Goal: Complete application form: Complete application form

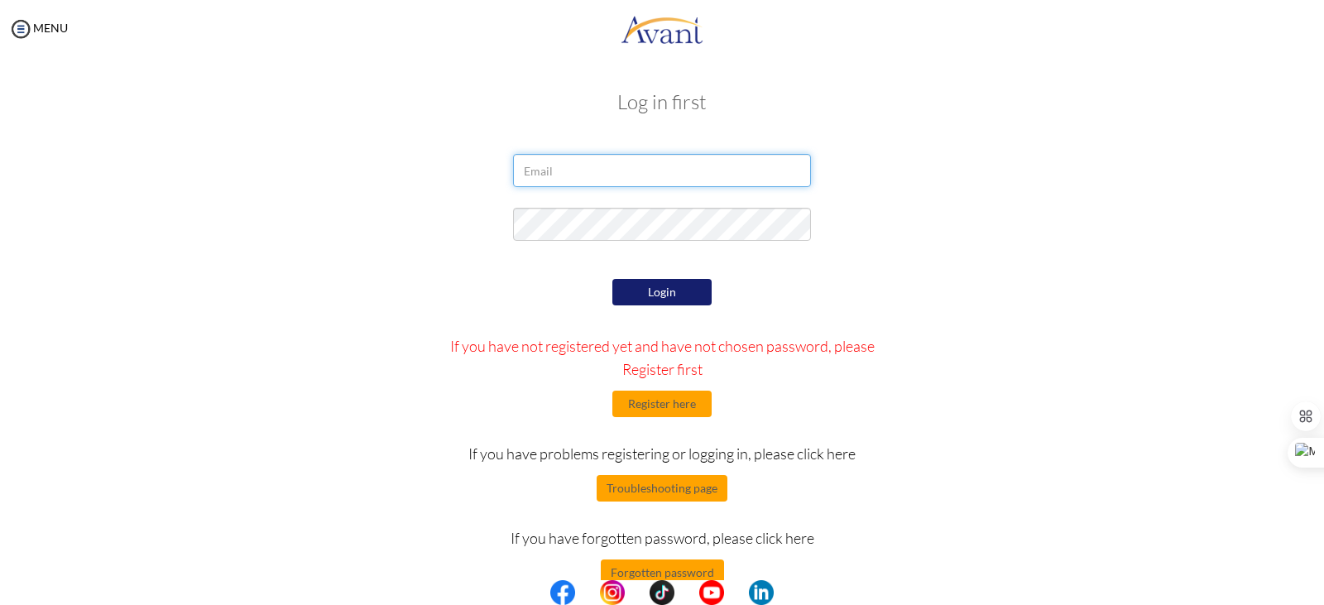
click at [590, 180] on input "email" at bounding box center [662, 170] width 298 height 33
type input "yosephayenayehu@gmail.com"
click at [1071, 311] on div "Login If you have not registered yet and have not chosen password, please Regis…" at bounding box center [662, 430] width 968 height 311
click at [670, 286] on button "Login" at bounding box center [661, 292] width 99 height 26
click at [667, 405] on button "Register here" at bounding box center [661, 403] width 99 height 26
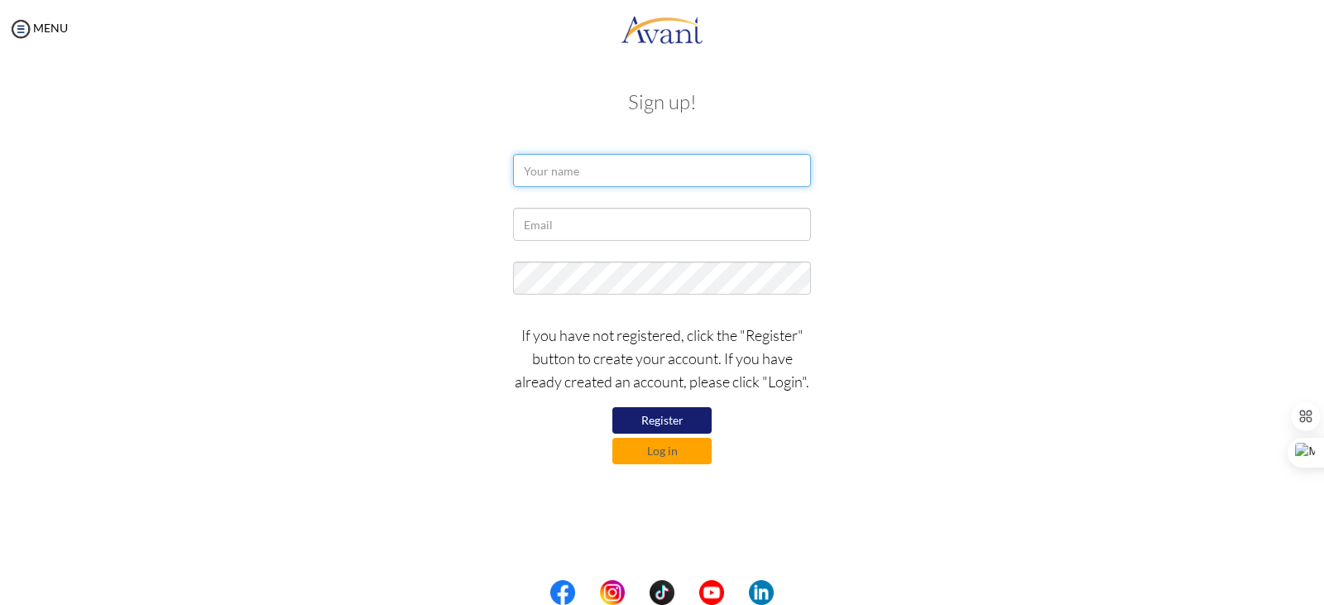
click at [606, 171] on input "text" at bounding box center [662, 170] width 298 height 33
type input "Yoseph Ayenayehu"
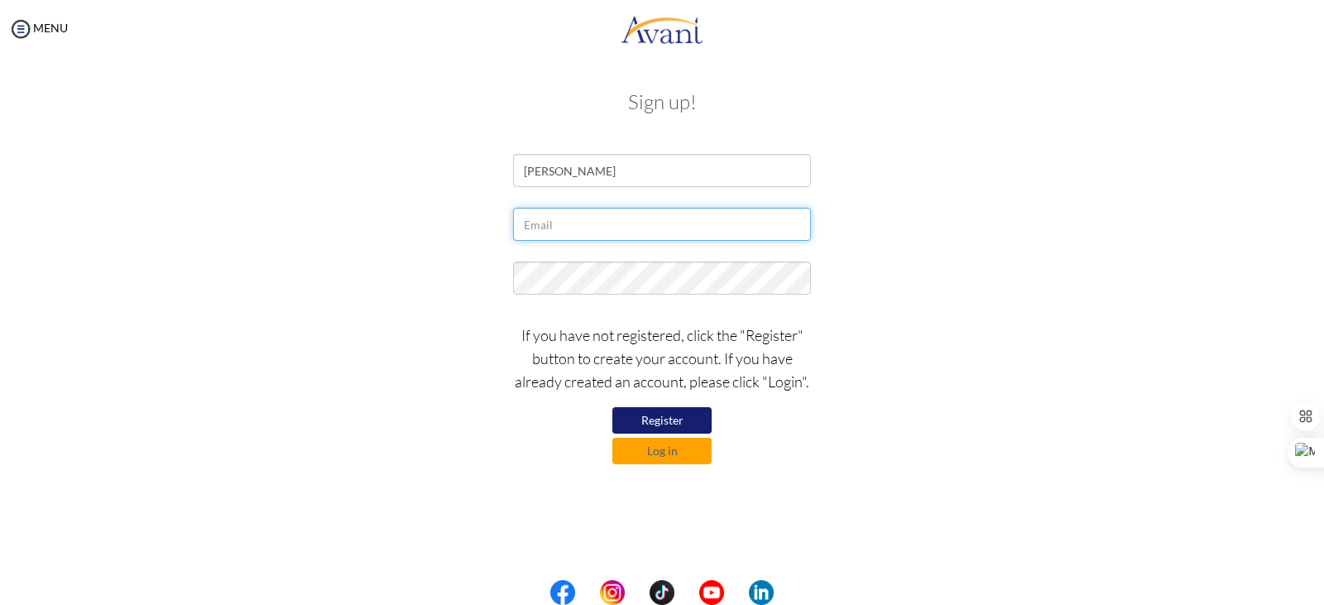
click at [589, 219] on input "text" at bounding box center [662, 224] width 298 height 33
type input "yosephayenayehu@gmail.com"
click at [664, 412] on button "Register" at bounding box center [661, 420] width 99 height 26
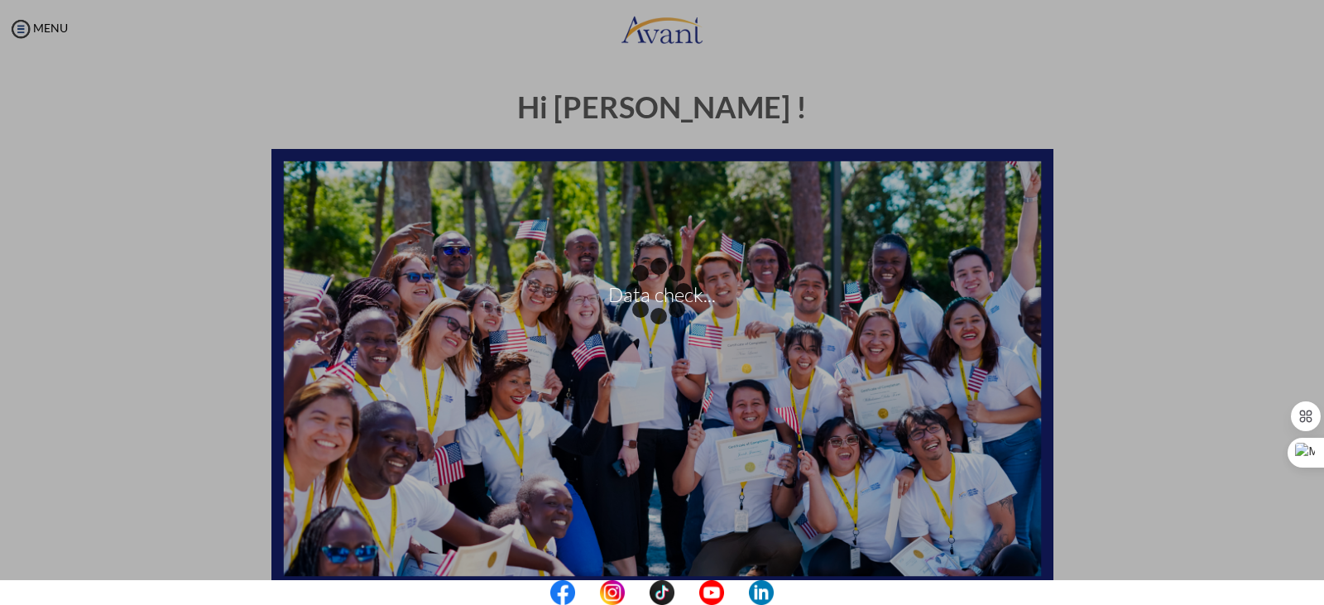
drag, startPoint x: 1320, startPoint y: 137, endPoint x: 1323, endPoint y: 224, distance: 86.9
click at [673, 291] on div "Data check..." at bounding box center [661, 302] width 23 height 23
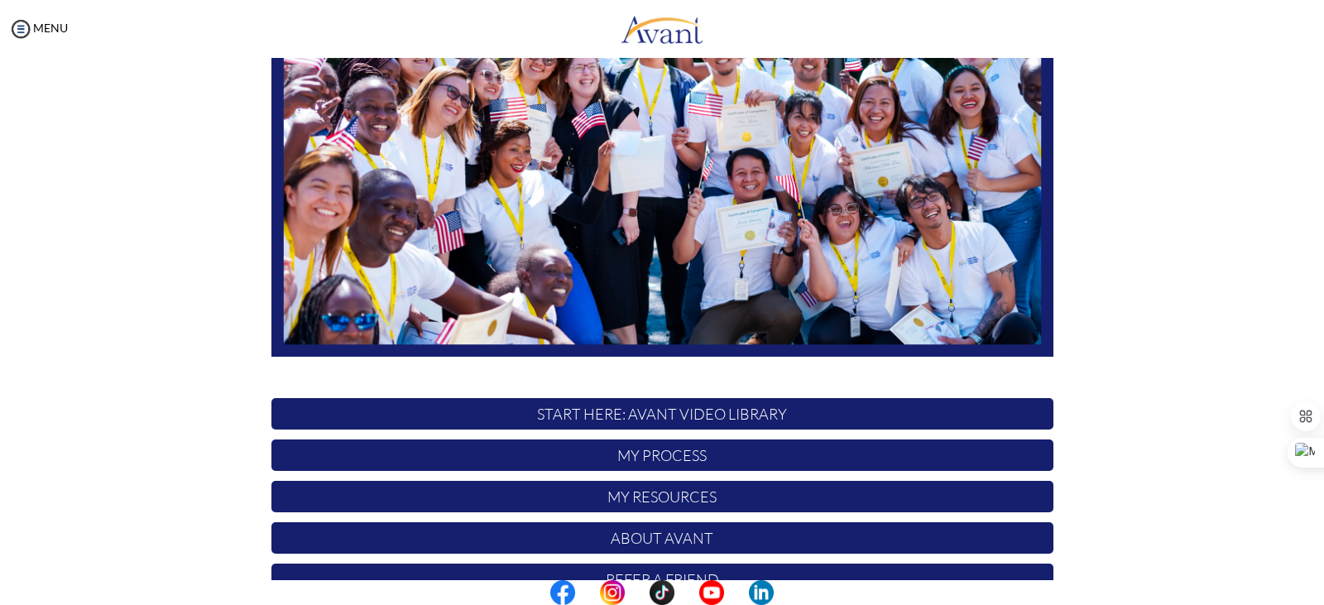
scroll to position [314, 0]
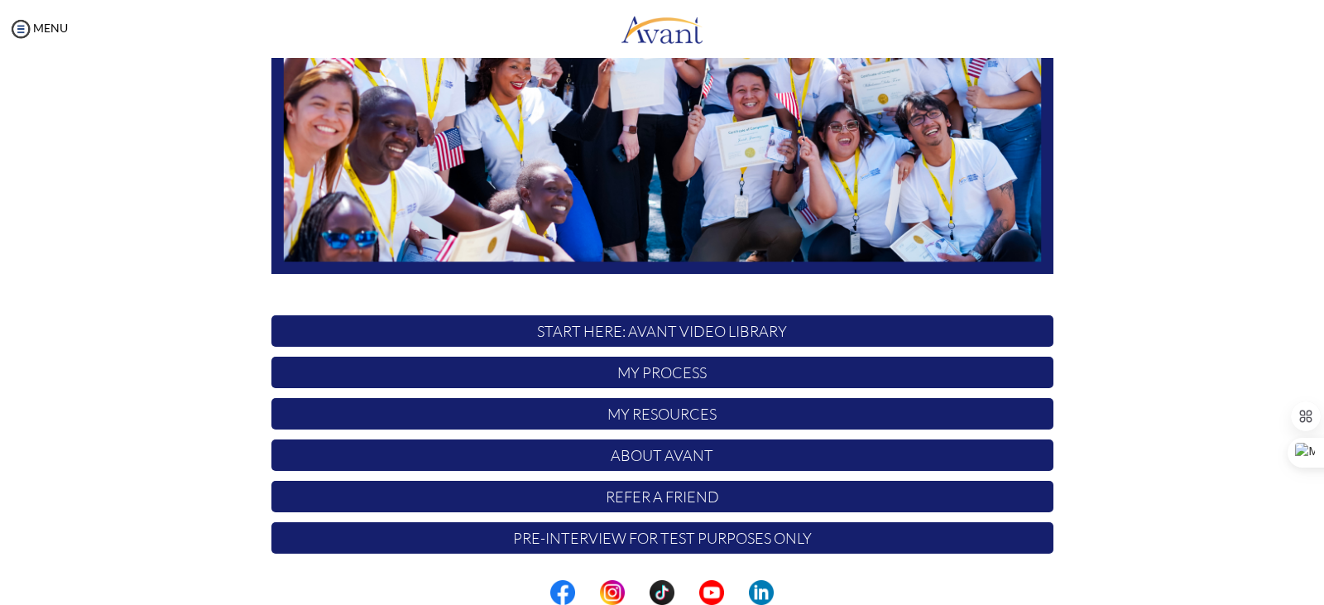
click at [741, 251] on img at bounding box center [662, 55] width 782 height 440
click at [769, 271] on img at bounding box center [662, 55] width 782 height 440
click at [785, 332] on p "START HERE: Avant Video Library" at bounding box center [662, 330] width 782 height 31
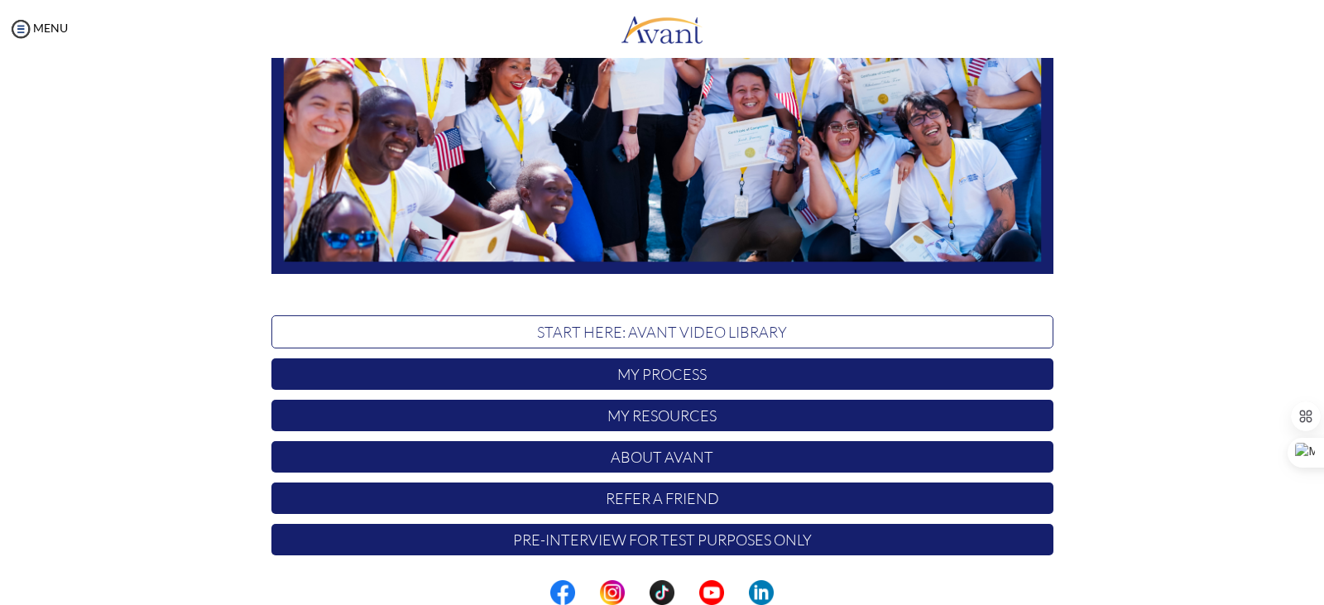
click at [785, 332] on p "START HERE: Avant Video Library" at bounding box center [662, 331] width 782 height 33
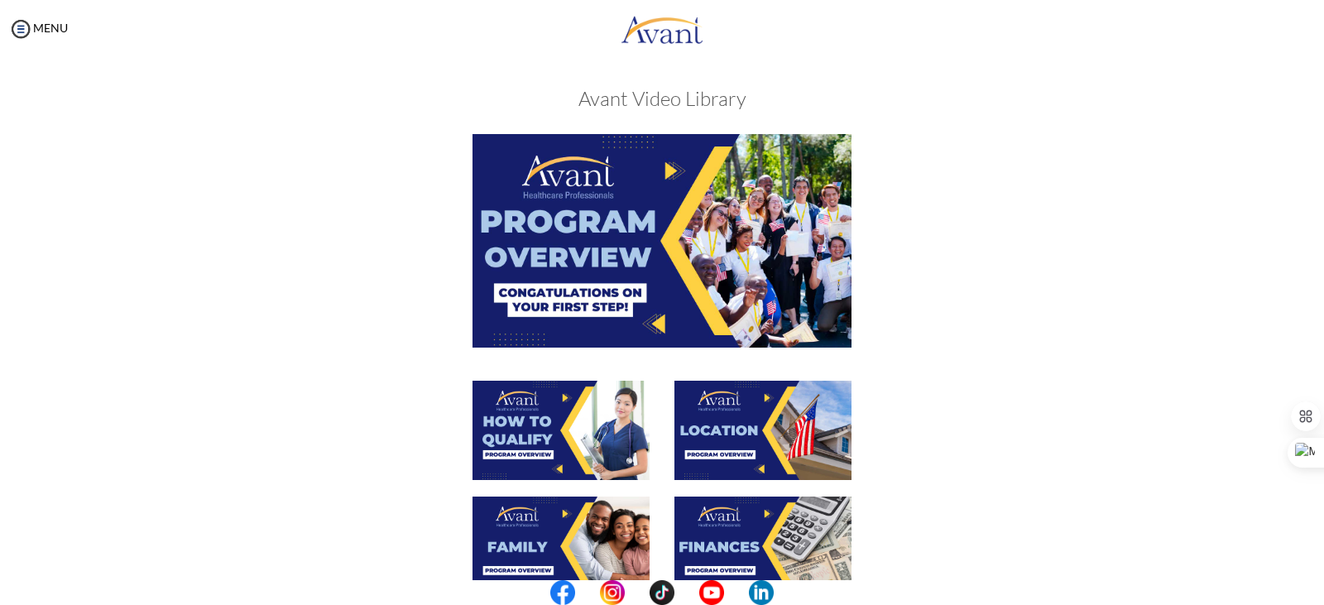
scroll to position [0, 0]
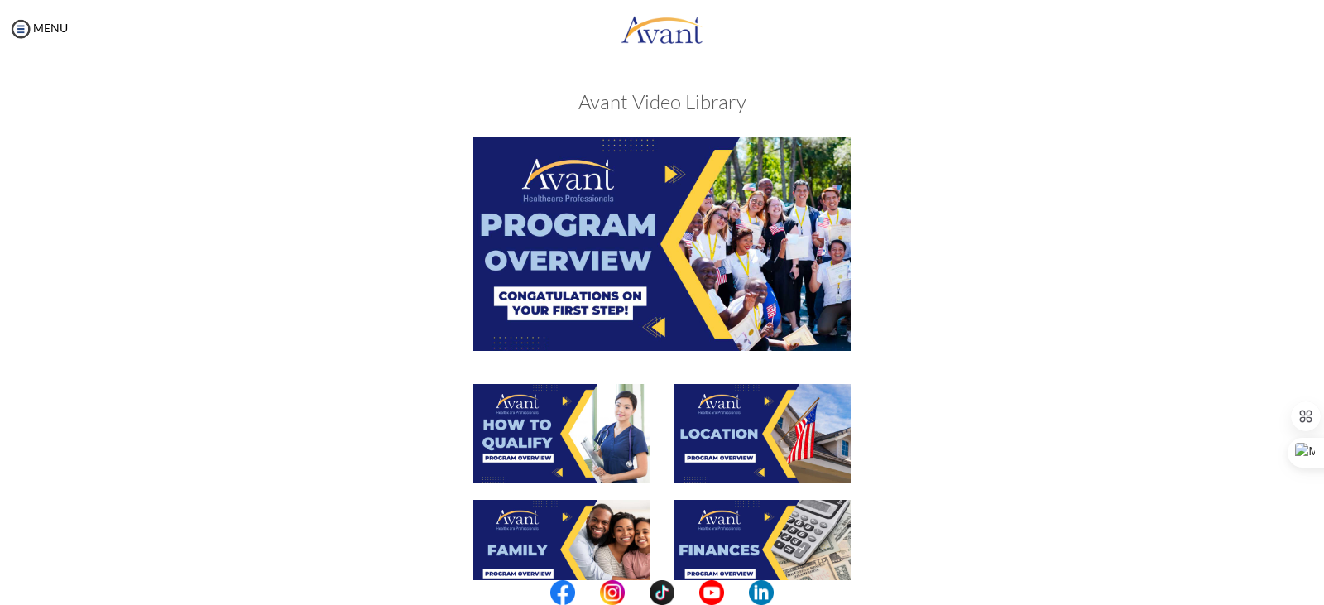
click at [611, 315] on img at bounding box center [661, 243] width 379 height 213
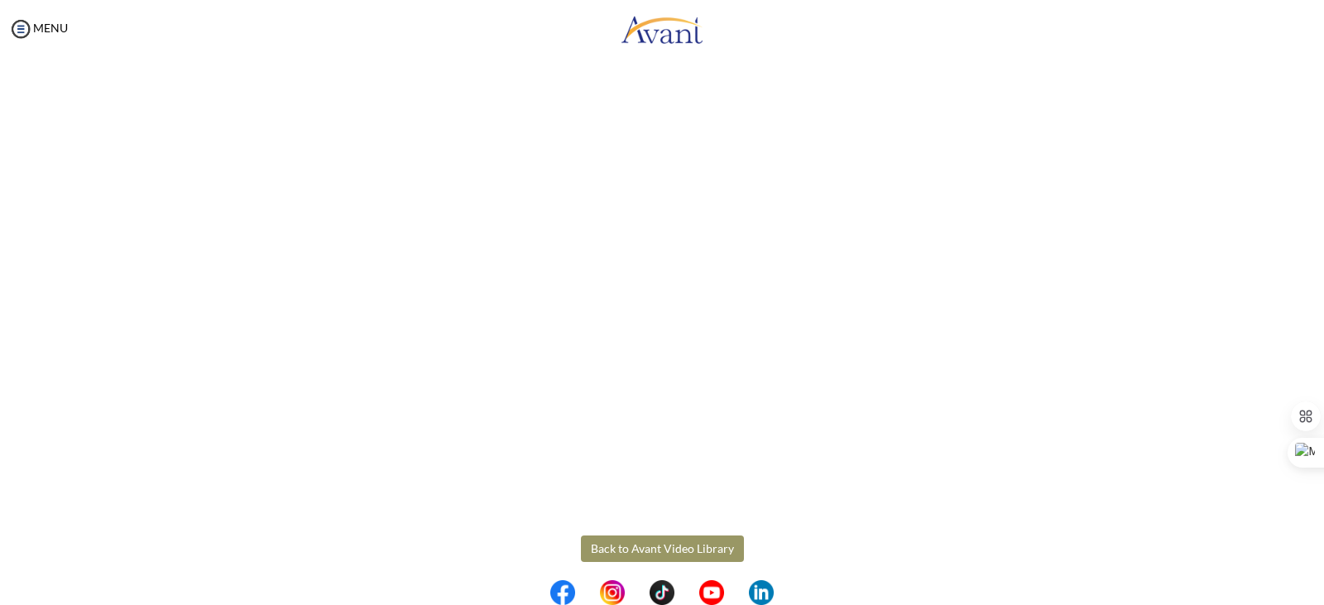
scroll to position [209, 0]
click at [633, 536] on body "Maintenance break. Please come back in 2 hours. MENU My Status What is the next…" at bounding box center [662, 302] width 1324 height 605
click at [649, 538] on body "Maintenance break. Please come back in 2 hours. MENU My Status What is the next…" at bounding box center [662, 302] width 1324 height 605
click at [675, 534] on button "Back to Avant Video Library" at bounding box center [662, 536] width 163 height 26
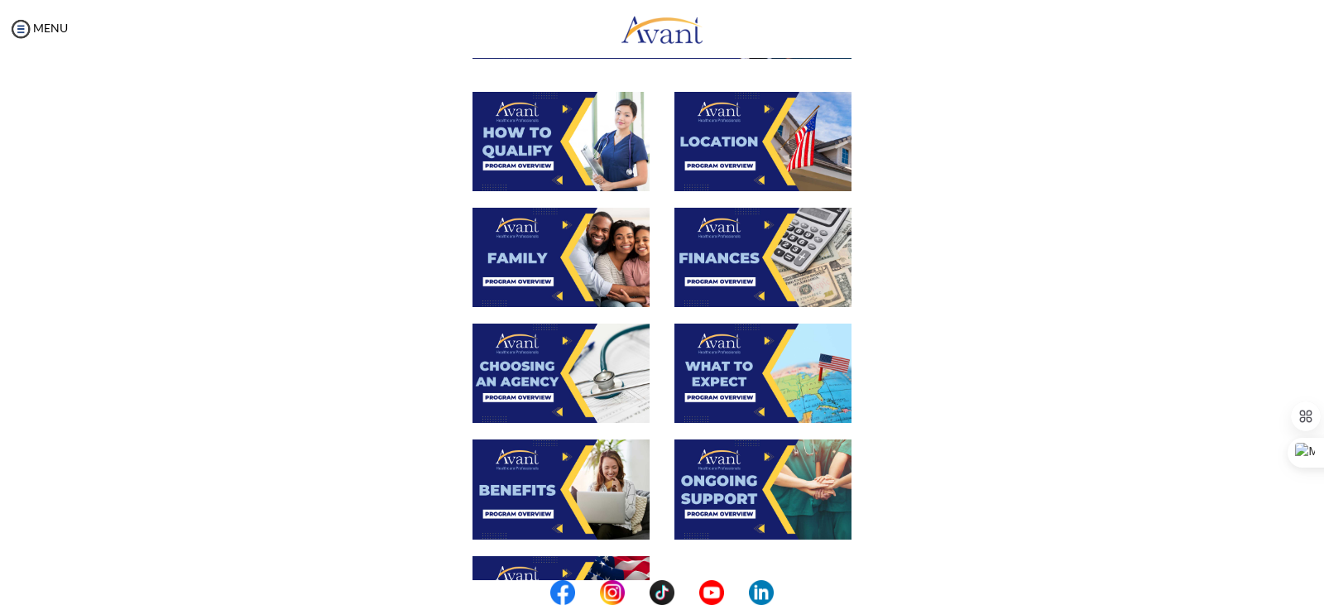
scroll to position [119, 0]
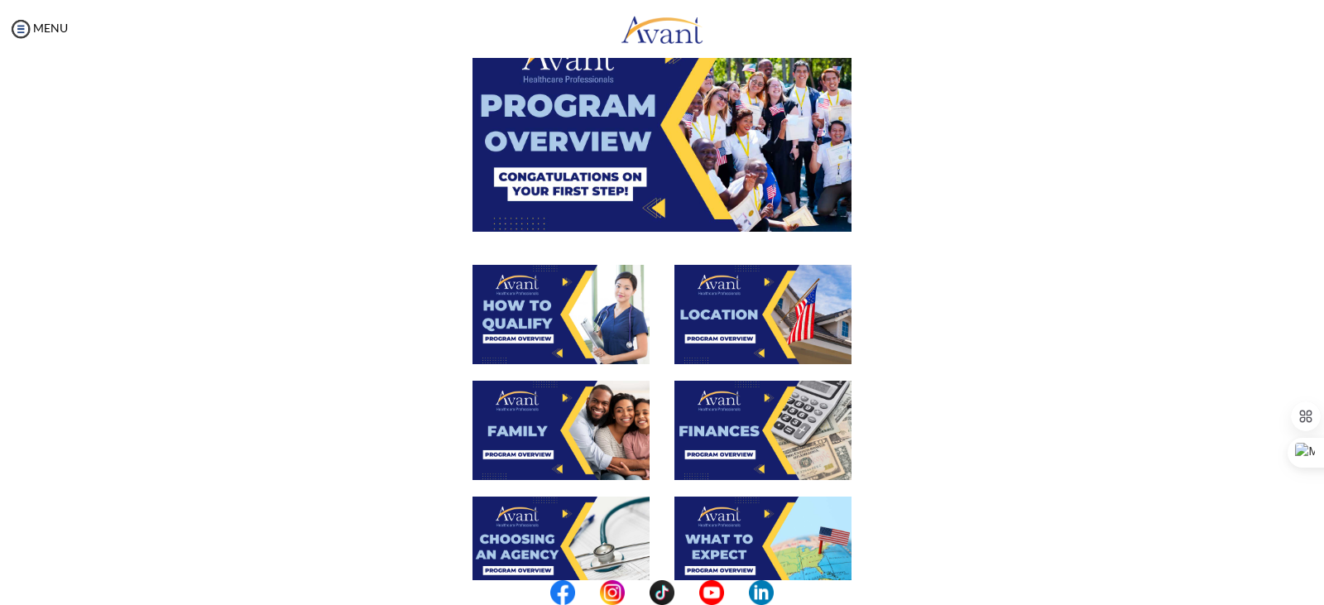
click at [542, 306] on img at bounding box center [560, 314] width 177 height 99
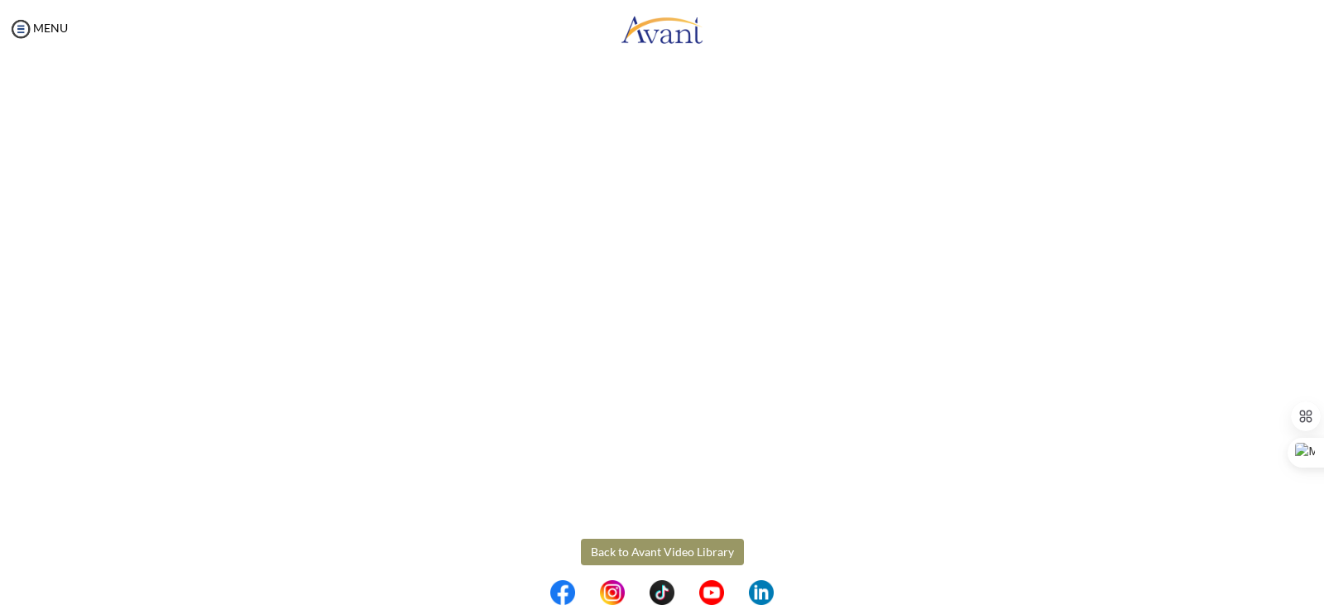
scroll to position [209, 0]
click at [664, 537] on body "Maintenance break. Please come back in 2 hours. MENU My Status What is the next…" at bounding box center [662, 302] width 1324 height 605
click at [679, 526] on button "Back to Avant Video Library" at bounding box center [662, 536] width 163 height 26
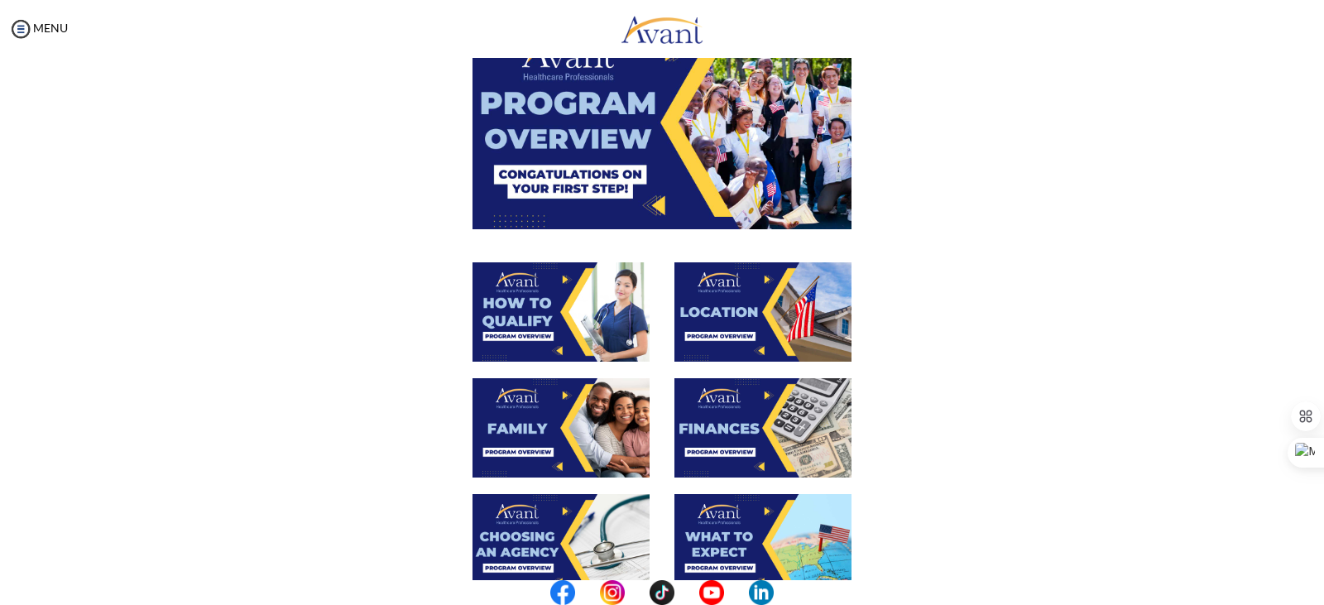
scroll to position [165, 0]
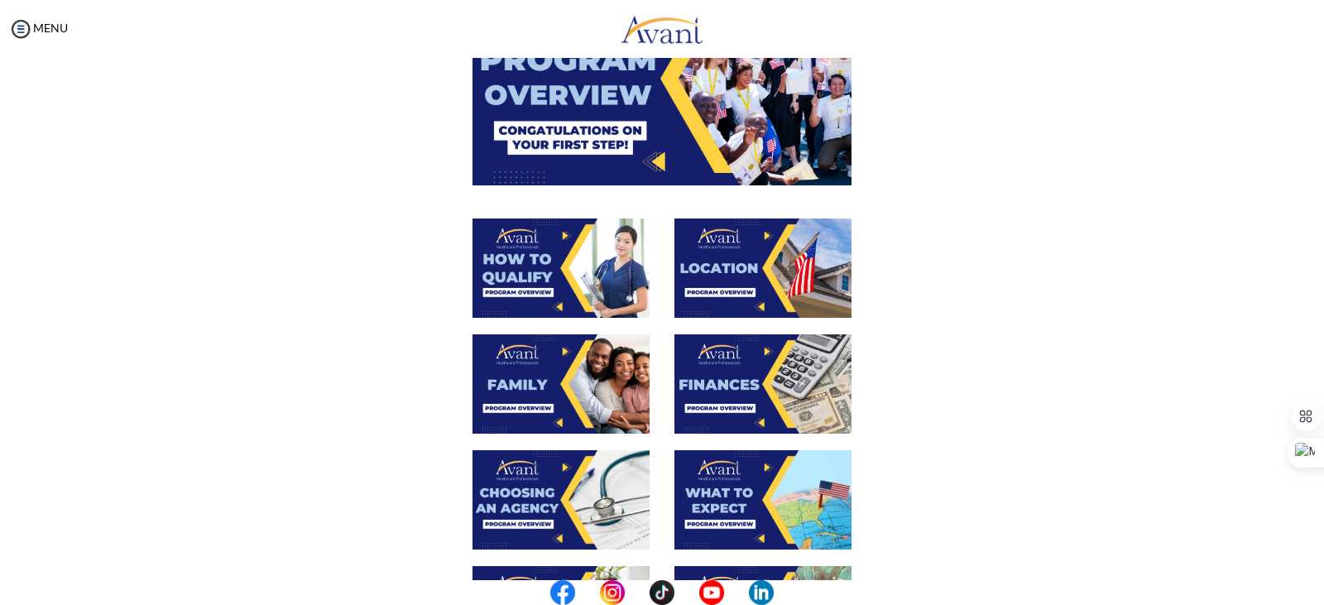
click at [719, 267] on img at bounding box center [762, 267] width 177 height 99
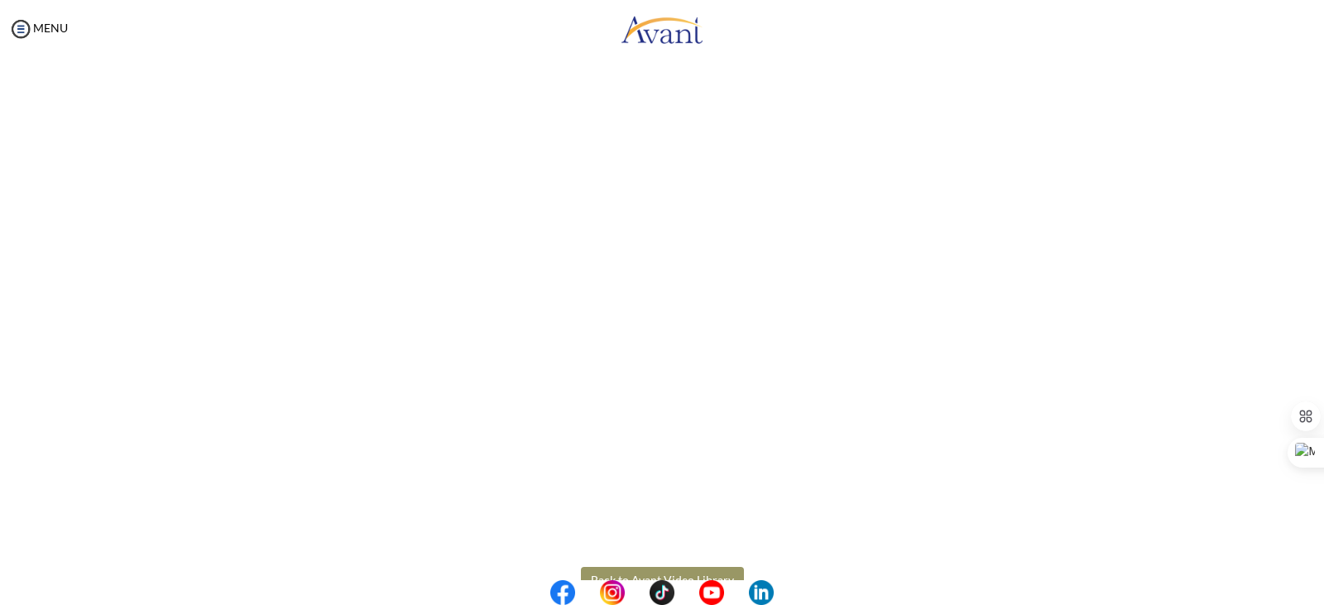
scroll to position [209, 0]
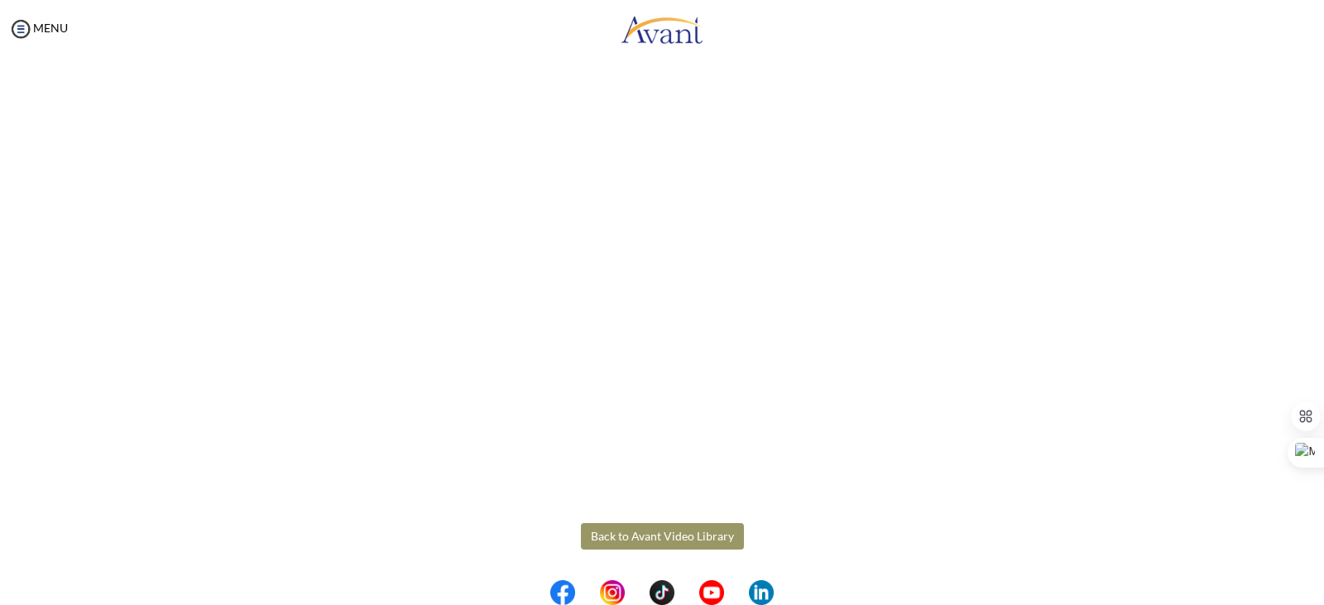
click at [686, 533] on body "Maintenance break. Please come back in 2 hours. MENU My Status What is the next…" at bounding box center [662, 302] width 1324 height 605
click at [674, 531] on button "Back to Avant Video Library" at bounding box center [662, 536] width 163 height 26
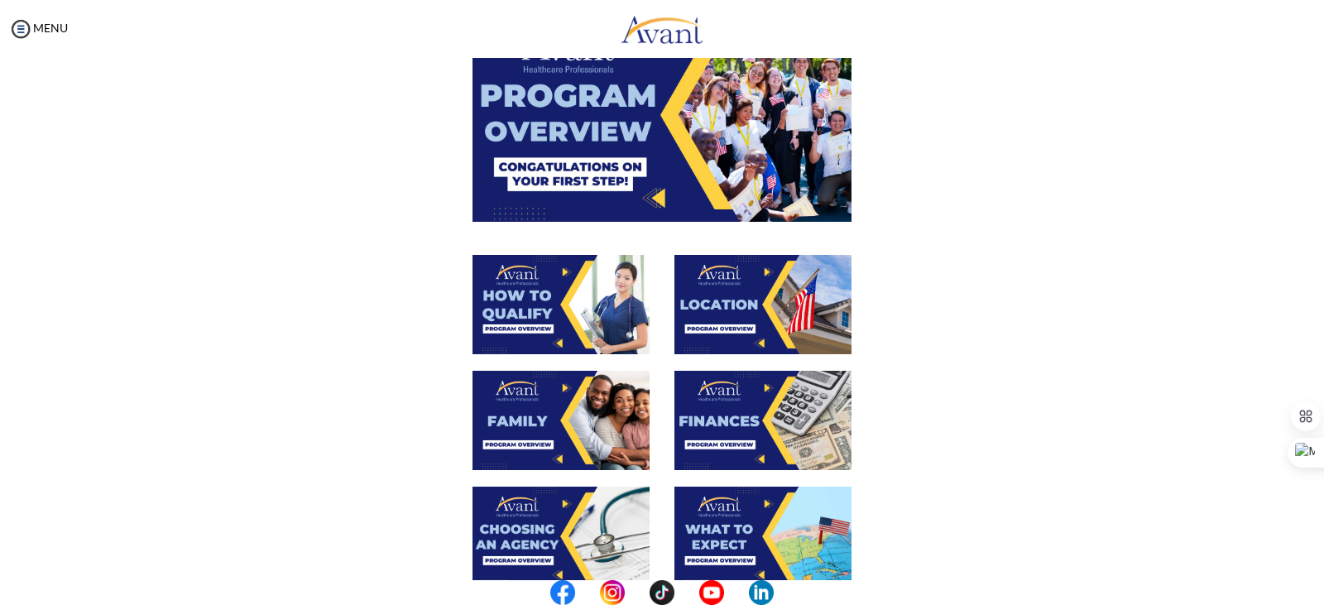
scroll to position [165, 0]
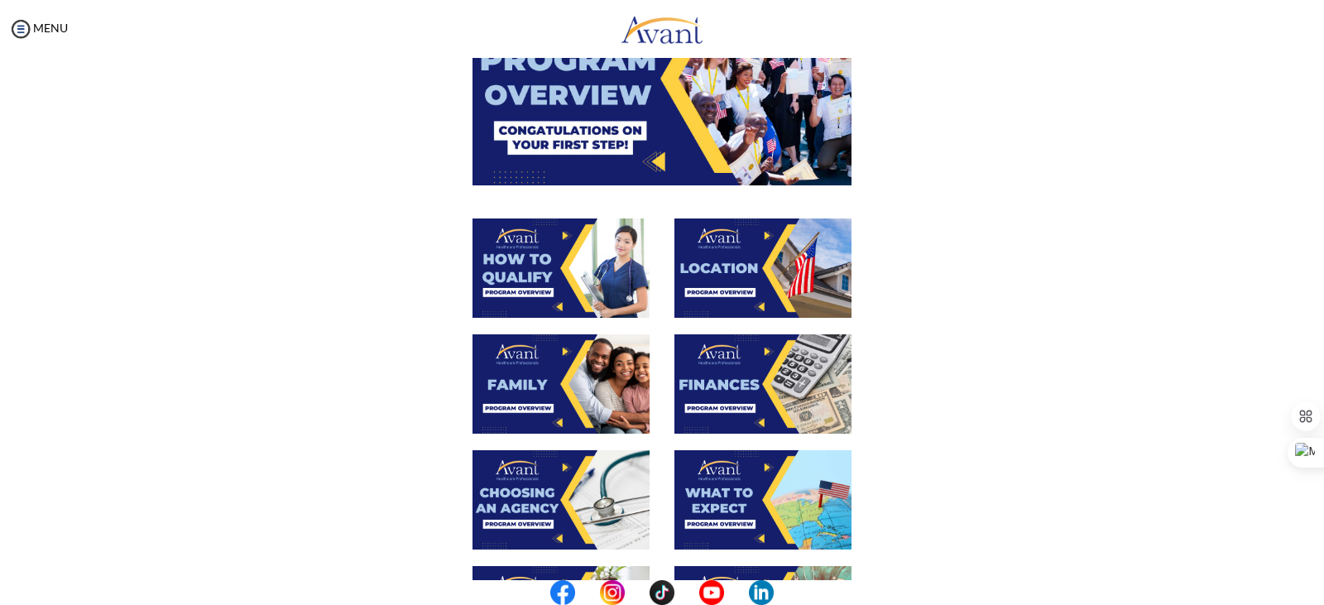
click at [562, 384] on img at bounding box center [560, 383] width 177 height 99
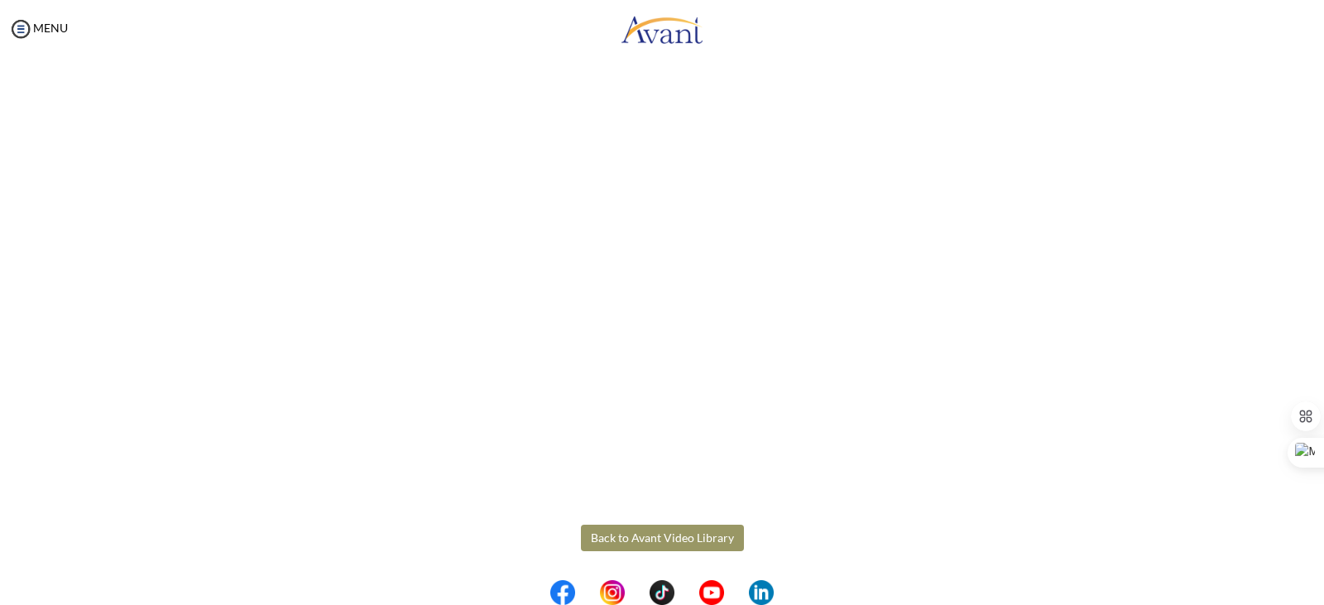
scroll to position [386, 0]
click at [672, 530] on body "Maintenance break. Please come back in 2 hours. MENU My Status What is the next…" at bounding box center [662, 302] width 1324 height 605
click at [673, 530] on button "Back to Avant Video Library" at bounding box center [662, 536] width 163 height 26
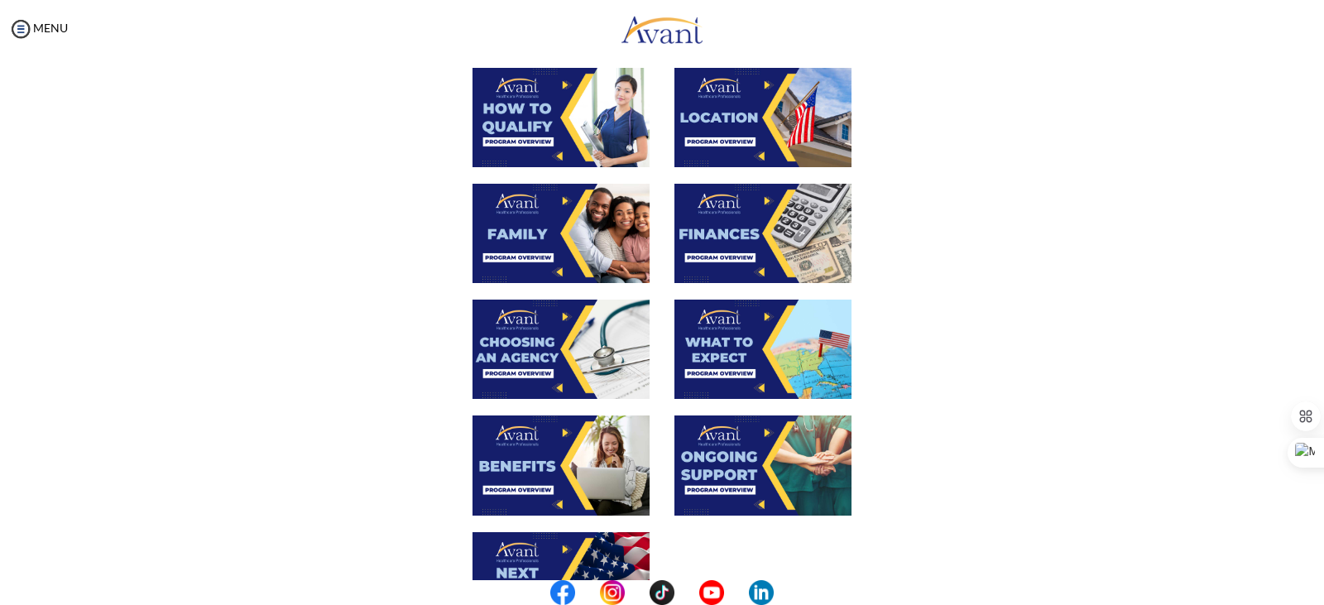
scroll to position [331, 0]
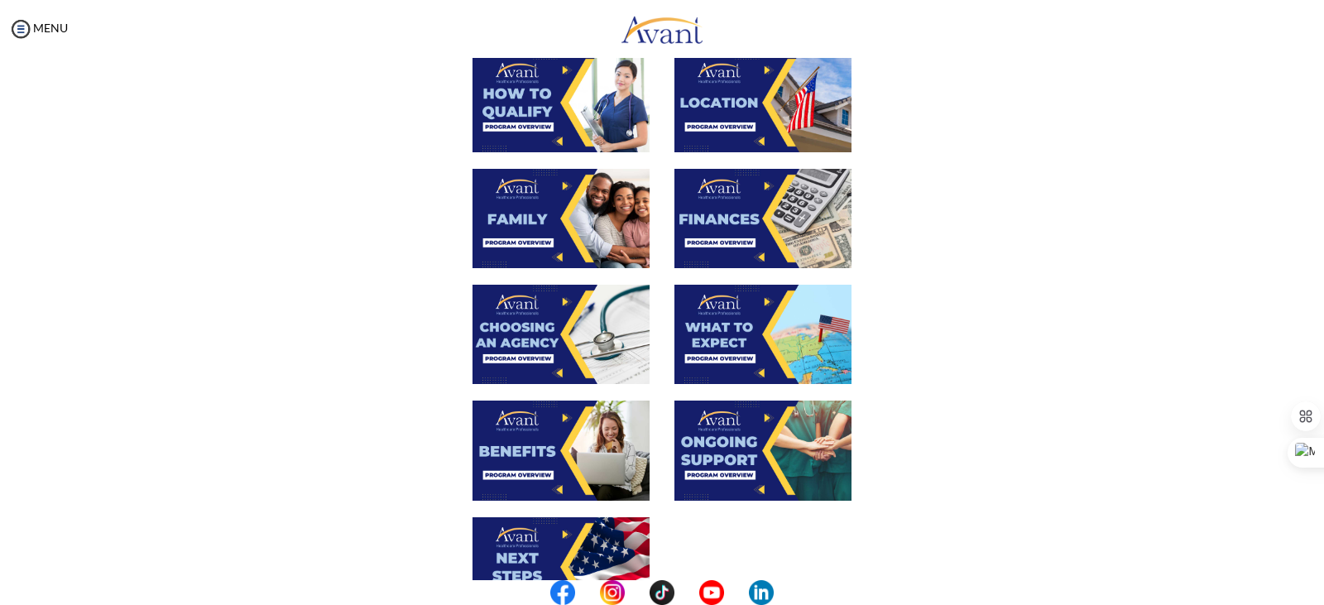
click at [731, 222] on img at bounding box center [762, 218] width 177 height 99
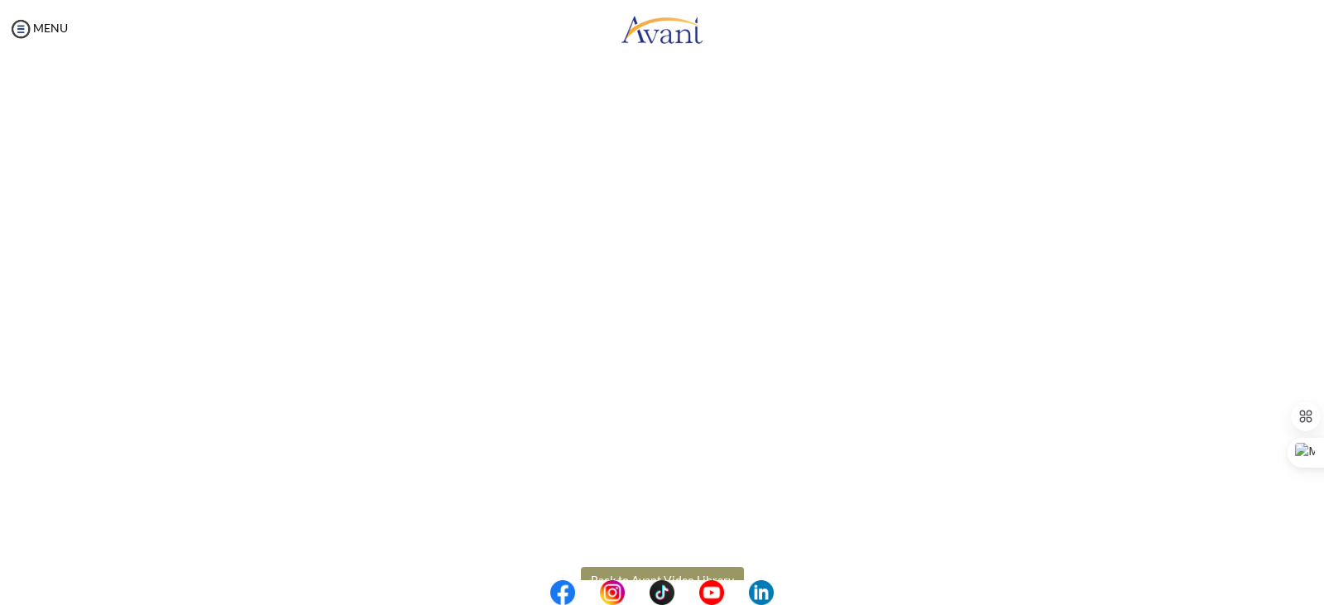
scroll to position [209, 0]
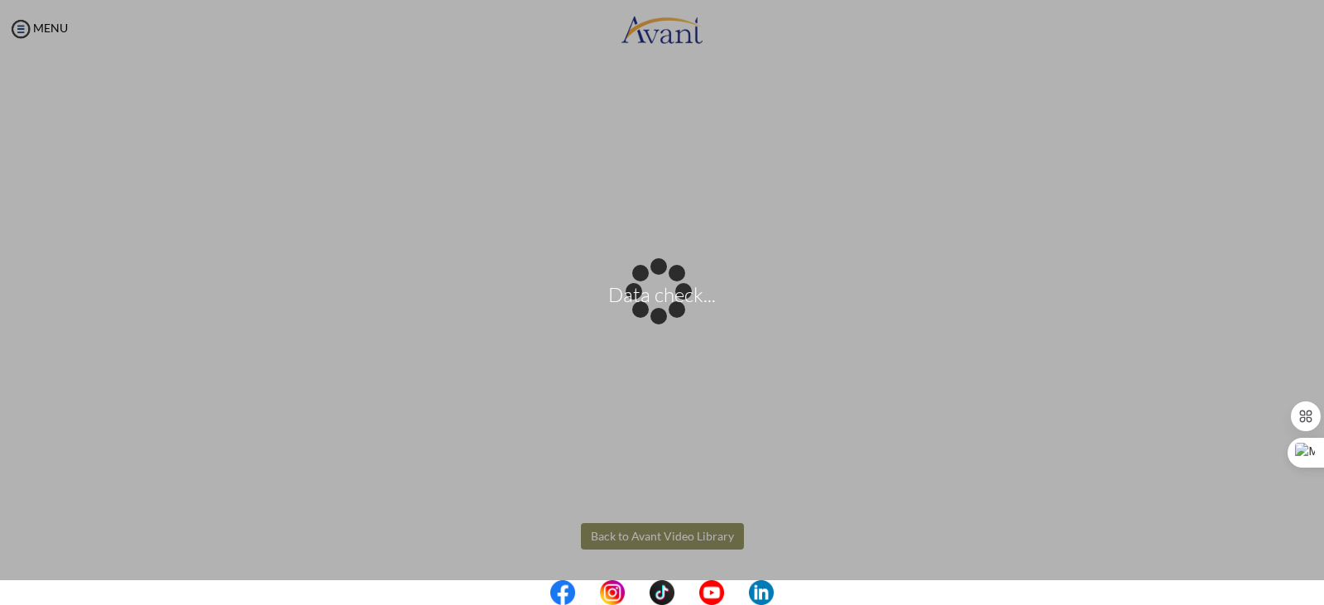
click at [669, 529] on body "Data check... Maintenance break. Please come back in 2 hours. MENU My Status Wh…" at bounding box center [662, 302] width 1324 height 605
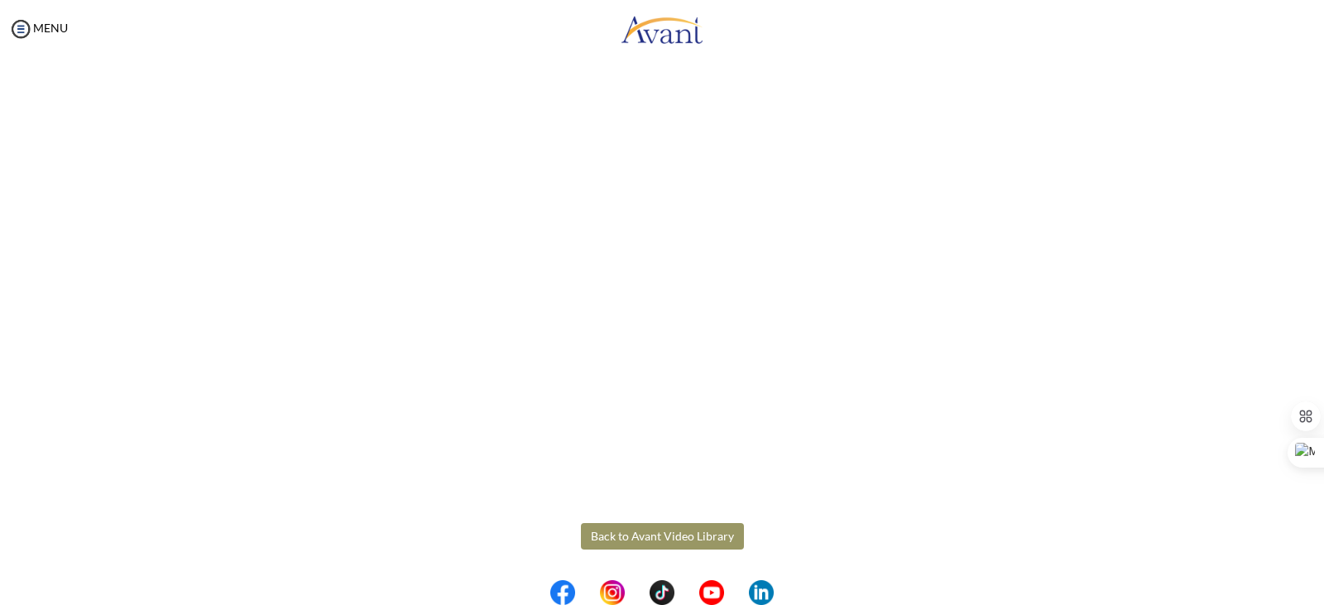
click at [663, 530] on button "Back to Avant Video Library" at bounding box center [662, 536] width 163 height 26
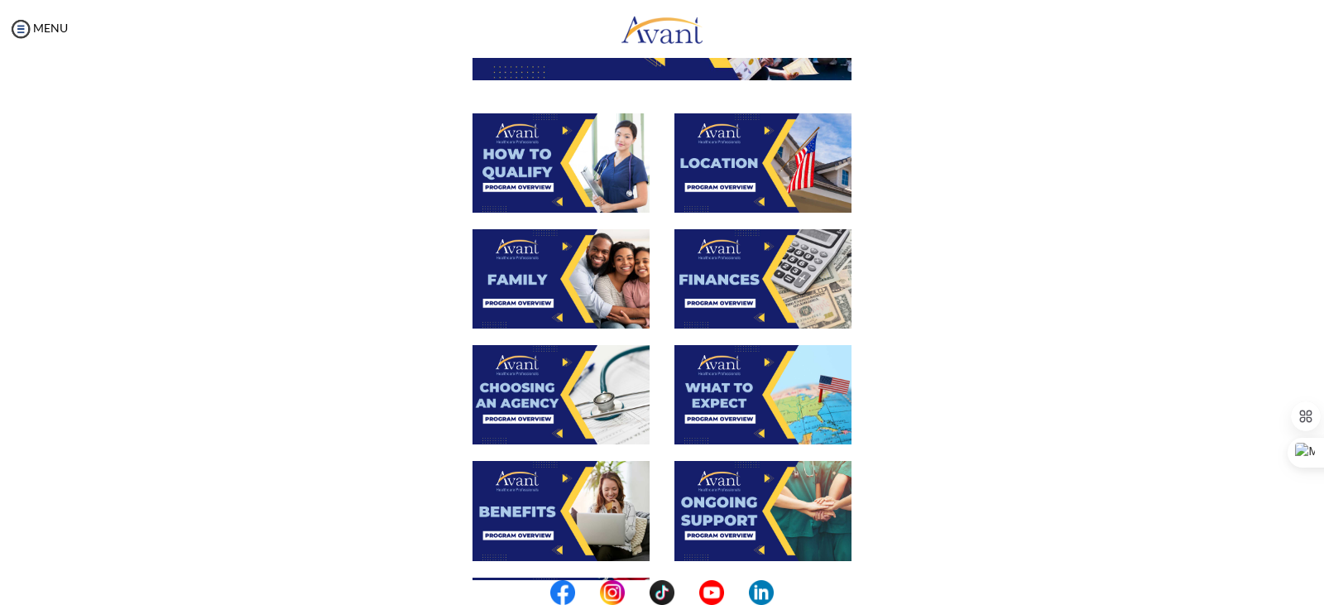
scroll to position [331, 0]
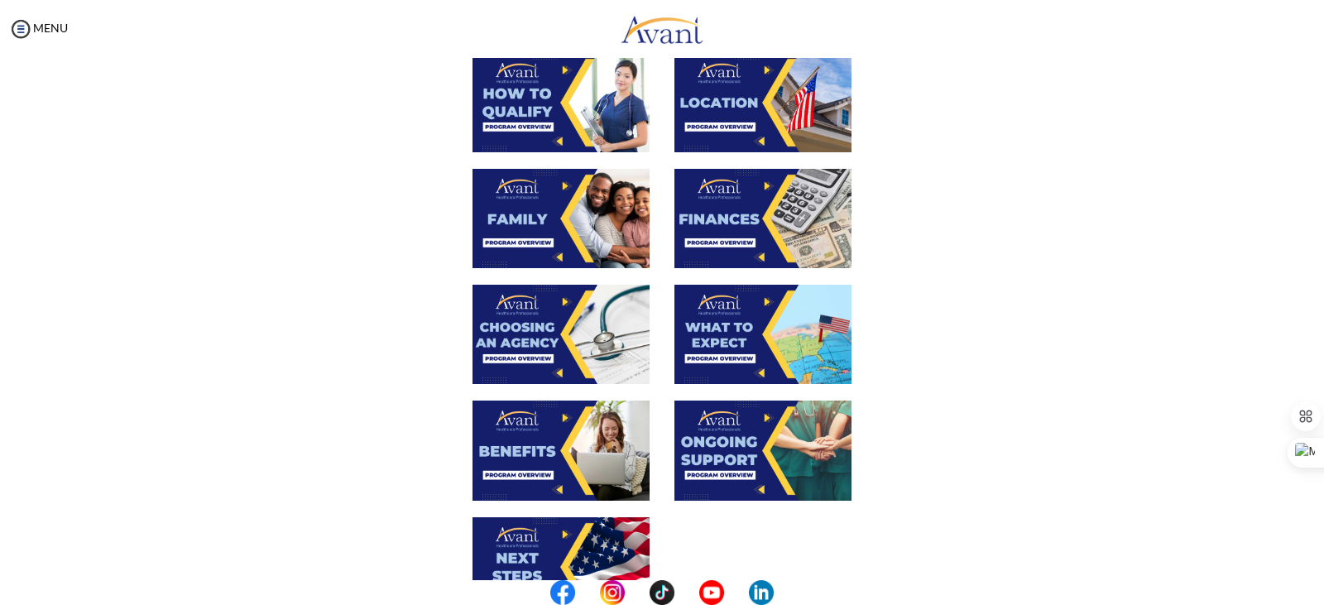
click at [553, 324] on img at bounding box center [560, 334] width 177 height 99
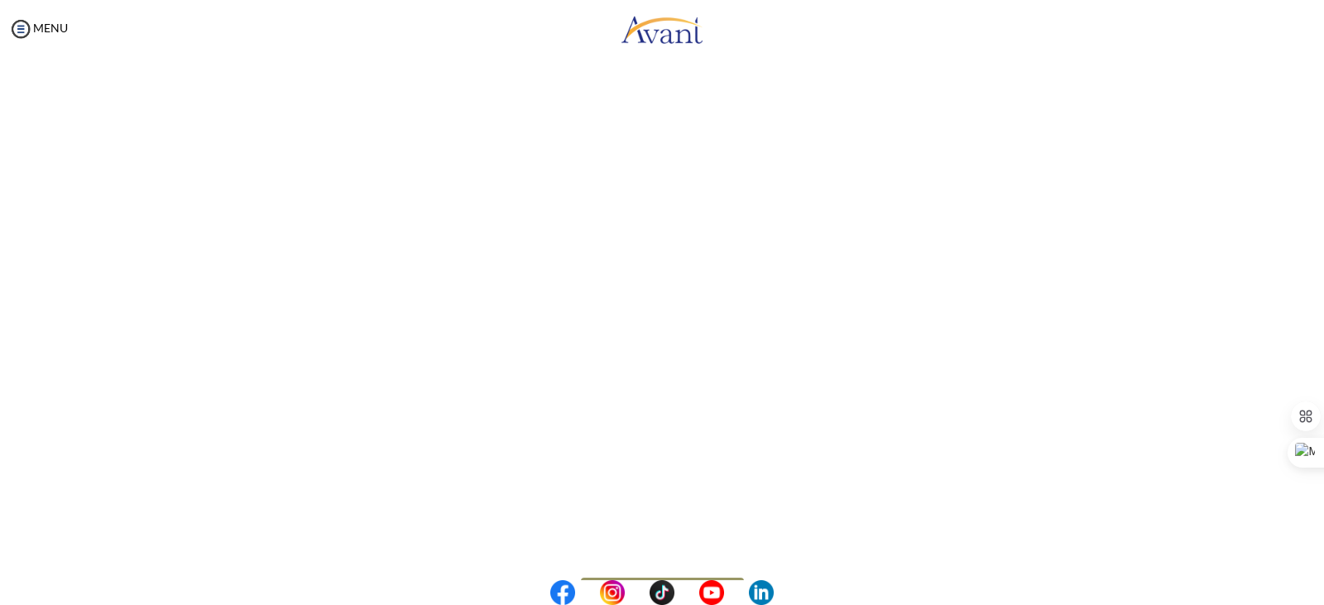
scroll to position [386, 0]
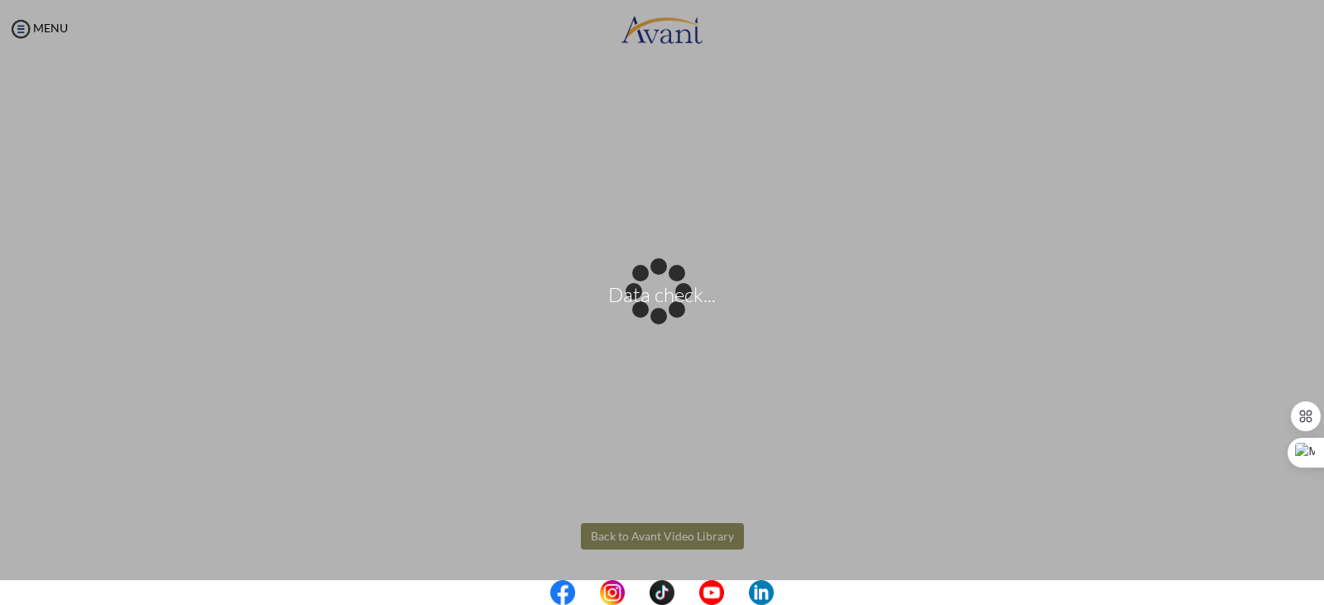
click at [648, 529] on body "Data check... Maintenance break. Please come back in 2 hours. MENU My Status Wh…" at bounding box center [662, 302] width 1324 height 605
click at [656, 314] on div "Data check..." at bounding box center [661, 302] width 23 height 23
drag, startPoint x: 1320, startPoint y: 313, endPoint x: 1318, endPoint y: 329, distance: 16.7
click at [673, 314] on div "Data check..." at bounding box center [661, 302] width 23 height 23
drag, startPoint x: 1316, startPoint y: 306, endPoint x: 1316, endPoint y: 290, distance: 16.5
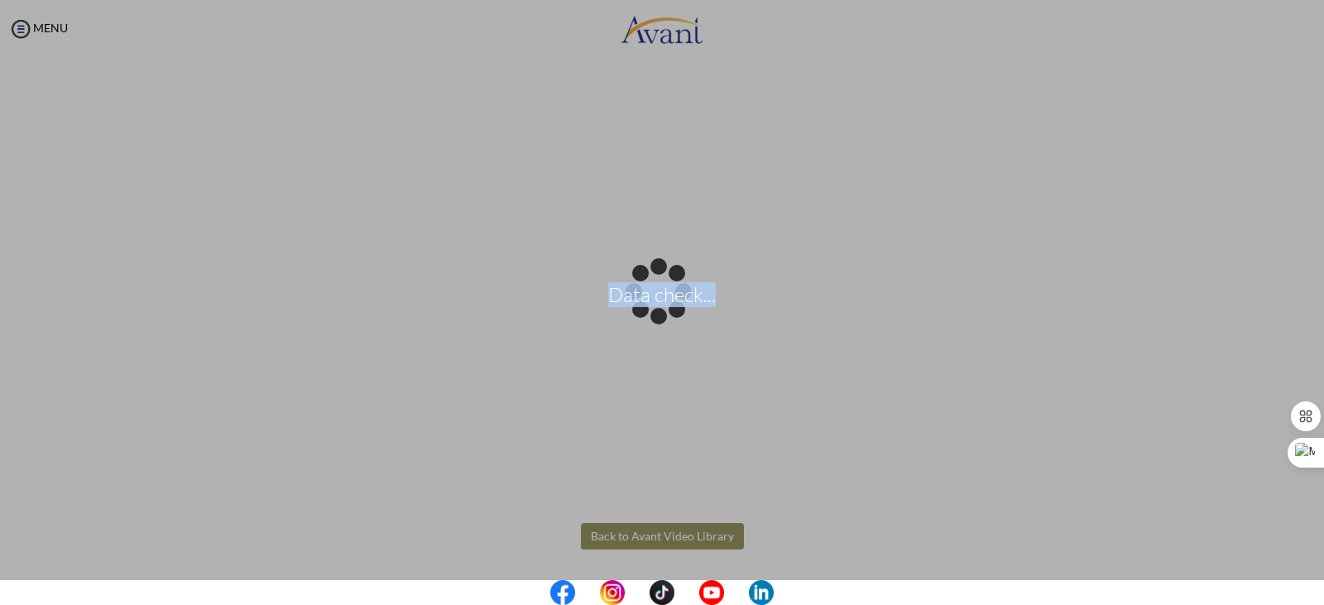
click at [673, 291] on div "Data check..." at bounding box center [661, 302] width 23 height 23
click at [650, 314] on div "Data check..." at bounding box center [661, 302] width 23 height 23
click at [666, 314] on div "Data check..." at bounding box center [661, 302] width 23 height 23
click at [673, 291] on div "Data check..." at bounding box center [661, 302] width 23 height 23
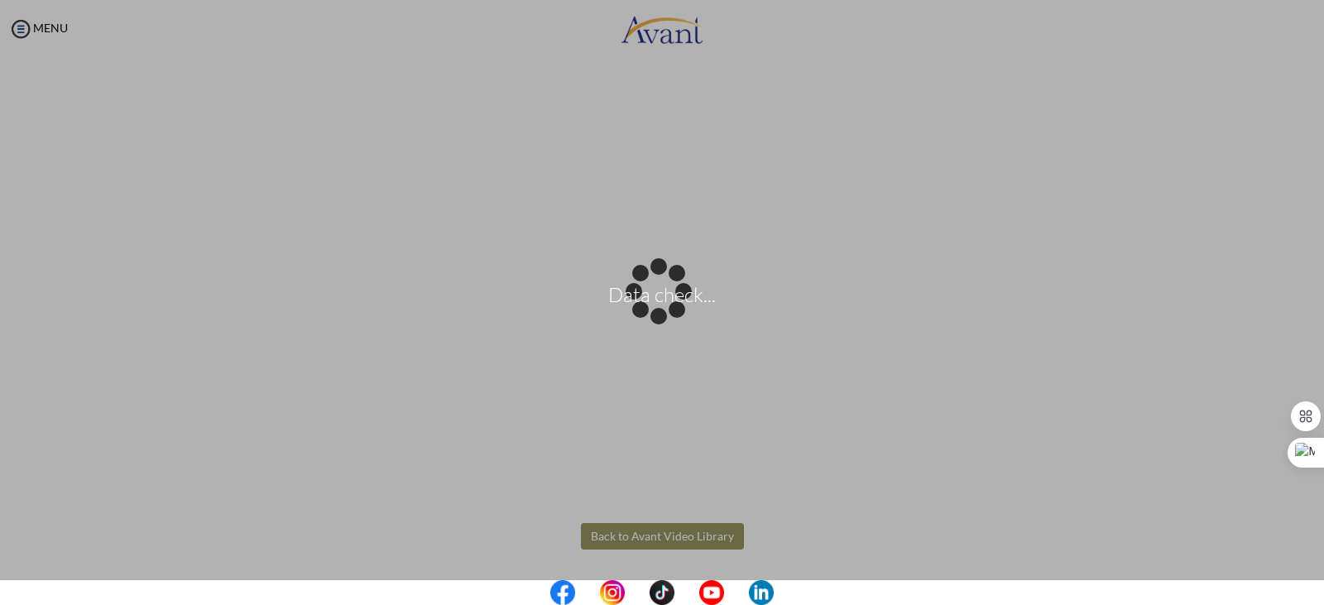
click at [640, 315] on p "Data check..." at bounding box center [662, 303] width 1324 height 40
click at [650, 314] on div "Data check..." at bounding box center [661, 302] width 23 height 23
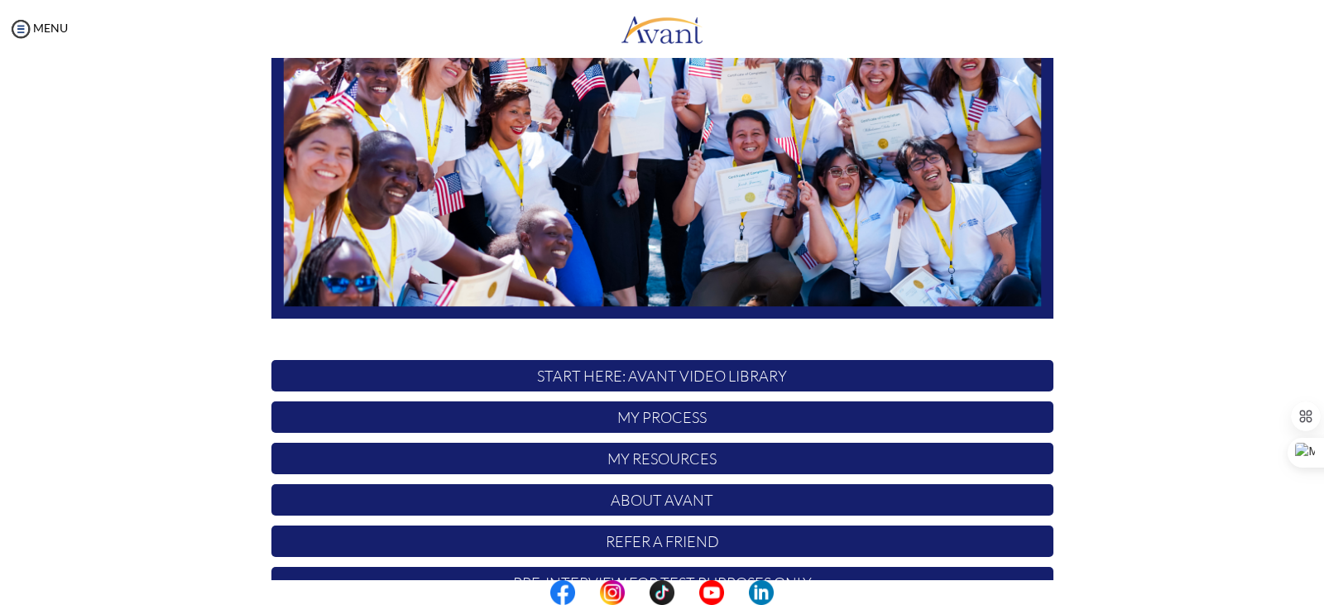
scroll to position [314, 0]
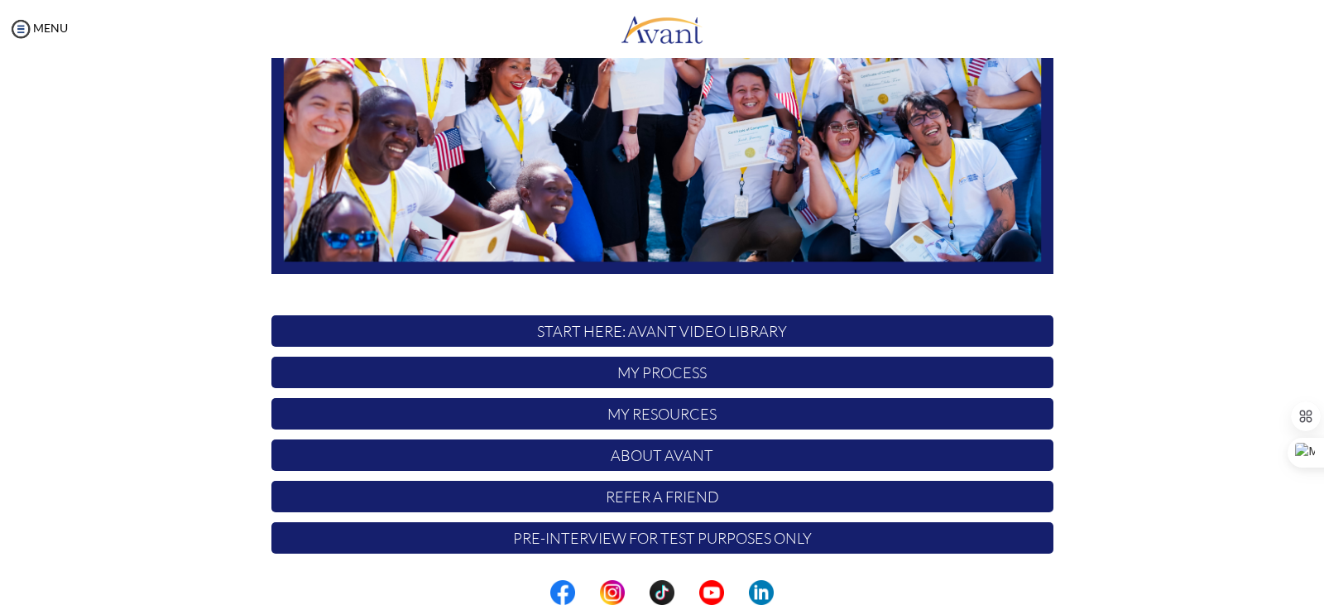
click at [839, 328] on p "START HERE: Avant Video Library" at bounding box center [662, 330] width 782 height 31
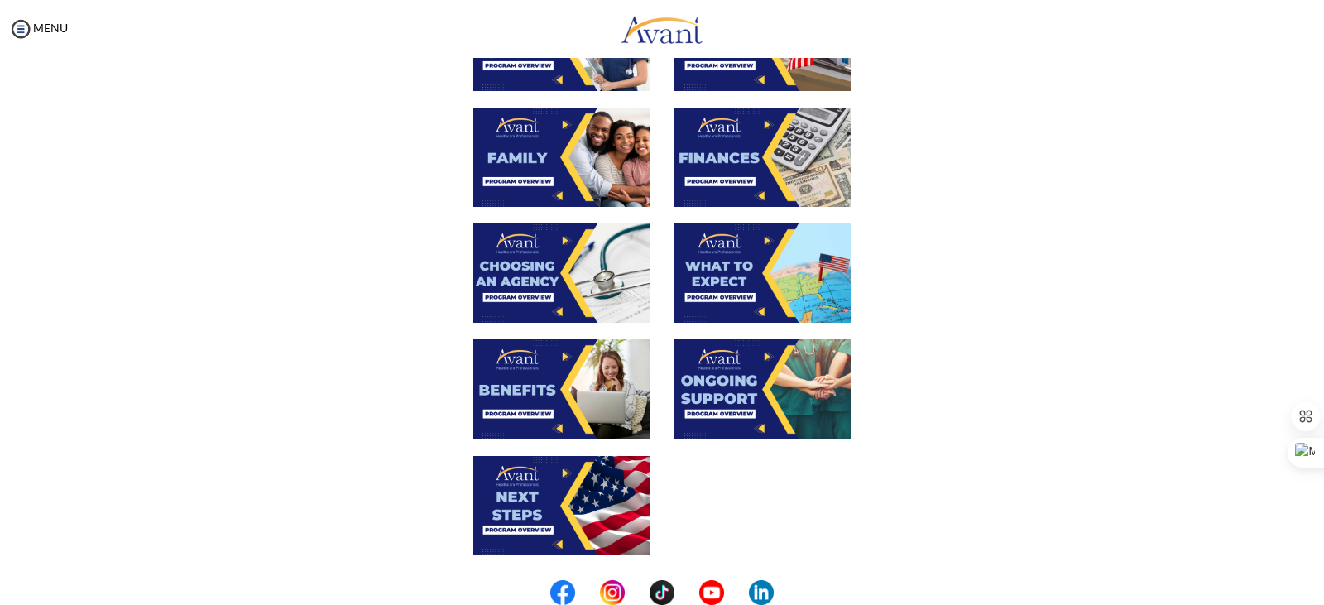
scroll to position [414, 0]
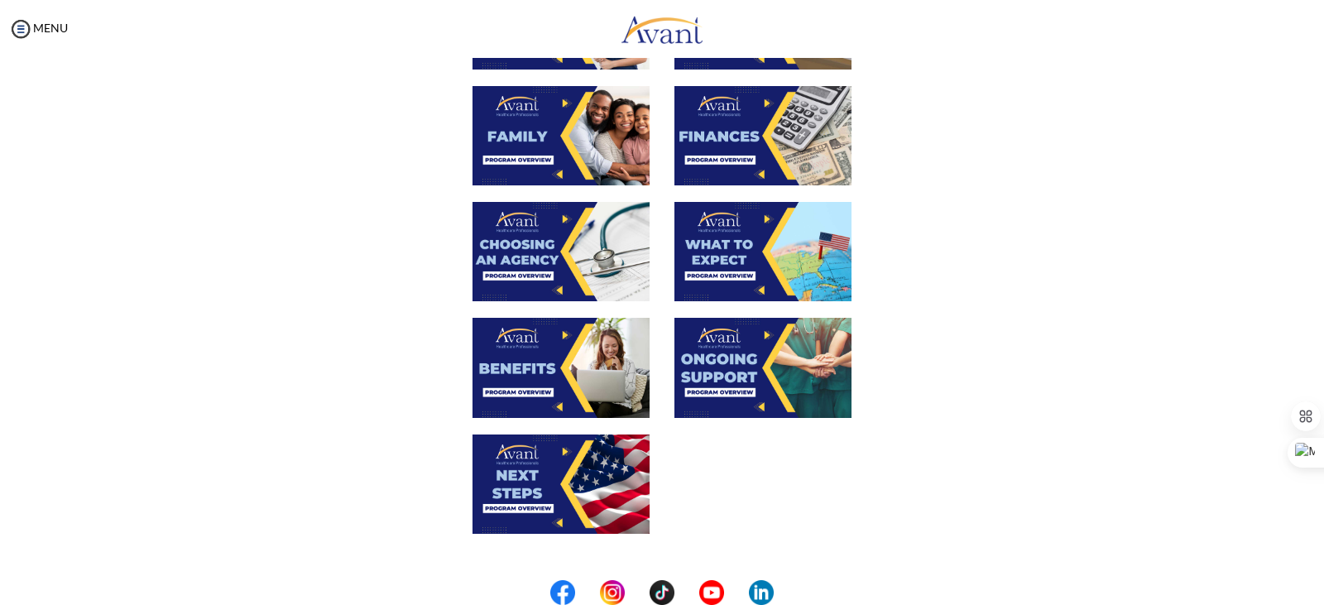
click at [703, 257] on img at bounding box center [762, 251] width 177 height 99
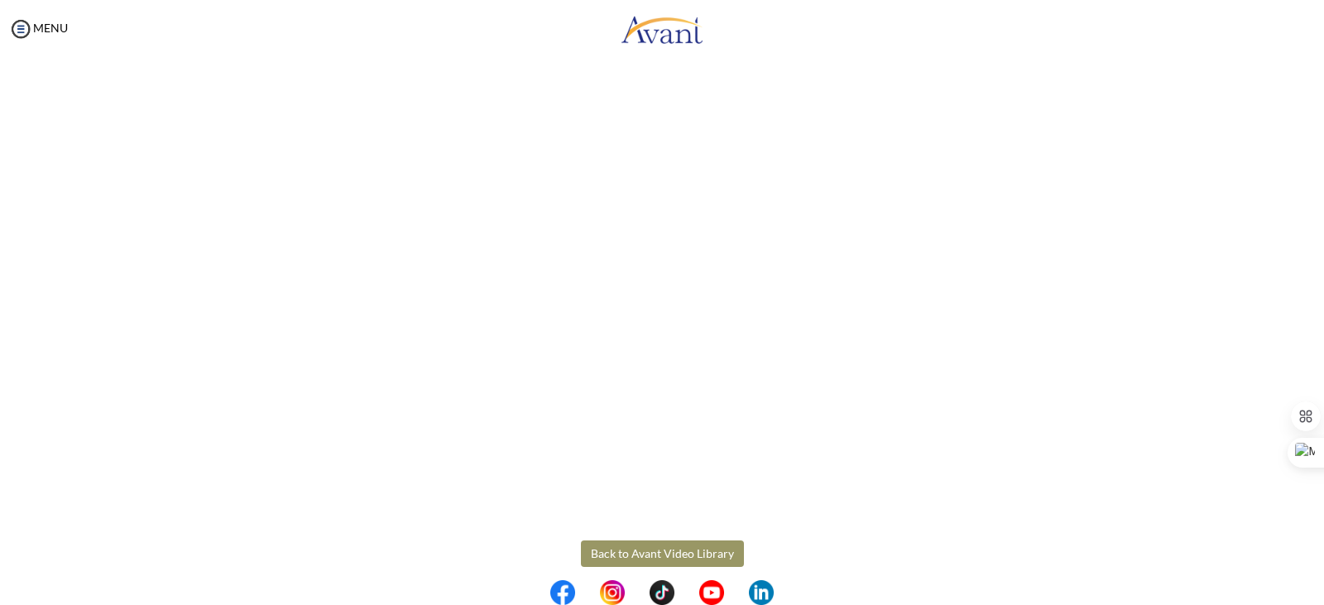
scroll to position [386, 0]
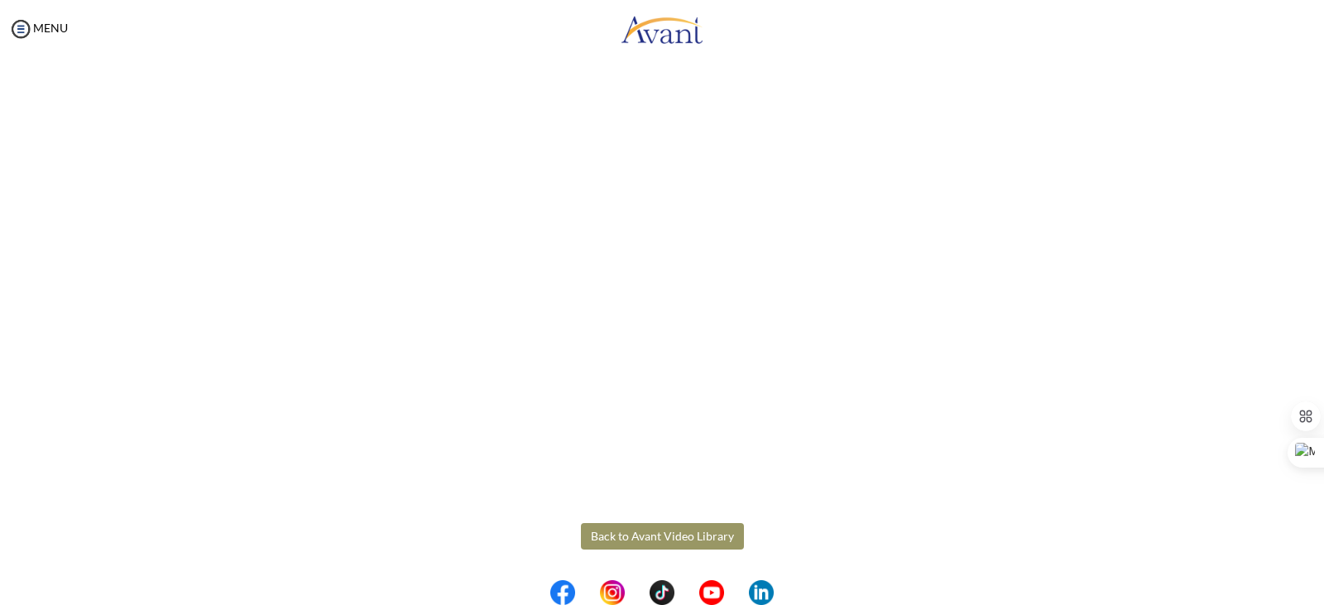
click at [669, 533] on body "Maintenance break. Please come back in 2 hours. MENU My Status What is the next…" at bounding box center [662, 302] width 1324 height 605
click at [666, 529] on button "Back to Avant Video Library" at bounding box center [662, 536] width 163 height 26
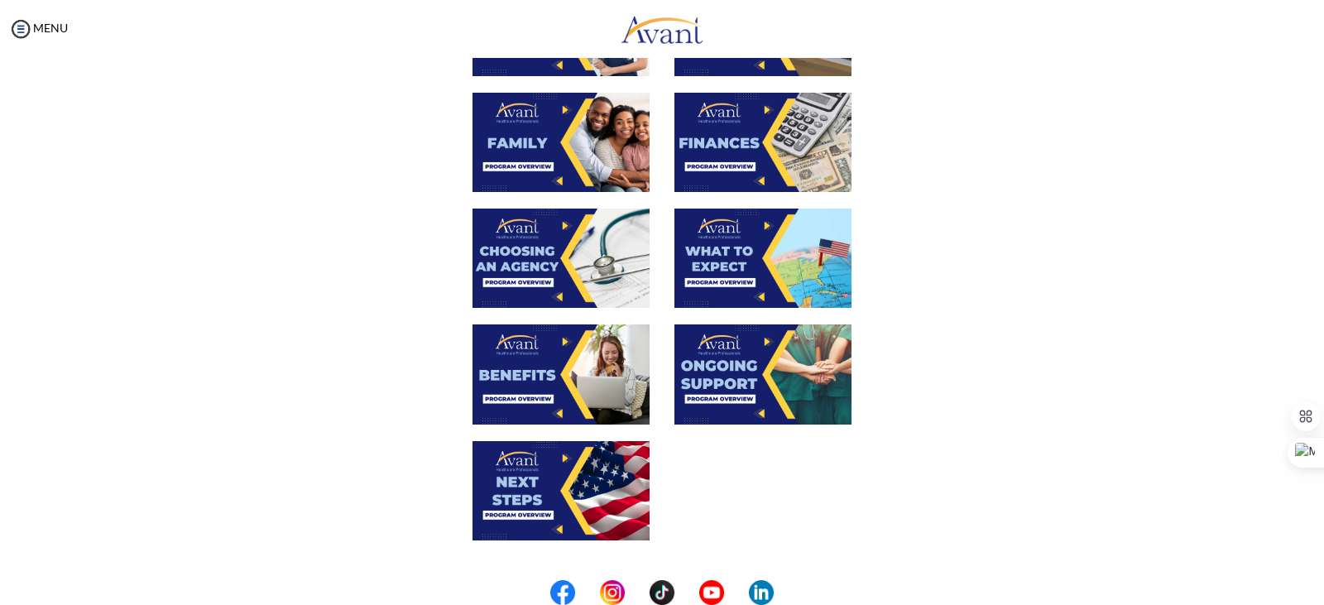
scroll to position [414, 0]
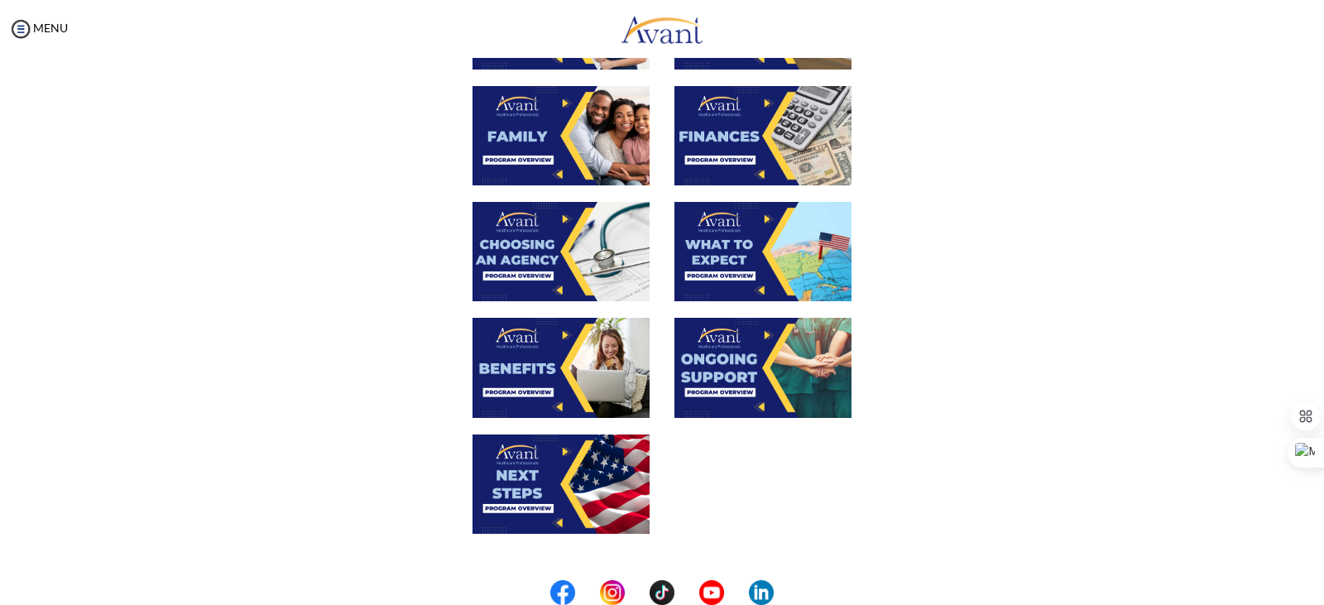
click at [539, 362] on img at bounding box center [560, 367] width 177 height 99
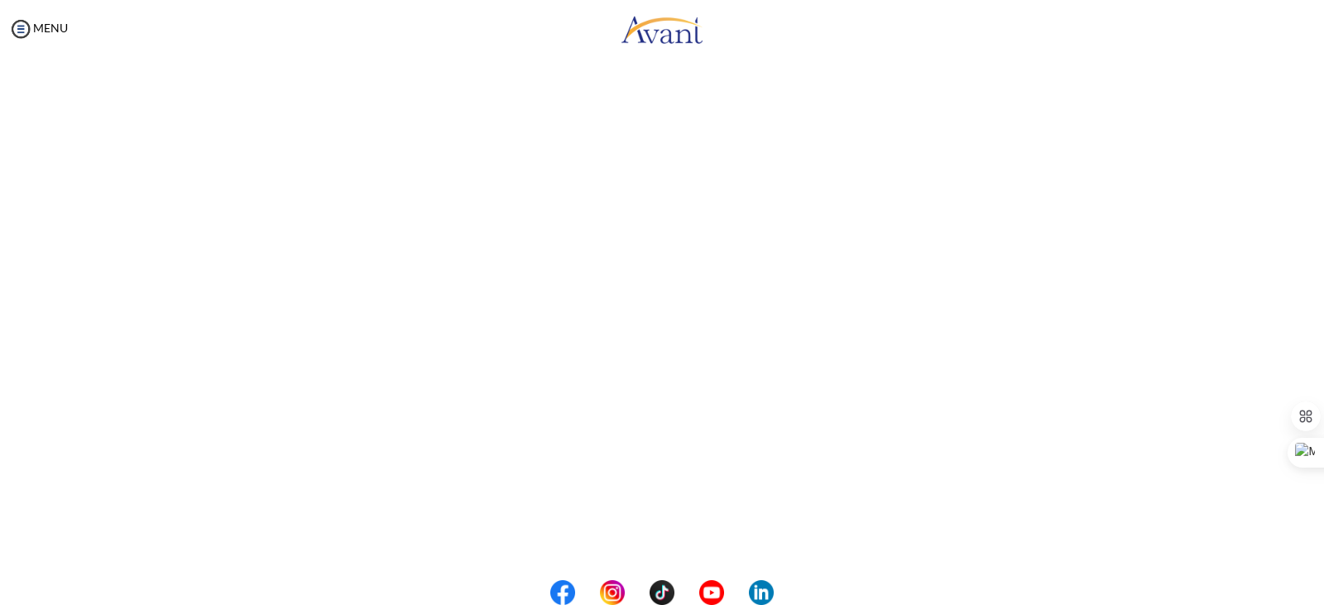
scroll to position [386, 0]
click at [670, 538] on body "Maintenance break. Please come back in 2 hours. MENU My Status What is the next…" at bounding box center [662, 302] width 1324 height 605
click at [657, 528] on button "Back to Avant Video Library" at bounding box center [662, 536] width 163 height 26
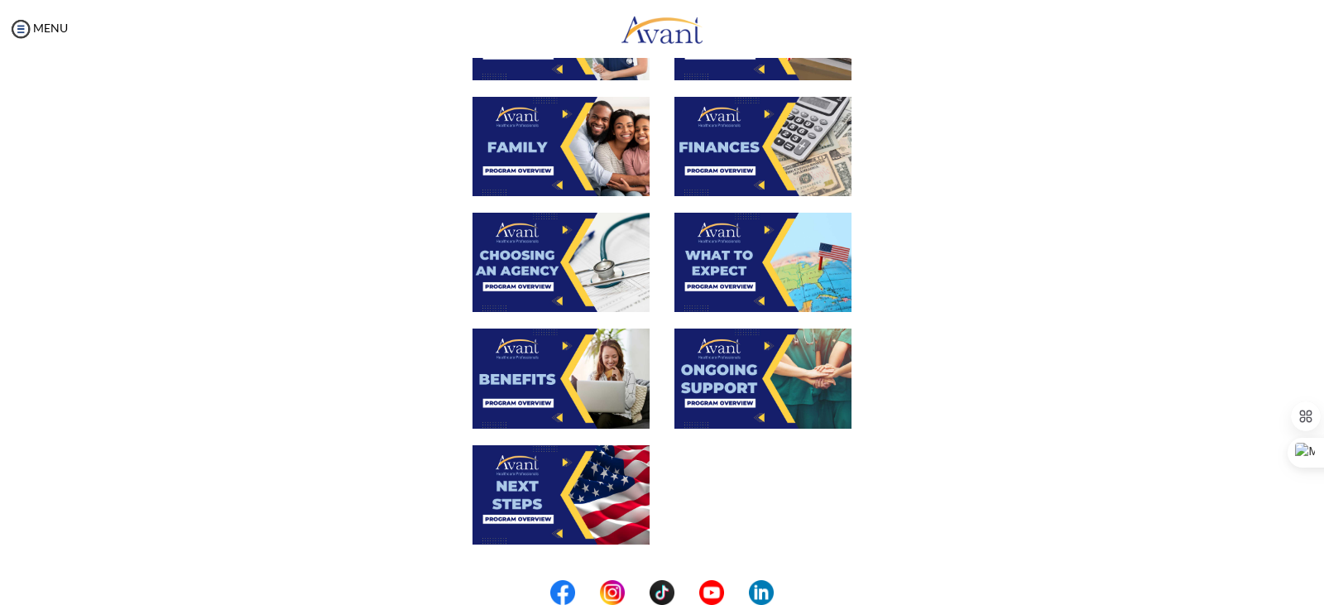
scroll to position [414, 0]
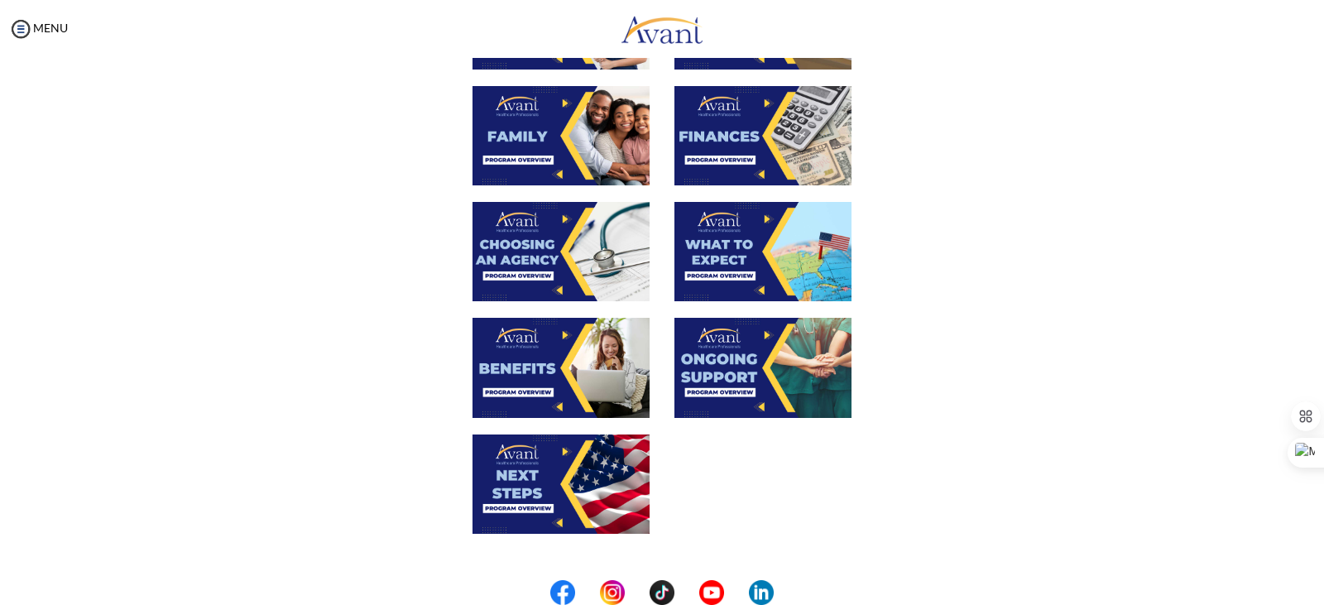
click at [722, 353] on img at bounding box center [762, 367] width 177 height 99
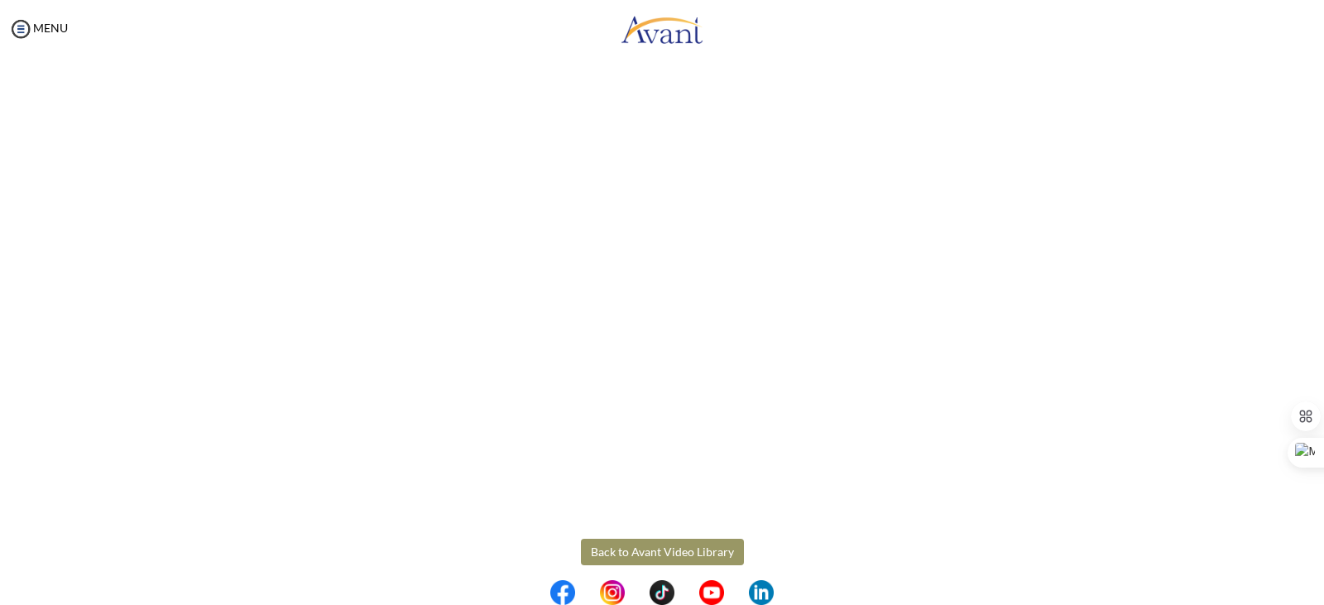
scroll to position [386, 0]
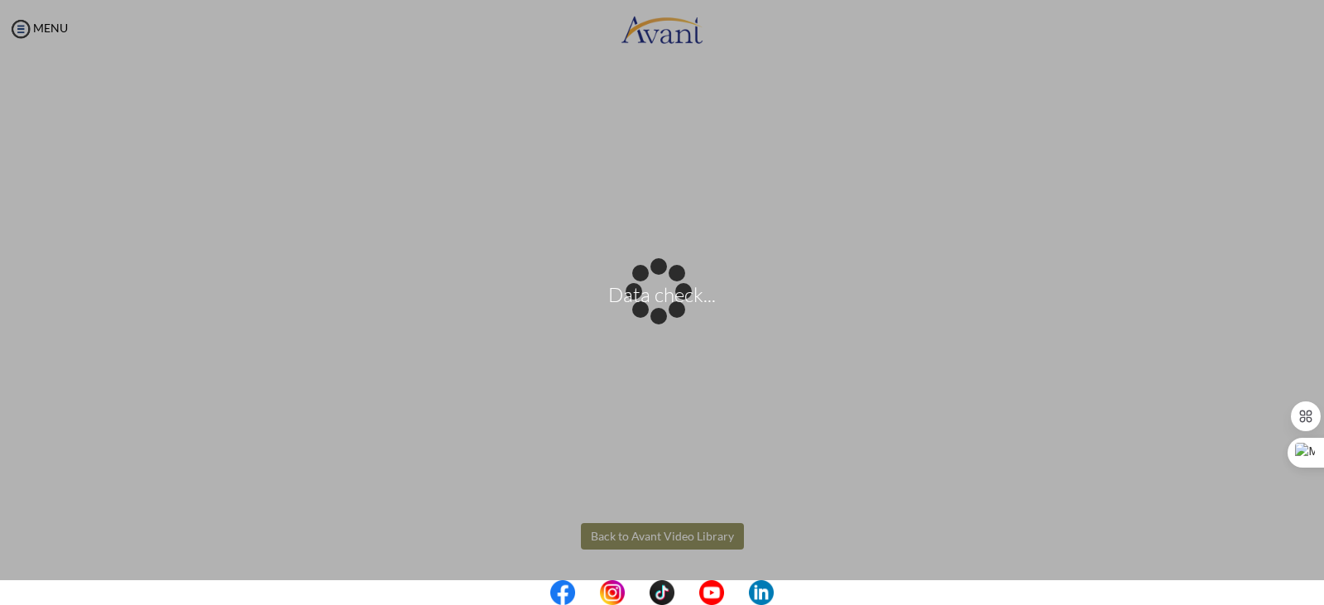
click at [674, 530] on body "Data check... Maintenance break. Please come back in 2 hours. MENU My Status Wh…" at bounding box center [662, 302] width 1324 height 605
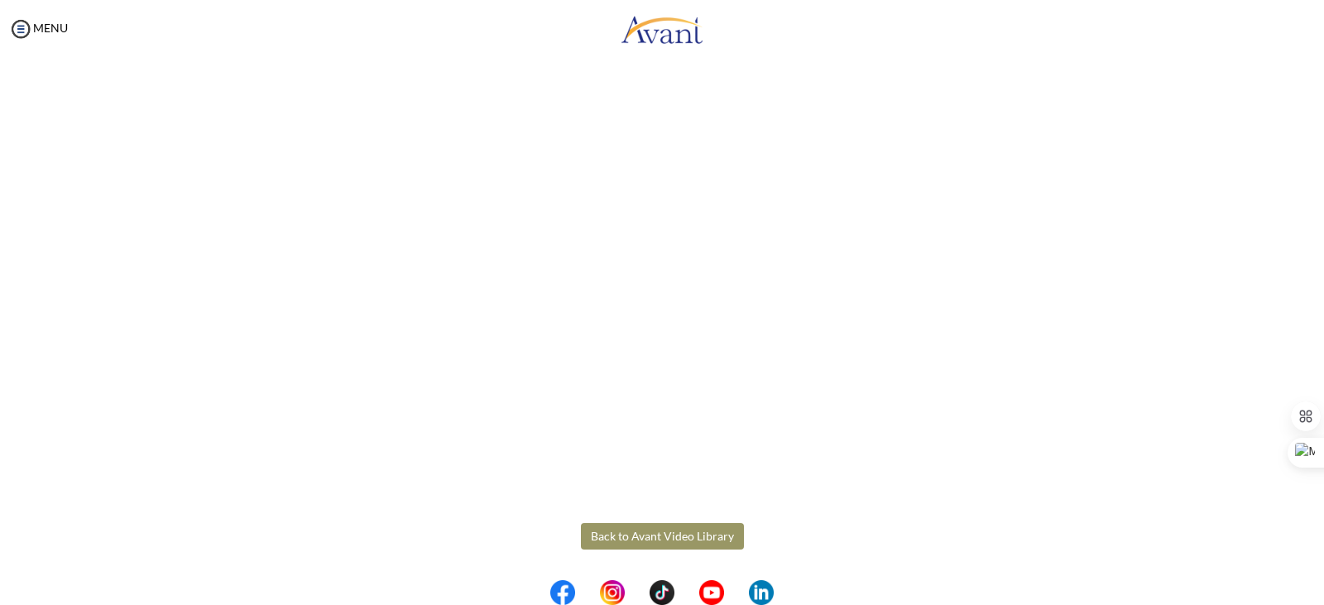
click at [644, 535] on button "Back to Avant Video Library" at bounding box center [662, 536] width 163 height 26
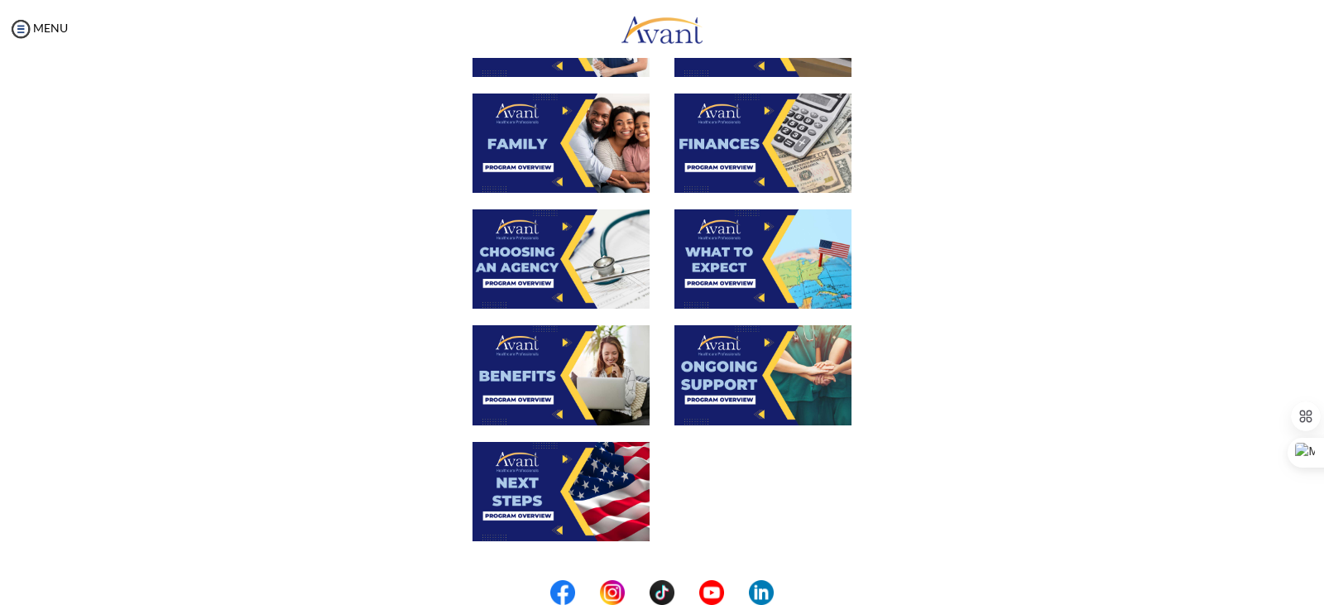
scroll to position [414, 0]
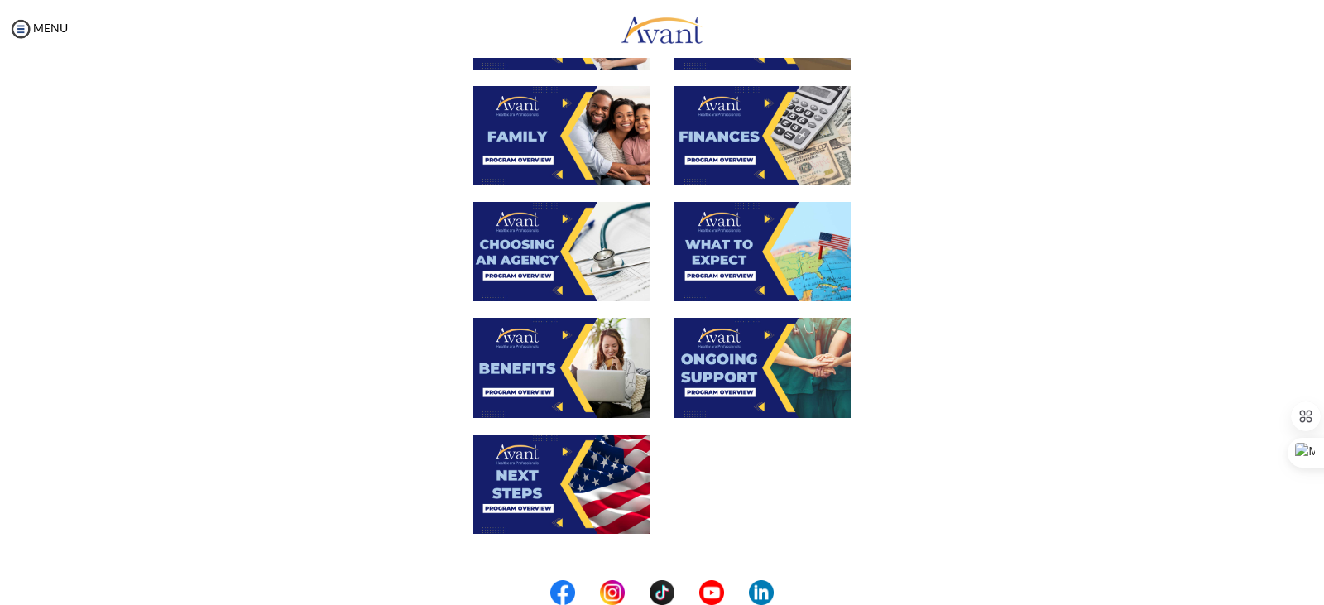
click at [580, 479] on img at bounding box center [560, 483] width 177 height 99
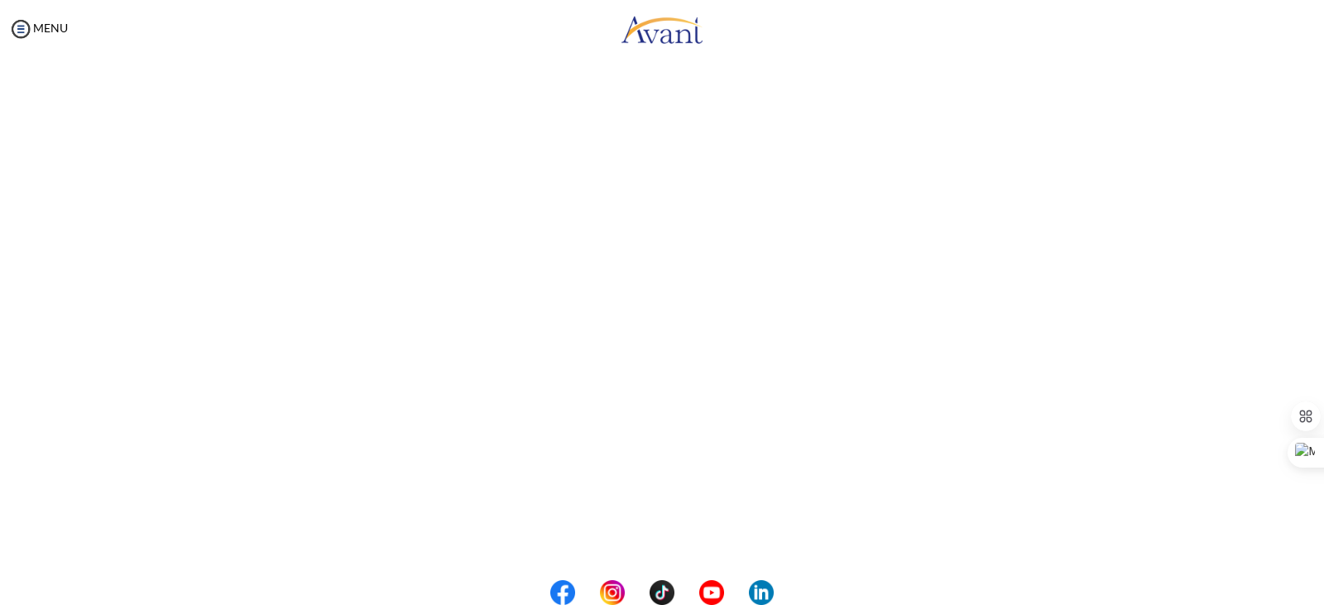
scroll to position [386, 0]
click at [644, 531] on body "Maintenance break. Please come back in 2 hours. MENU My Status What is the next…" at bounding box center [662, 302] width 1324 height 605
click at [645, 531] on button "Back to Avant Video Library" at bounding box center [662, 536] width 163 height 26
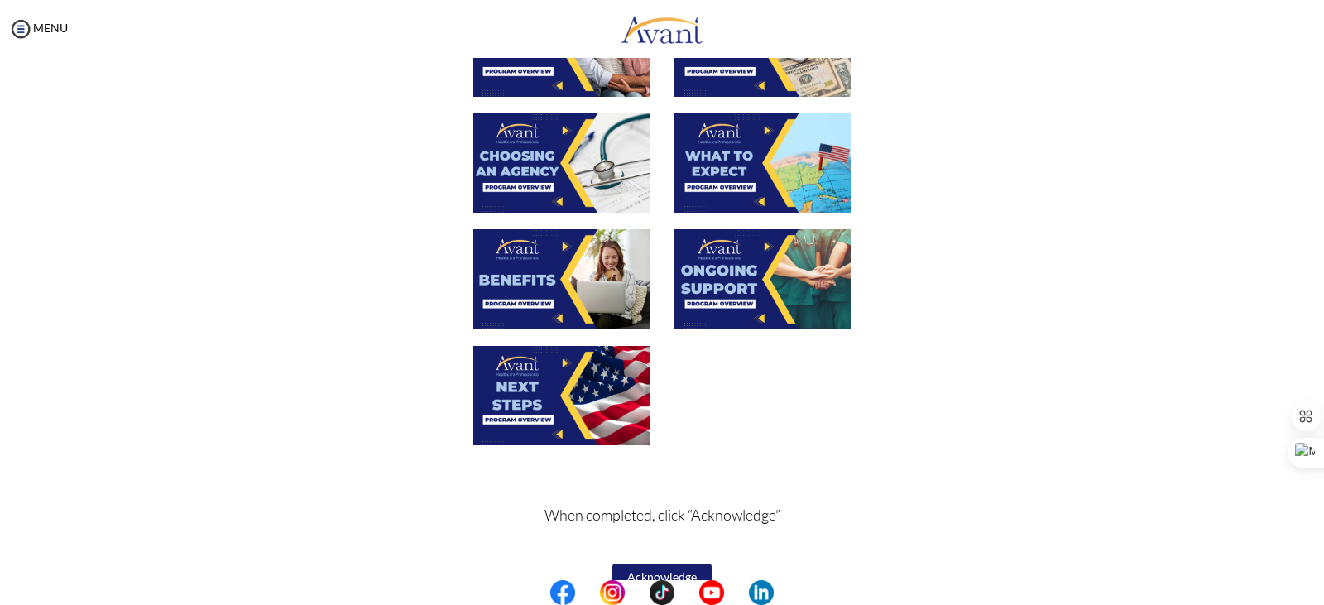
scroll to position [533, 0]
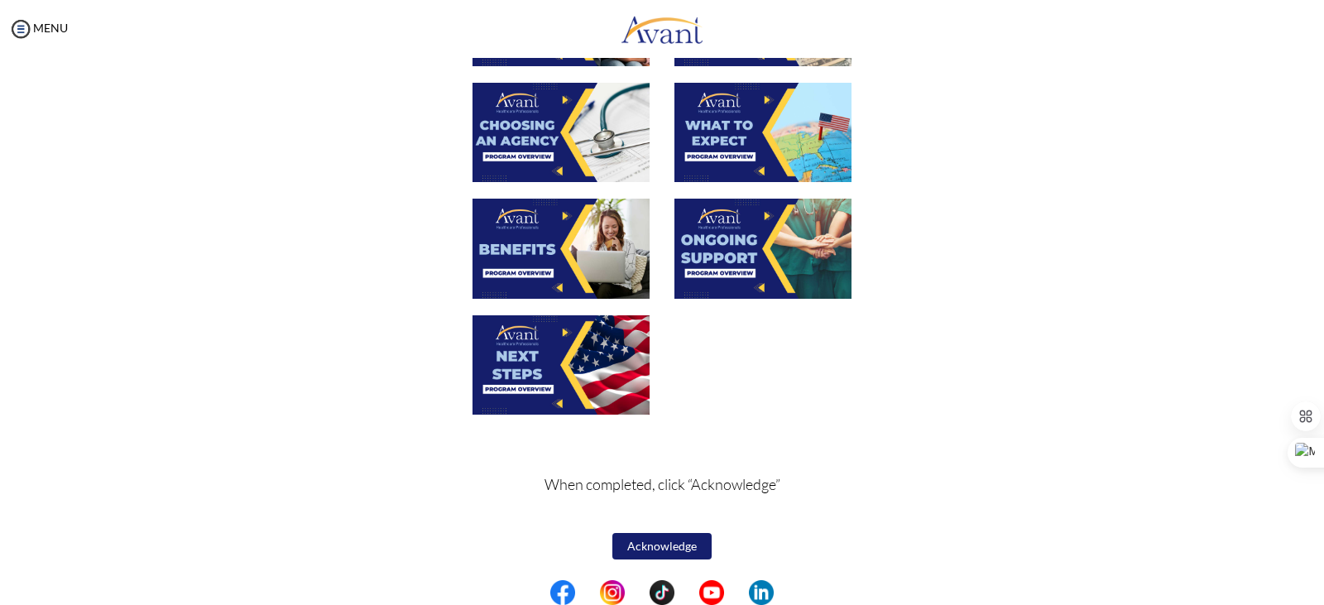
click at [661, 545] on button "Acknowledge" at bounding box center [661, 546] width 99 height 26
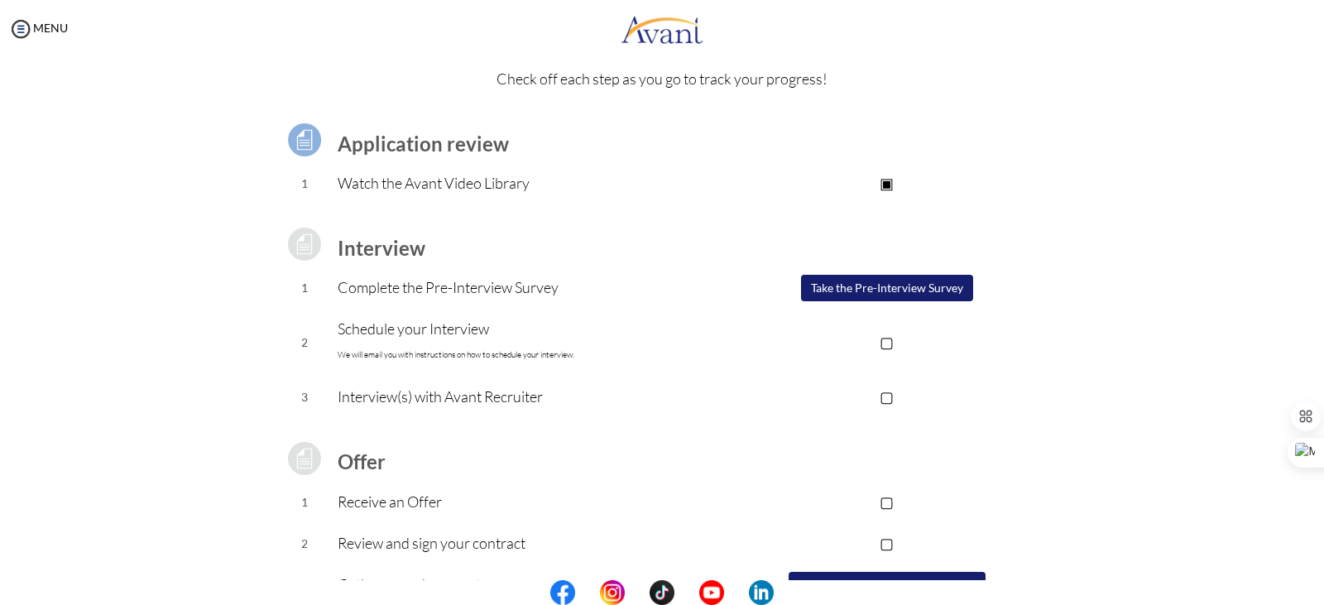
scroll to position [0, 0]
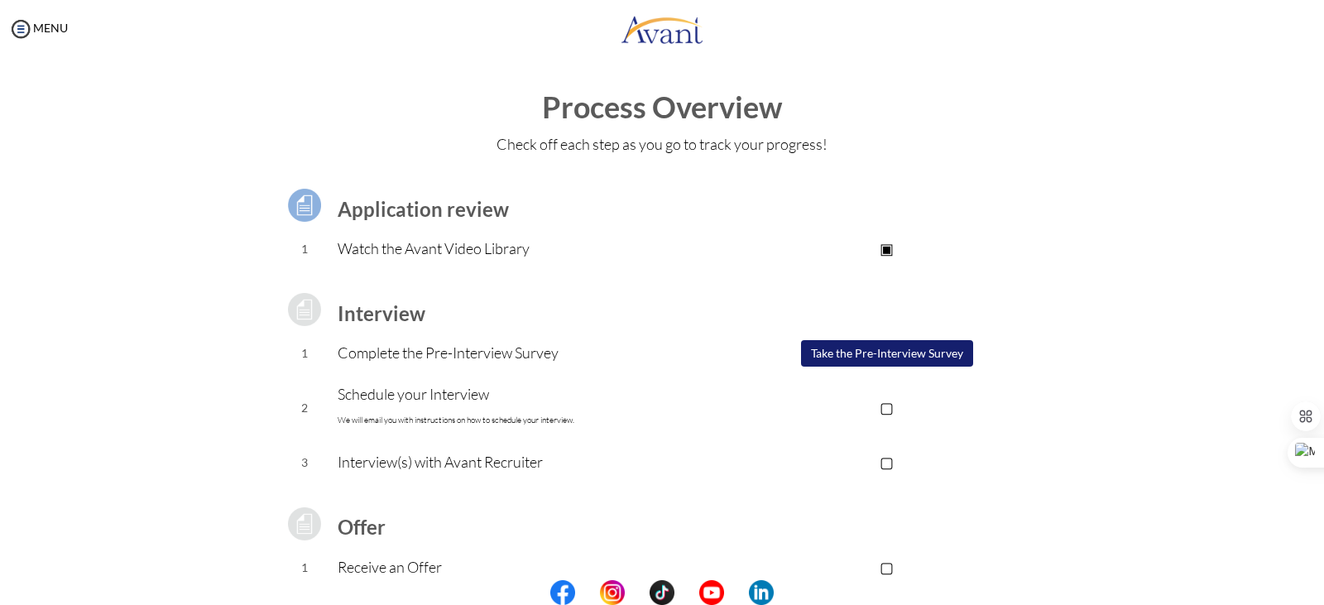
click at [865, 350] on button "Take the Pre-Interview Survey" at bounding box center [887, 353] width 172 height 26
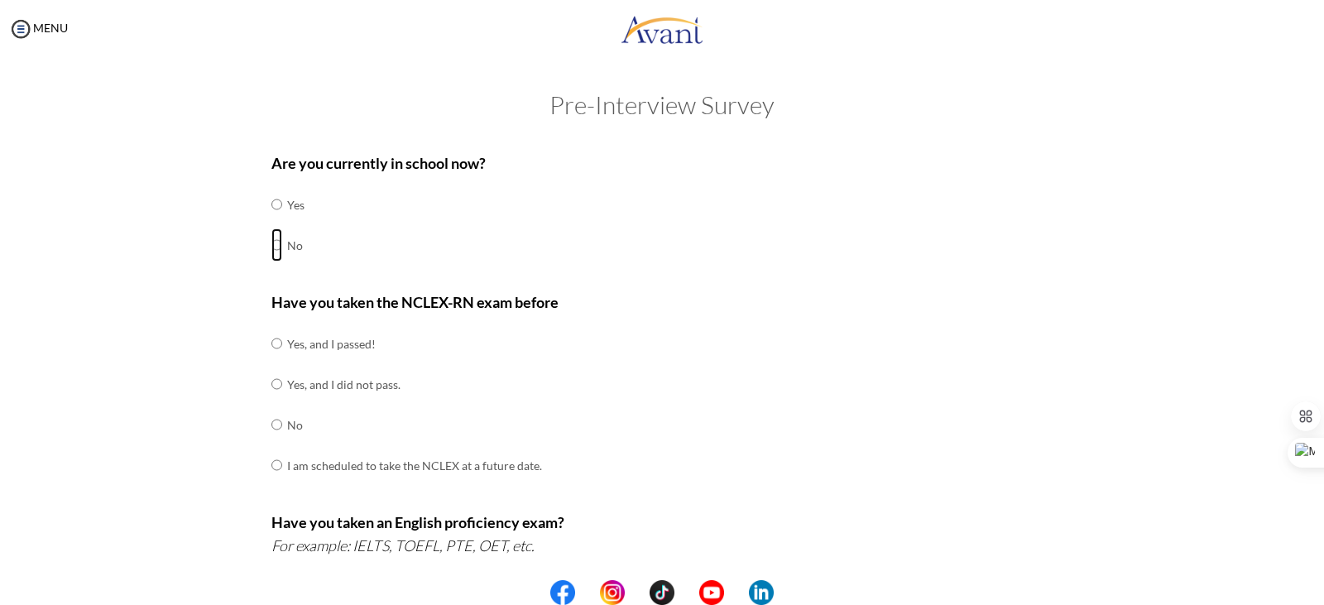
click at [271, 221] on input "radio" at bounding box center [276, 204] width 11 height 33
radio input "true"
click at [274, 360] on input "radio" at bounding box center [276, 343] width 11 height 33
radio input "true"
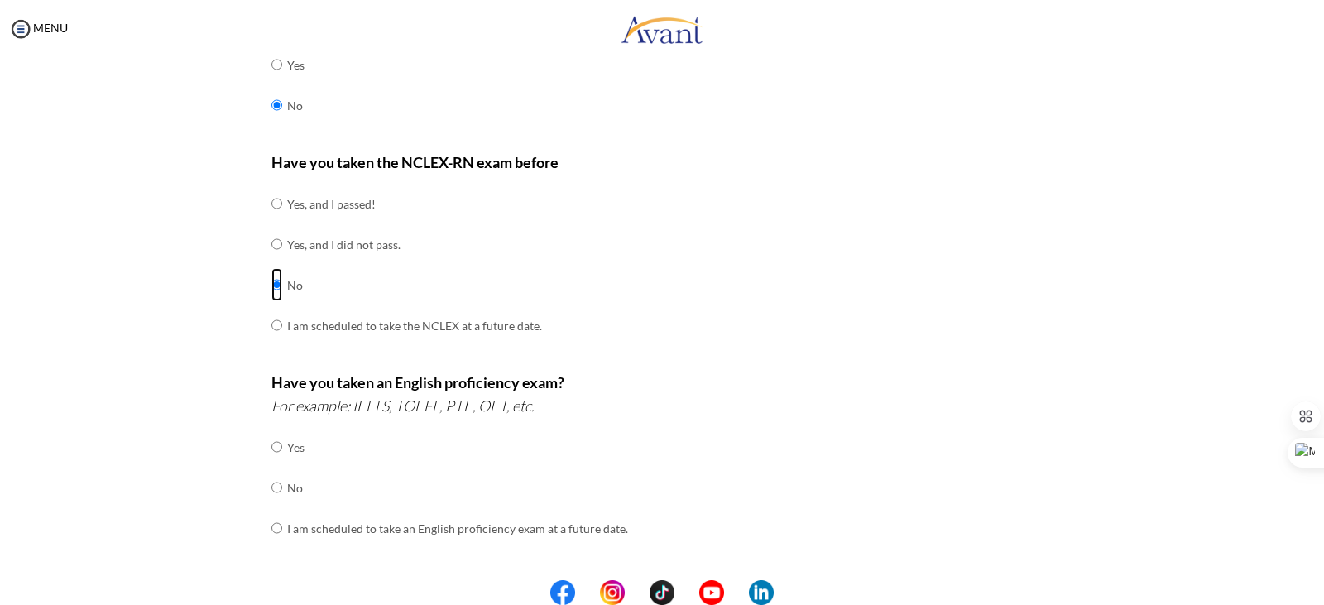
scroll to position [165, 0]
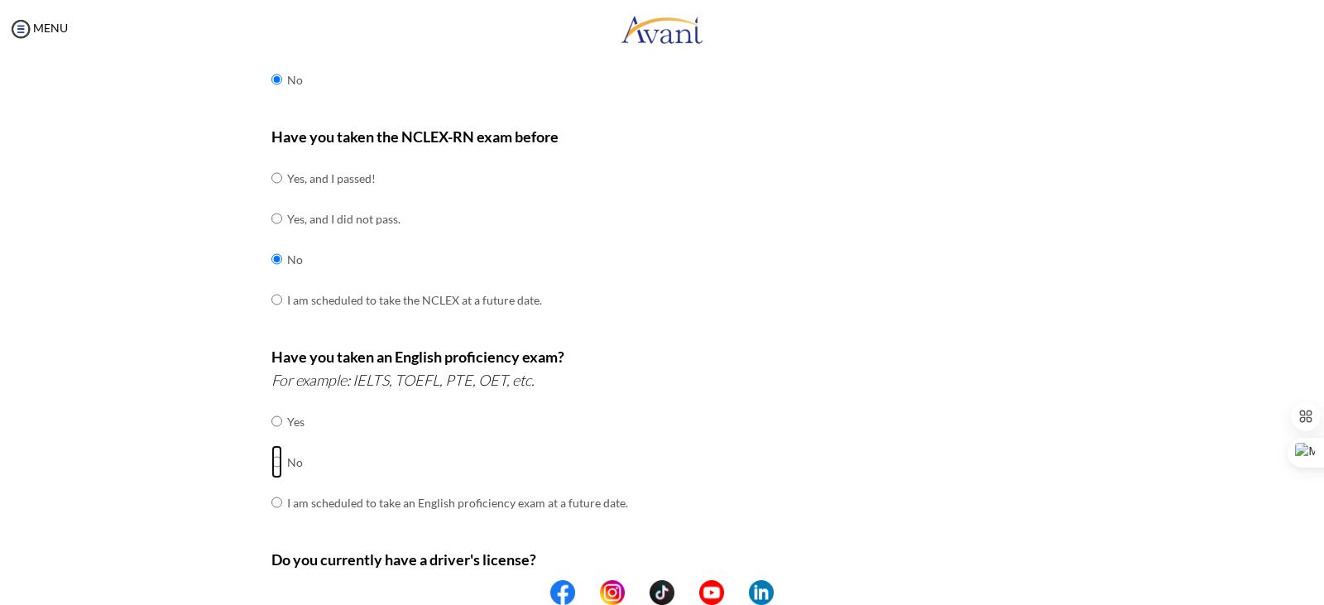
click at [271, 438] on input "radio" at bounding box center [276, 421] width 11 height 33
radio input "true"
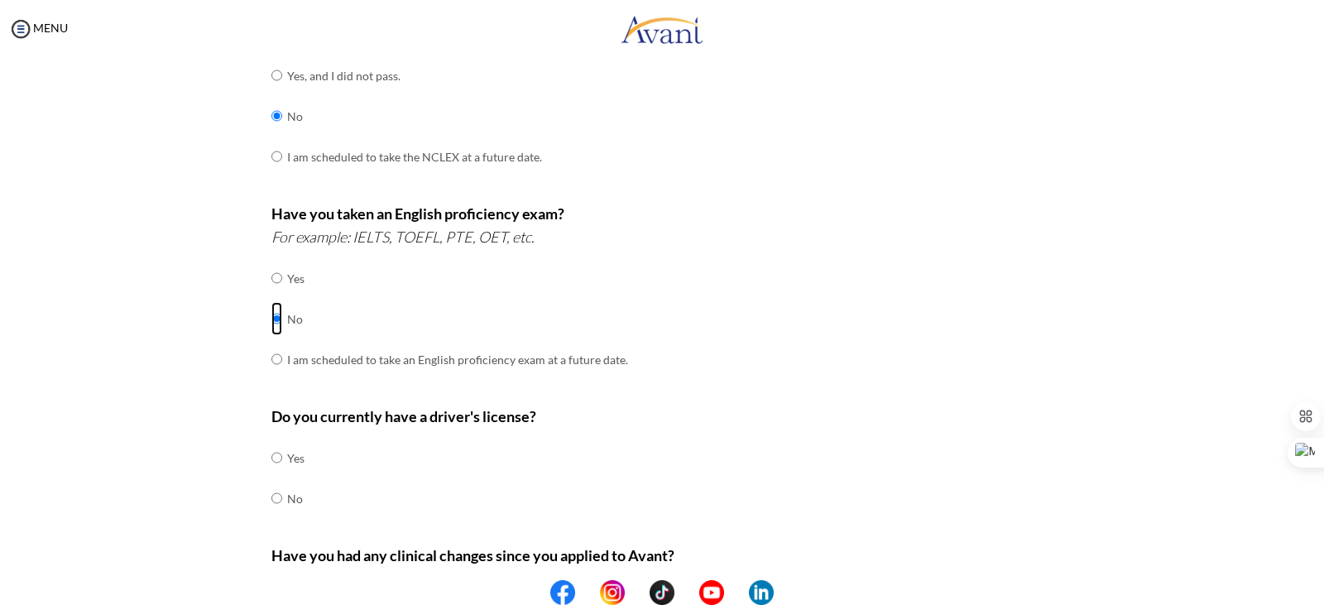
scroll to position [331, 0]
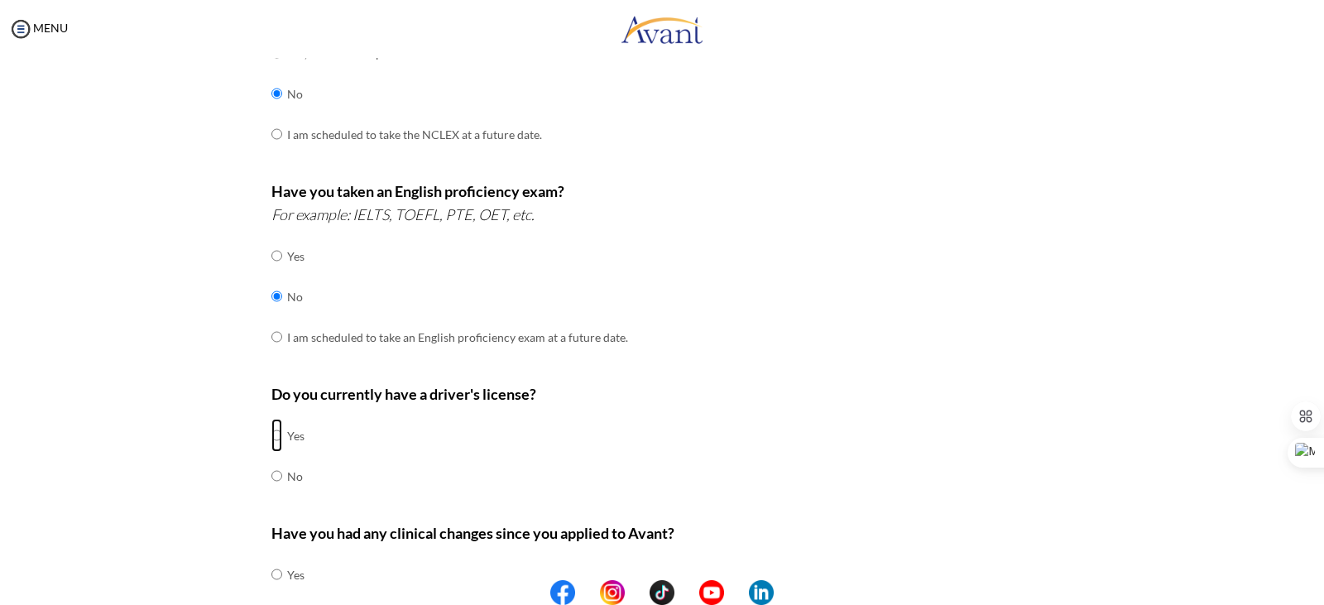
click at [271, 434] on input "radio" at bounding box center [276, 435] width 11 height 33
radio input "true"
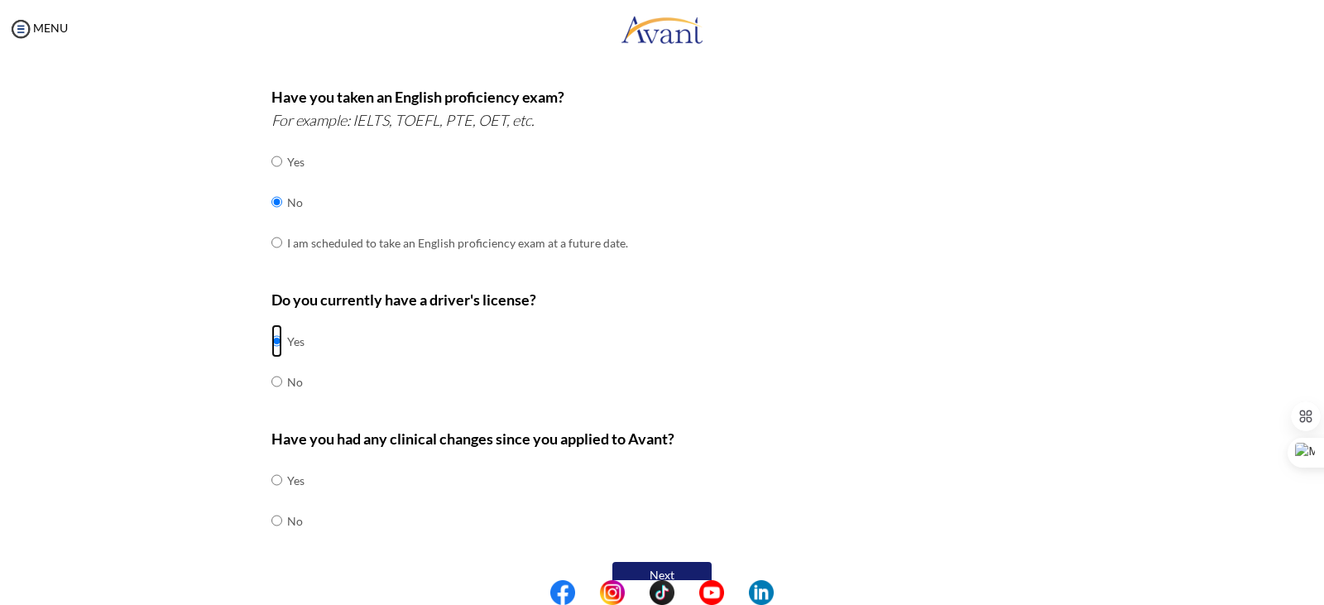
scroll to position [454, 0]
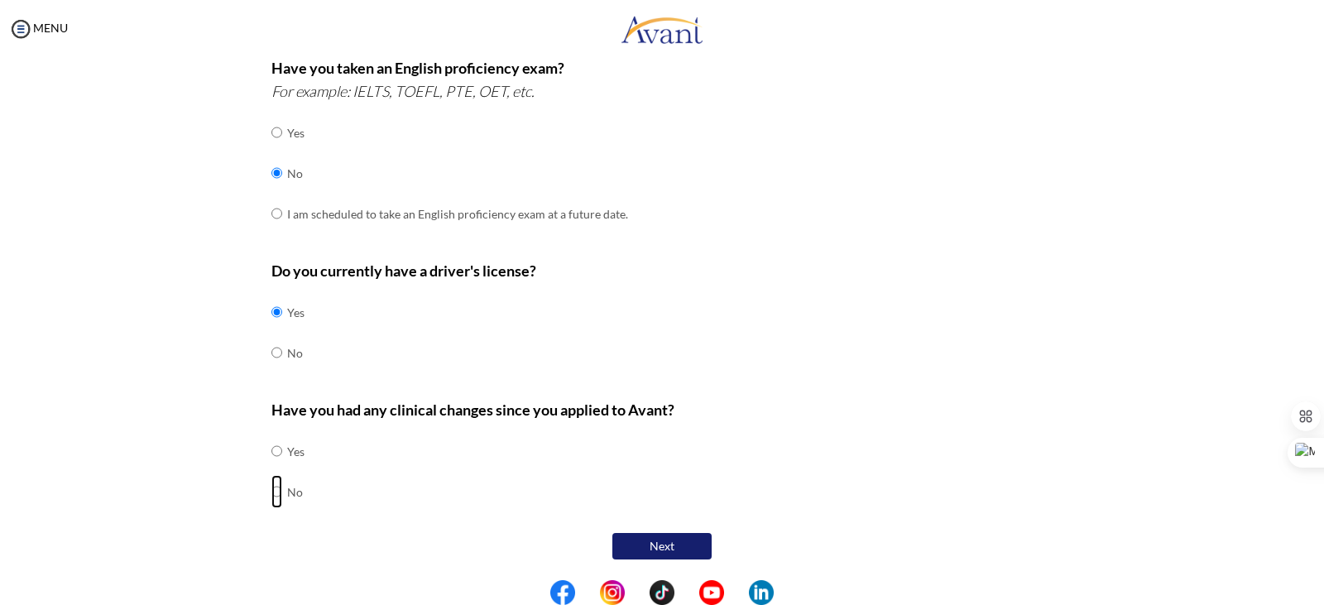
click at [271, 467] on input "radio" at bounding box center [276, 450] width 11 height 33
radio input "true"
click at [651, 540] on button "Next" at bounding box center [661, 547] width 99 height 28
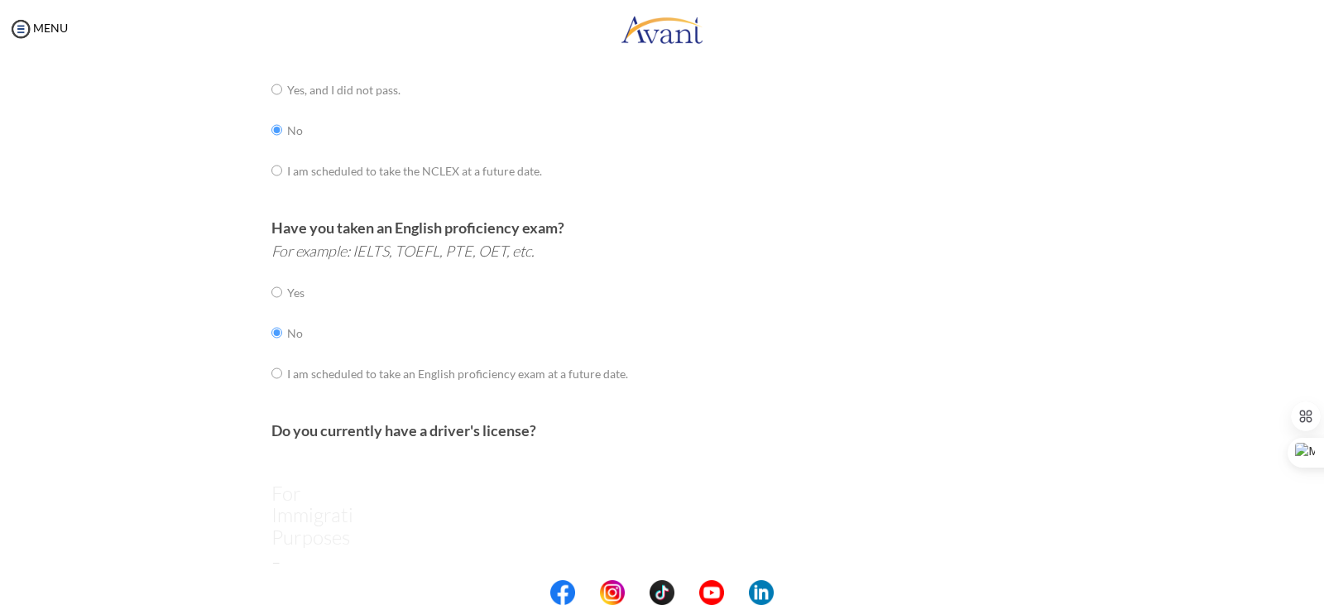
scroll to position [33, 0]
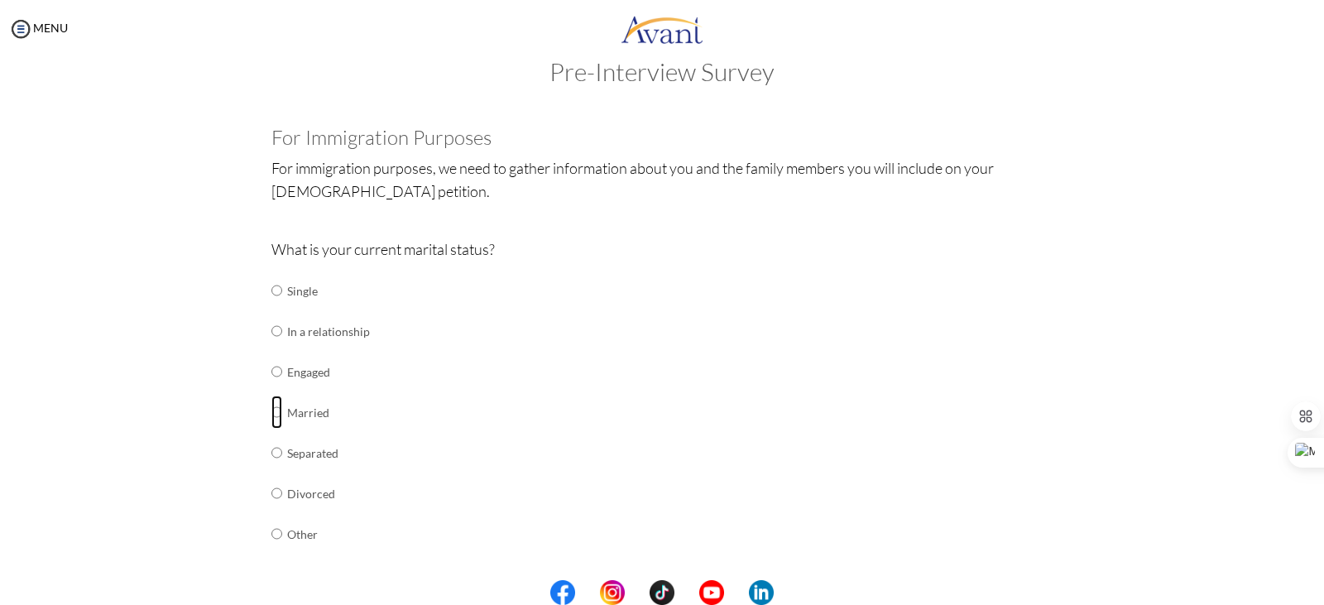
click at [271, 307] on input "radio" at bounding box center [276, 290] width 11 height 33
radio input "true"
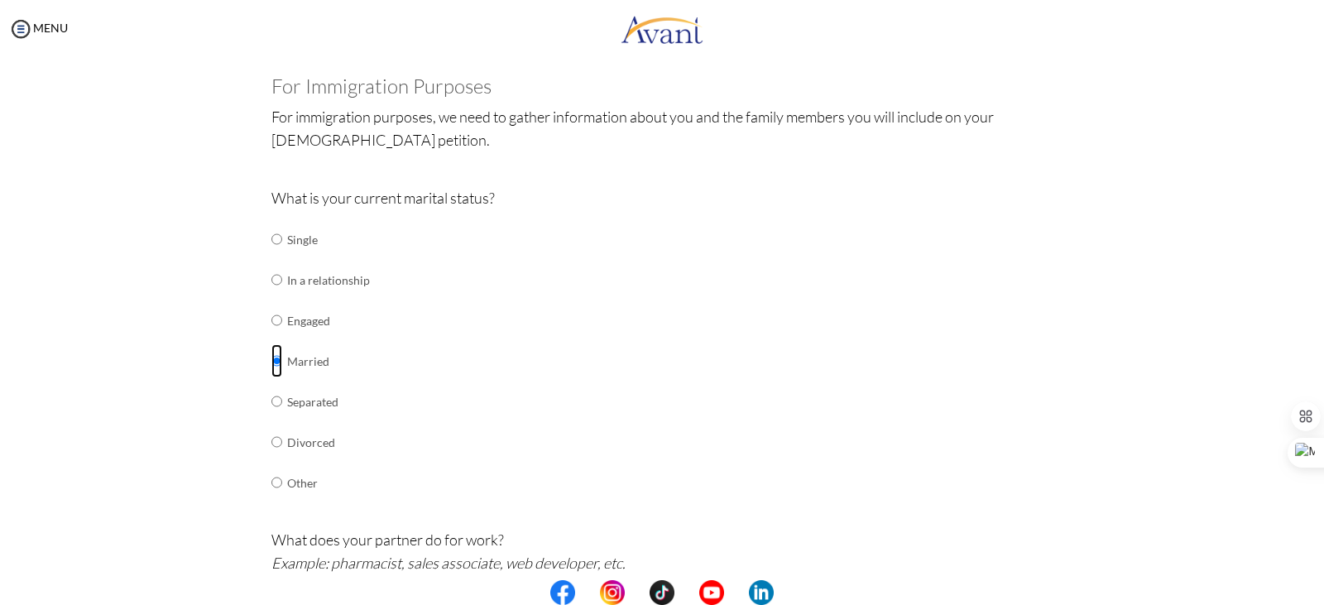
scroll to position [83, 0]
click at [271, 242] on input "radio" at bounding box center [276, 240] width 11 height 33
radio input "true"
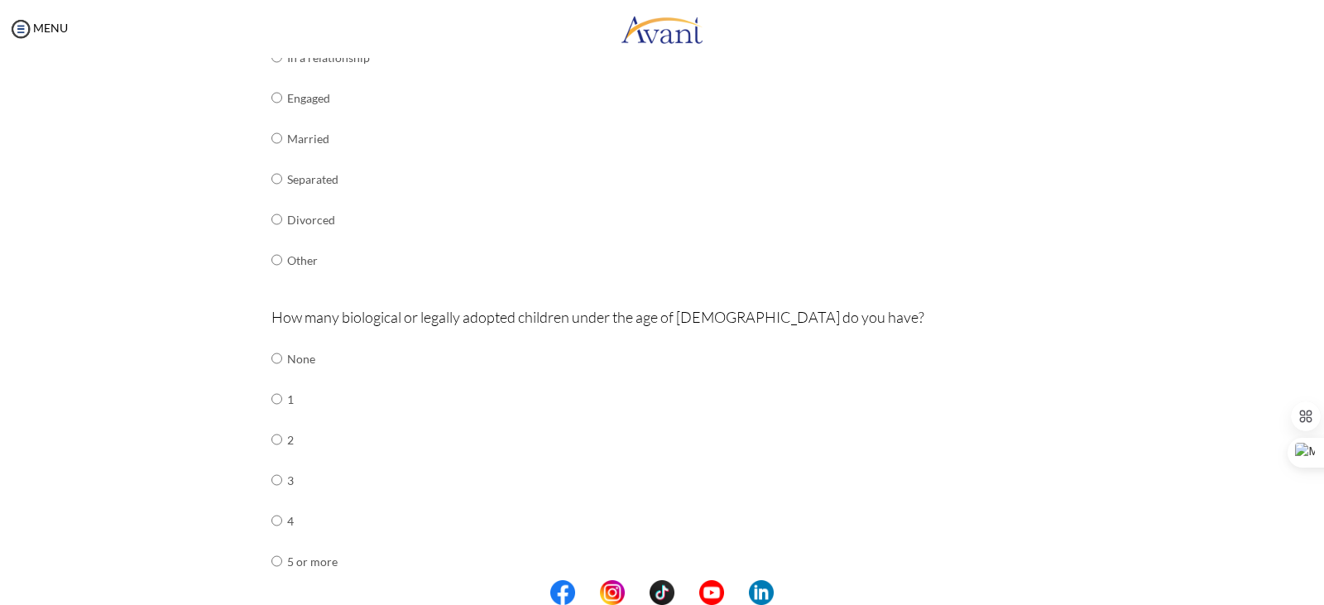
scroll to position [331, 0]
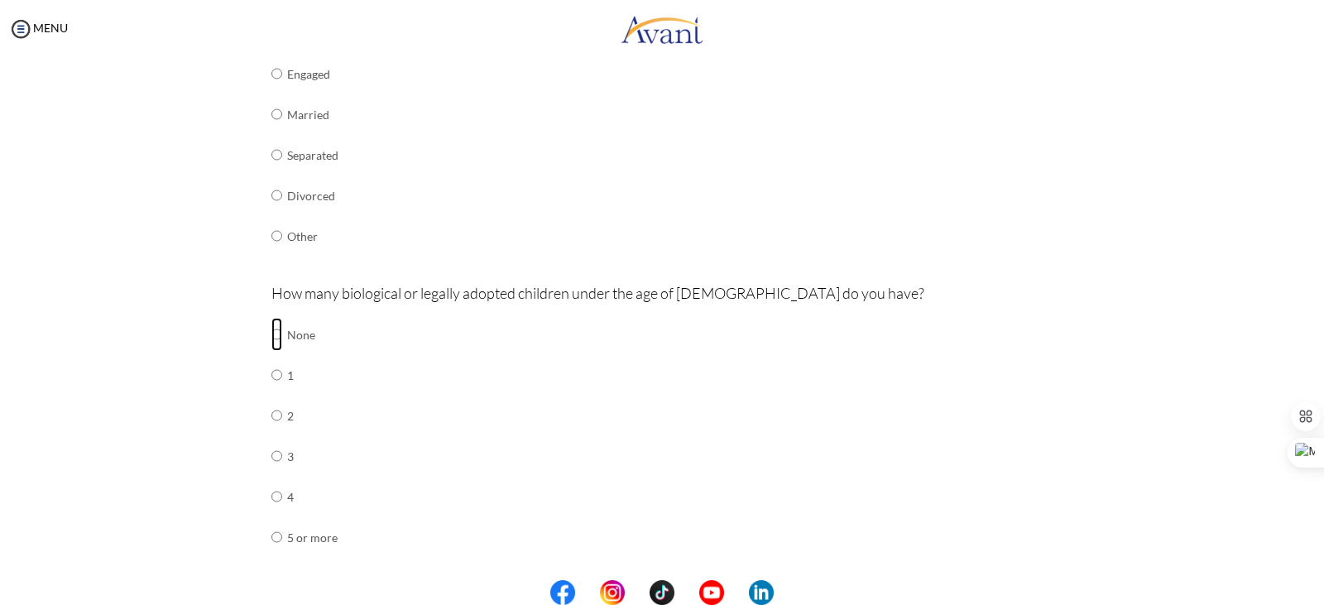
click at [271, 335] on input "radio" at bounding box center [276, 334] width 11 height 33
radio input "true"
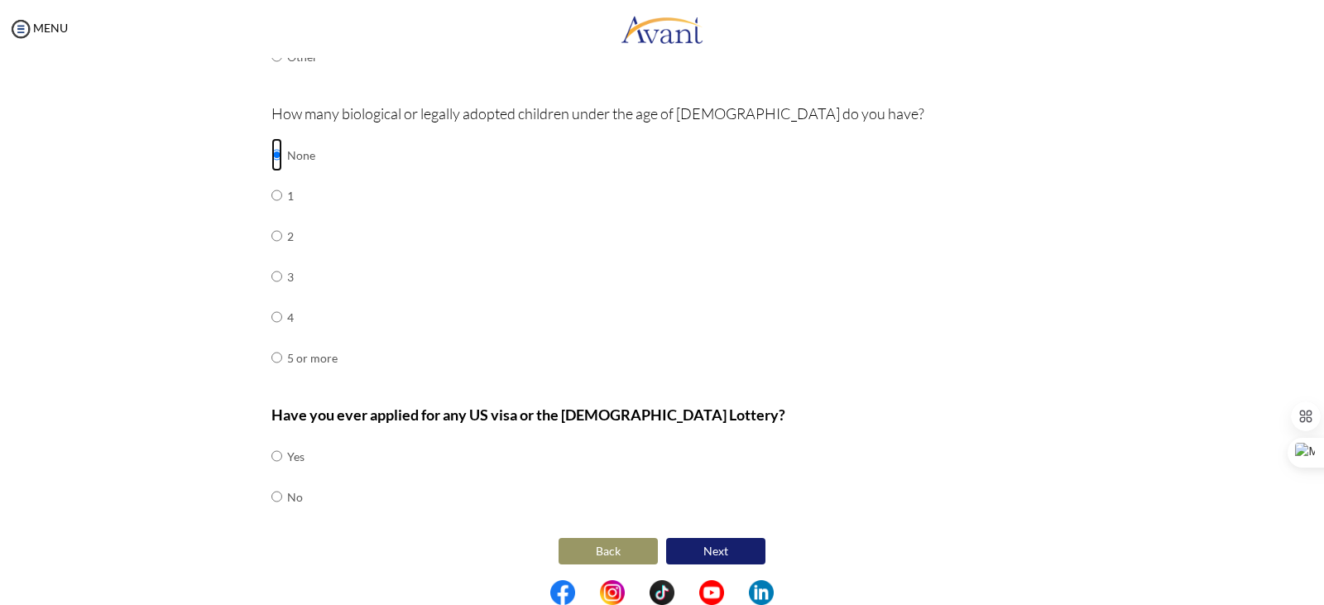
scroll to position [515, 0]
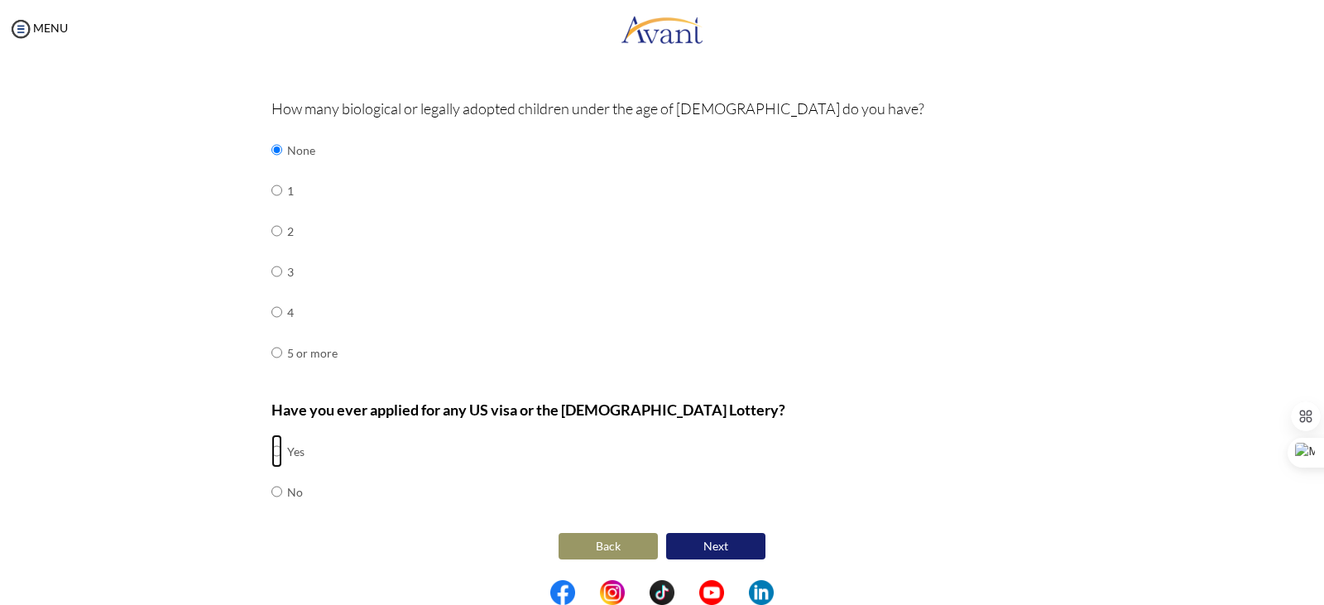
click at [271, 452] on input "radio" at bounding box center [276, 450] width 11 height 33
radio input "true"
click at [715, 538] on button "Next" at bounding box center [715, 546] width 99 height 26
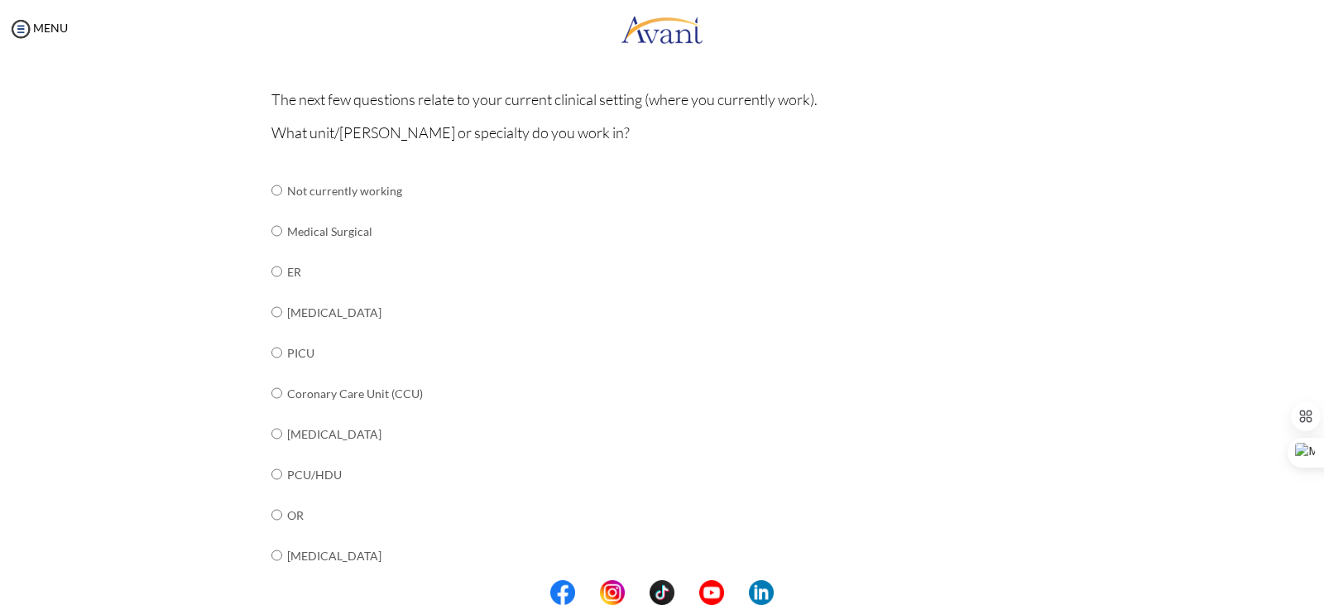
scroll to position [99, 0]
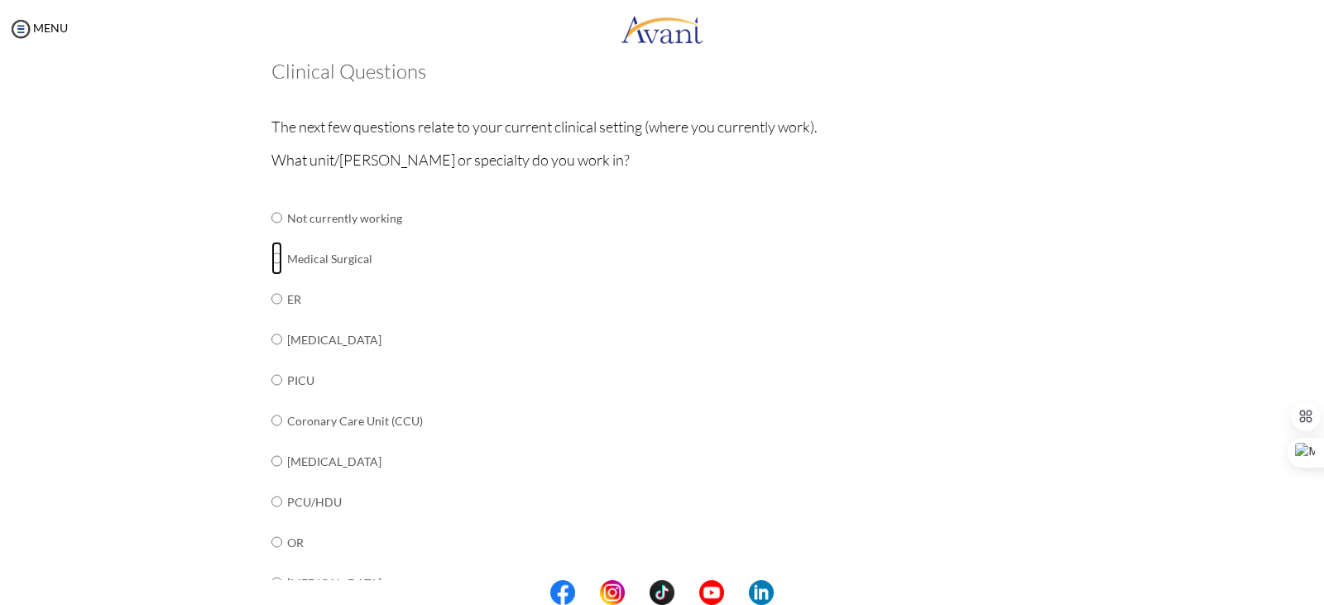
click at [272, 234] on input "radio" at bounding box center [276, 217] width 11 height 33
radio input "true"
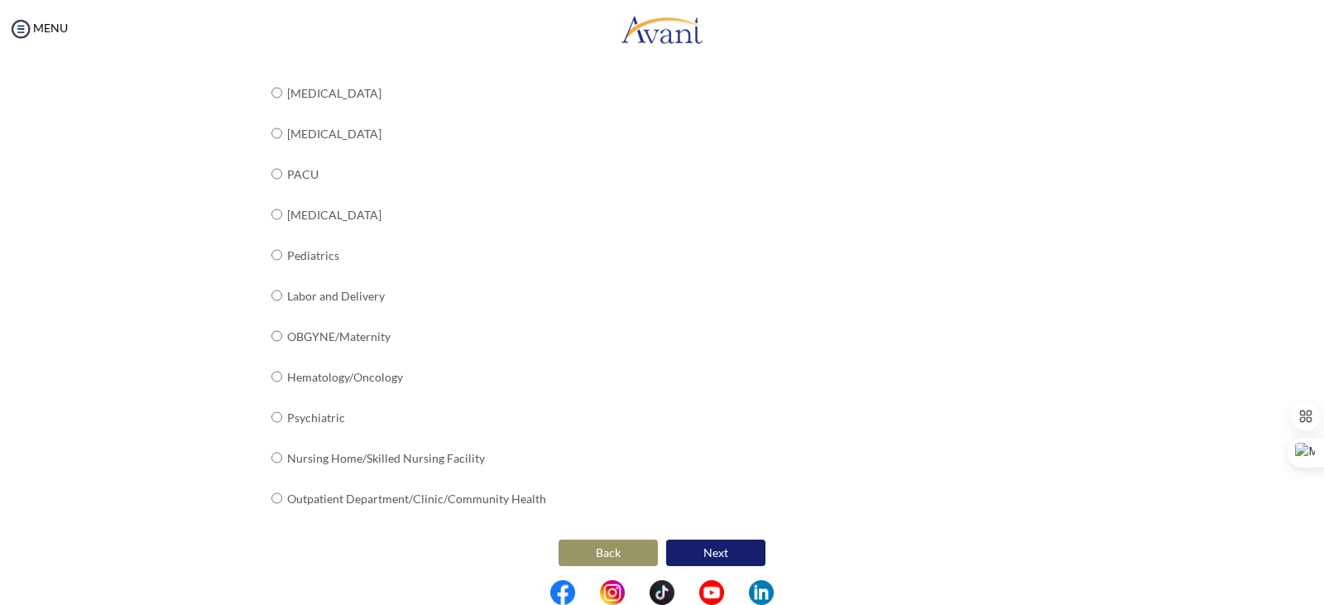
scroll to position [596, 0]
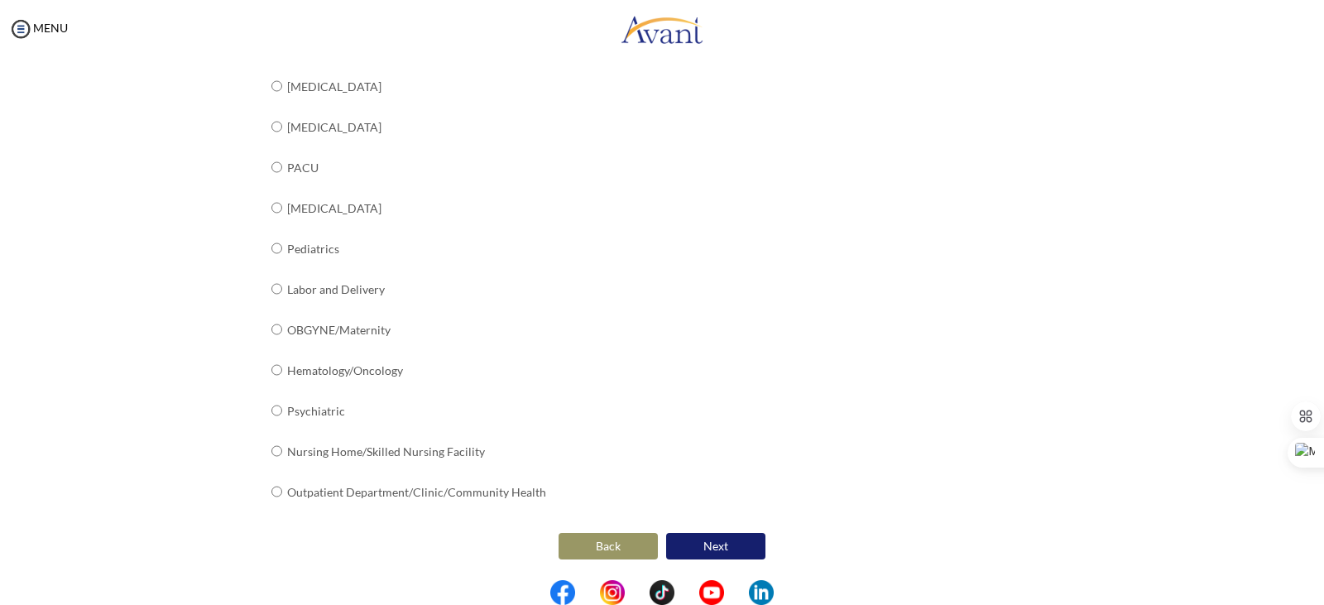
click at [726, 541] on button "Next" at bounding box center [715, 546] width 99 height 26
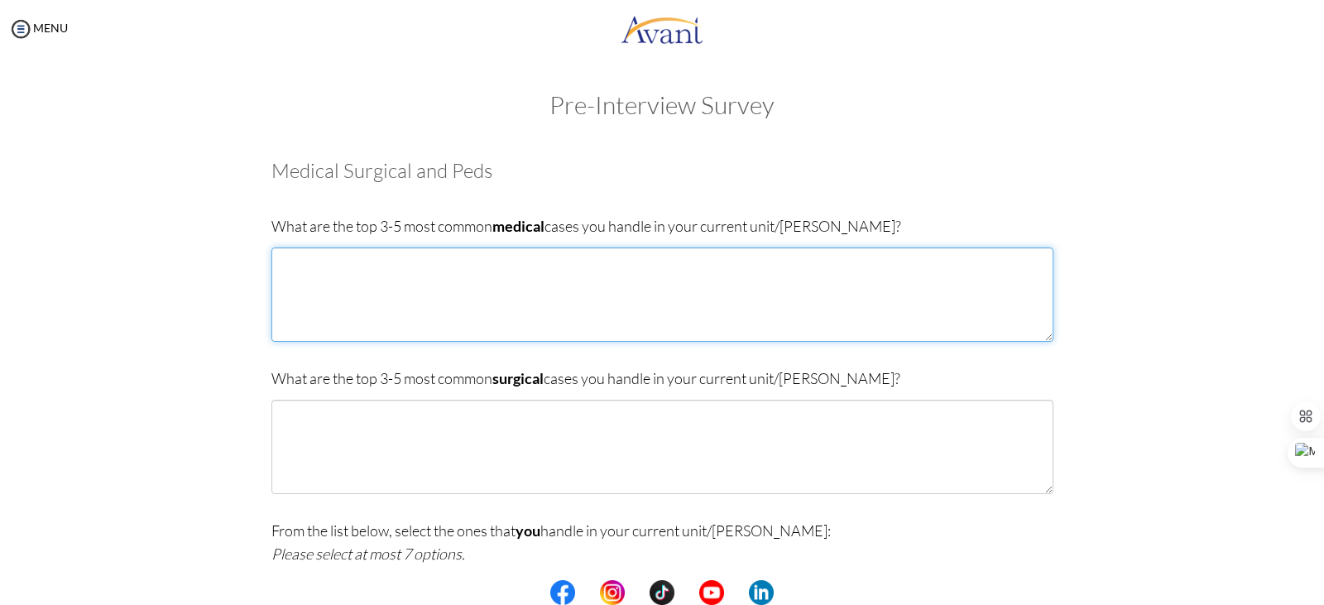
click at [539, 304] on textarea at bounding box center [662, 294] width 782 height 94
type textarea "1. Acute Ape"
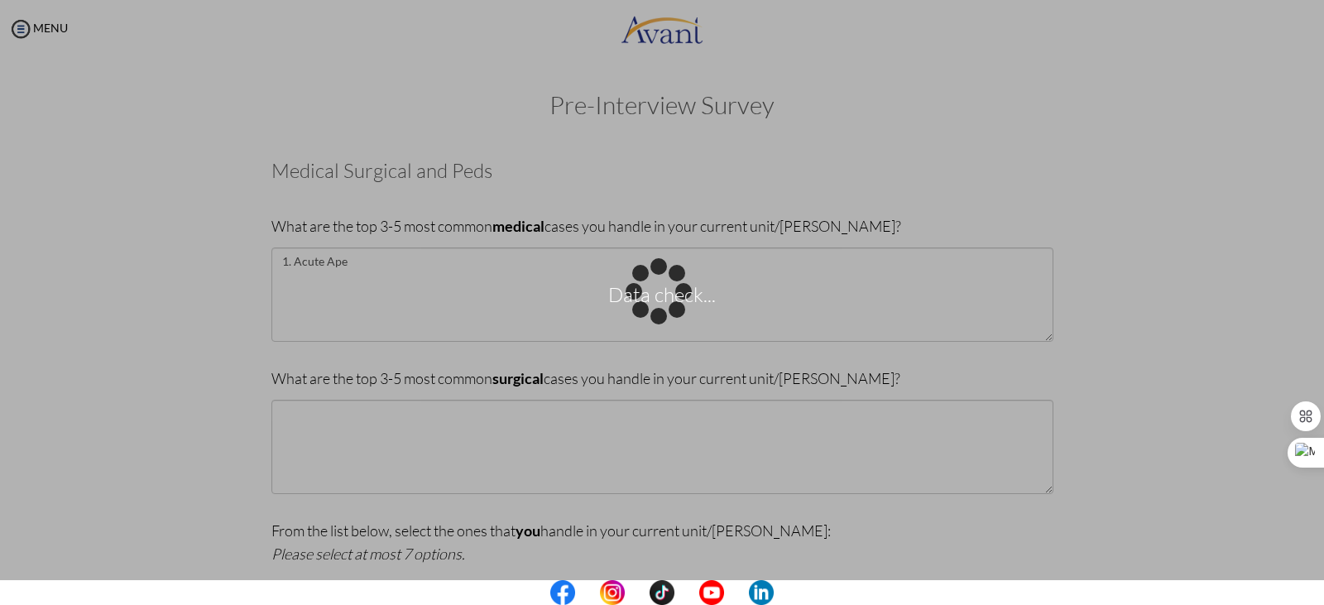
click at [650, 291] on div "Data check..." at bounding box center [661, 302] width 23 height 23
click at [436, 286] on p "Data check..." at bounding box center [662, 303] width 1324 height 40
click at [650, 291] on div "Data check..." at bounding box center [661, 302] width 23 height 23
drag, startPoint x: 1318, startPoint y: 122, endPoint x: 1323, endPoint y: 166, distance: 44.9
click at [673, 291] on div "Data check..." at bounding box center [661, 302] width 23 height 23
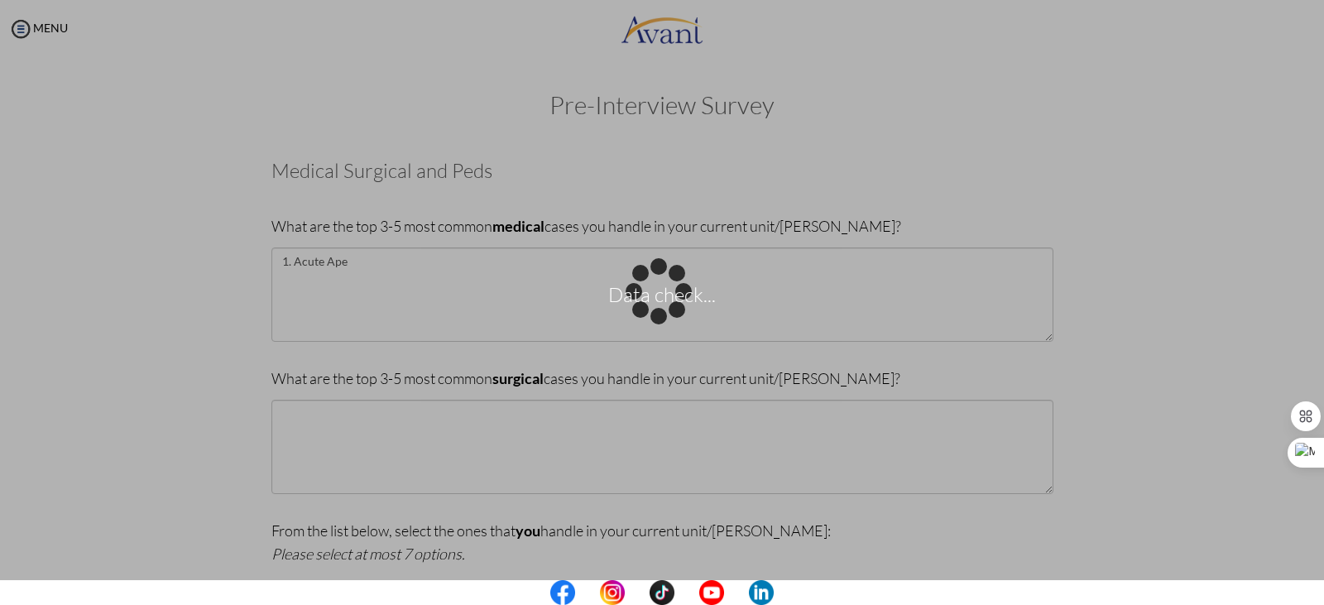
click at [586, 285] on p "Data check..." at bounding box center [662, 303] width 1324 height 40
click at [569, 288] on p "Data check..." at bounding box center [662, 303] width 1324 height 40
click at [650, 291] on div "Data check..." at bounding box center [661, 302] width 23 height 23
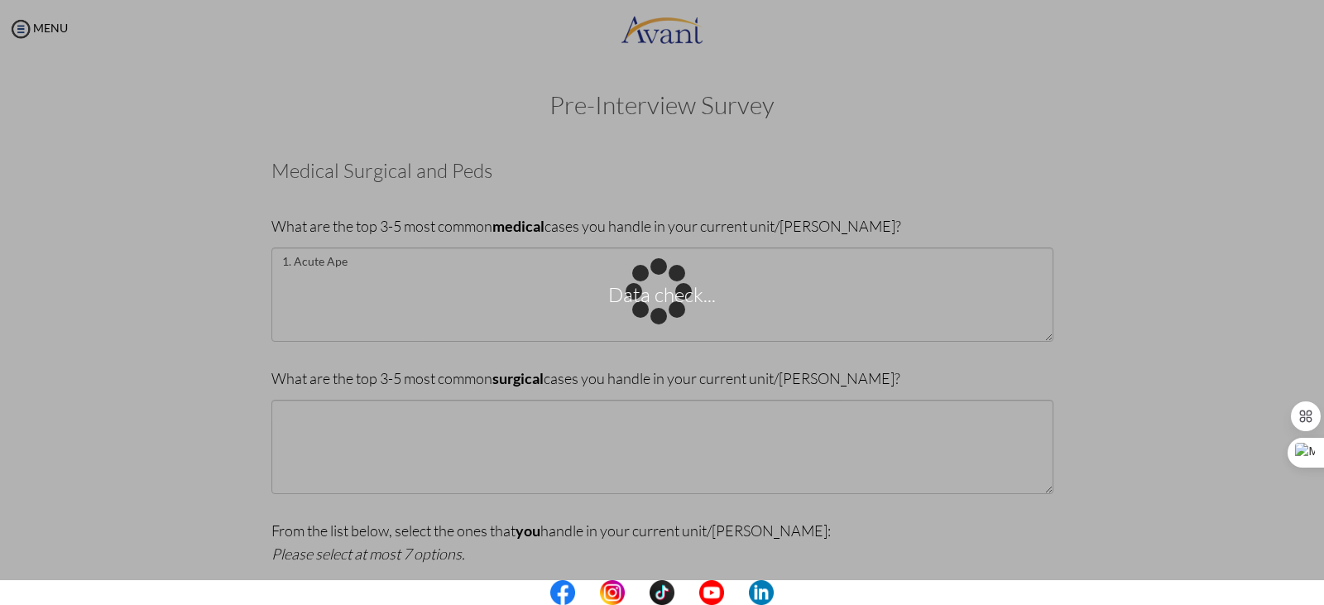
click at [673, 291] on div "Data check..." at bounding box center [661, 302] width 23 height 23
drag, startPoint x: 1317, startPoint y: 274, endPoint x: 1315, endPoint y: 239, distance: 34.8
click at [673, 291] on div "Data check..." at bounding box center [661, 302] width 23 height 23
drag, startPoint x: 1323, startPoint y: 142, endPoint x: 1307, endPoint y: 22, distance: 121.8
click at [673, 291] on div "Data check..." at bounding box center [661, 302] width 23 height 23
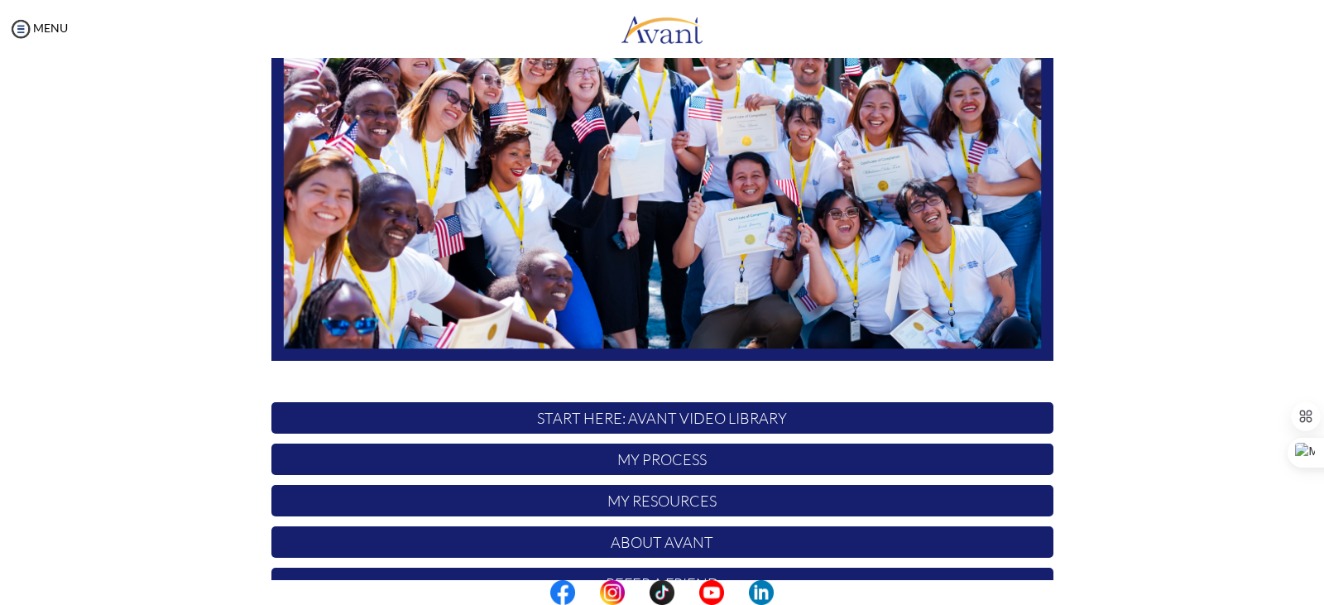
scroll to position [314, 0]
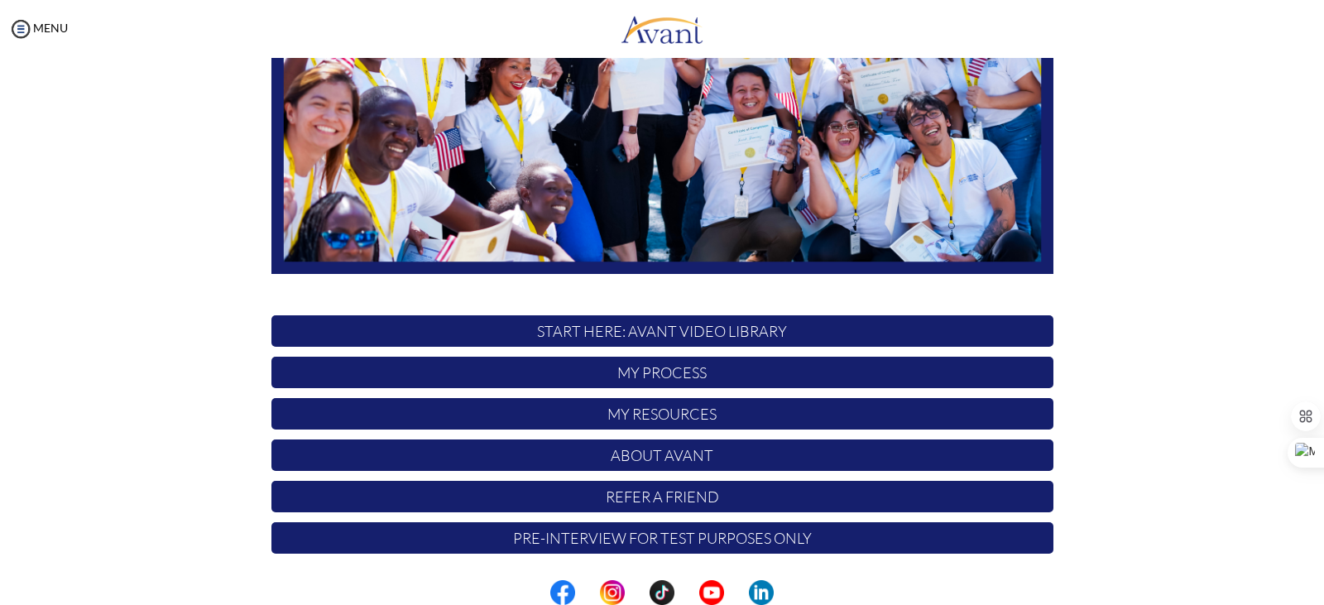
click at [831, 540] on p "Pre-Interview for test purposes only" at bounding box center [662, 537] width 782 height 31
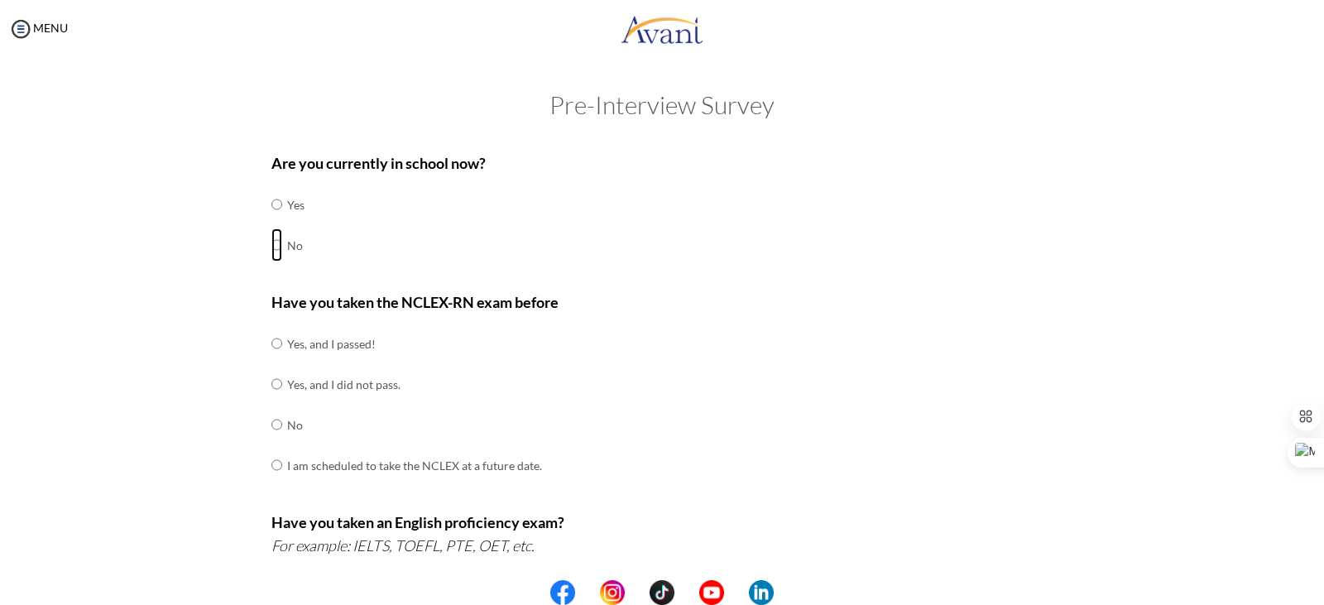
click at [271, 221] on input "radio" at bounding box center [276, 204] width 11 height 33
radio input "true"
click at [274, 360] on input "radio" at bounding box center [276, 343] width 11 height 33
radio input "true"
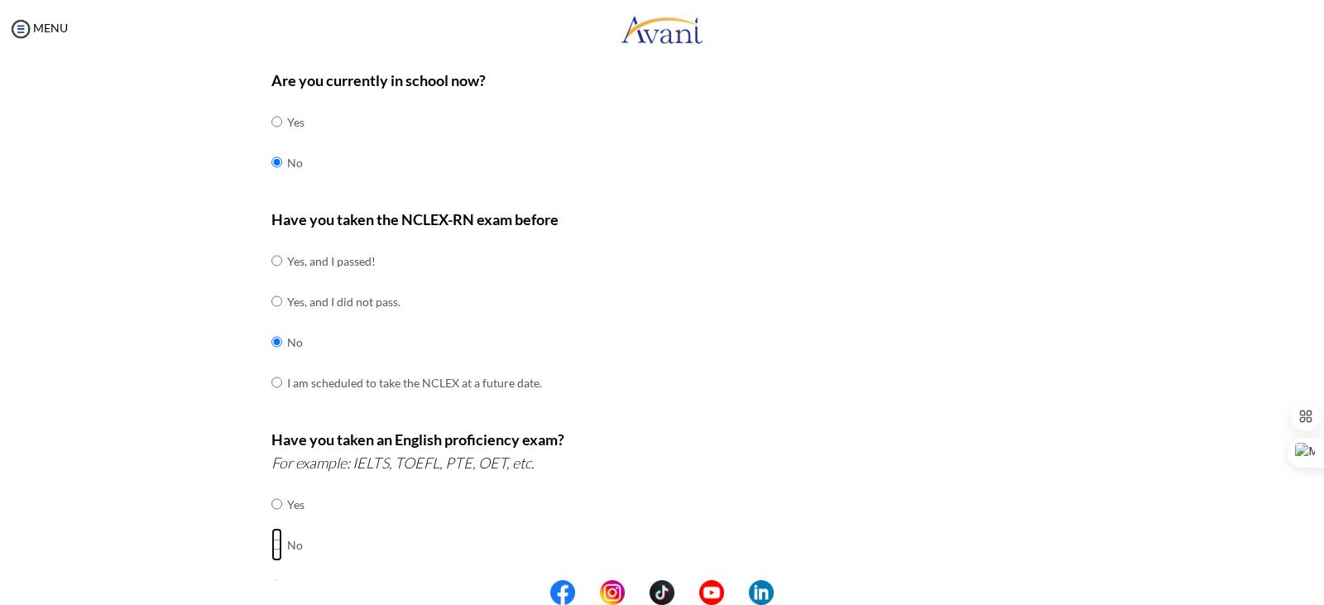
click at [271, 520] on input "radio" at bounding box center [276, 503] width 11 height 33
radio input "true"
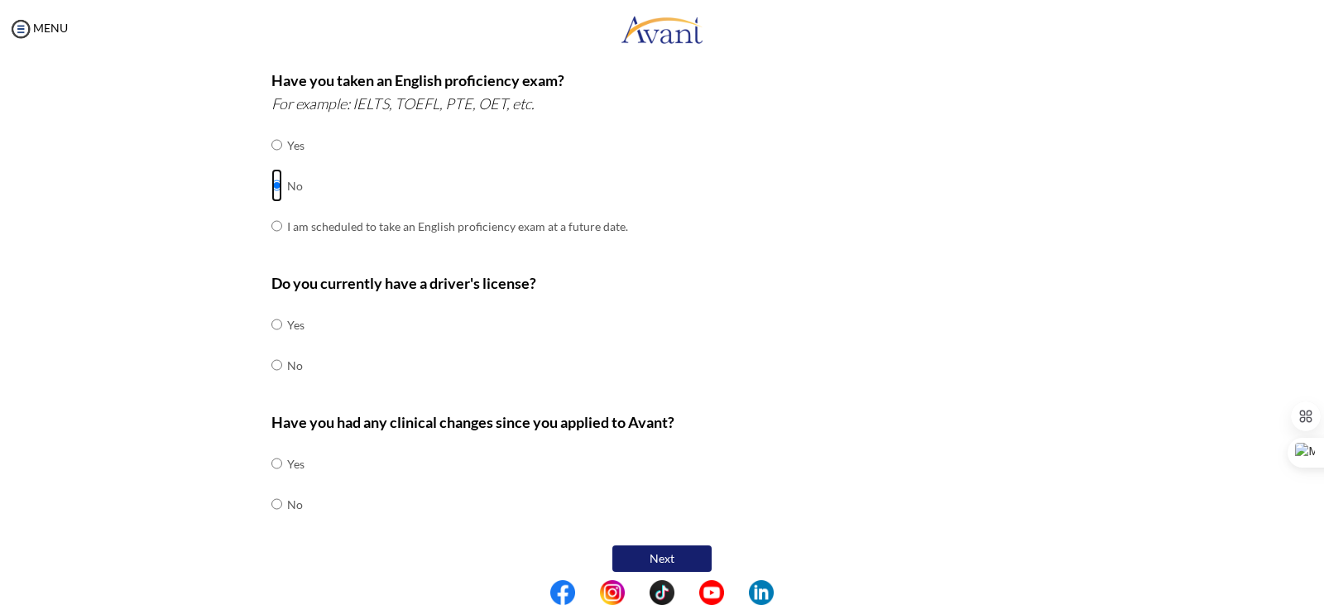
scroll to position [454, 0]
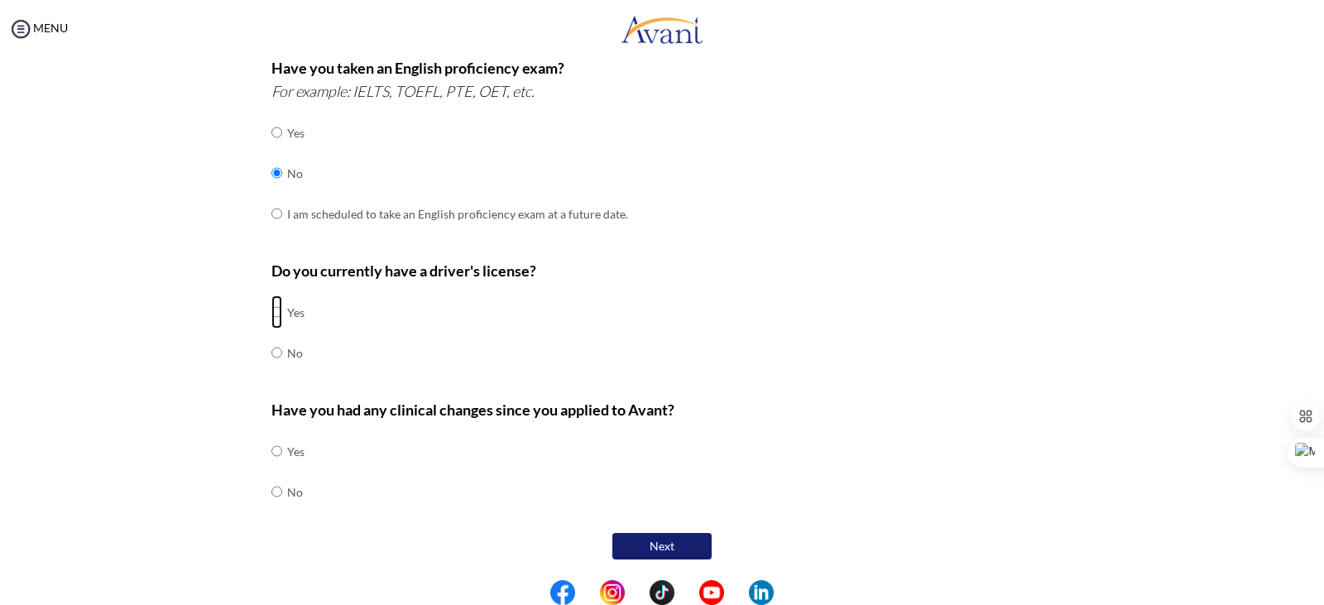
click at [271, 312] on input "radio" at bounding box center [276, 311] width 11 height 33
radio input "true"
click at [271, 467] on input "radio" at bounding box center [276, 450] width 11 height 33
radio input "true"
click at [652, 540] on button "Next" at bounding box center [661, 546] width 99 height 26
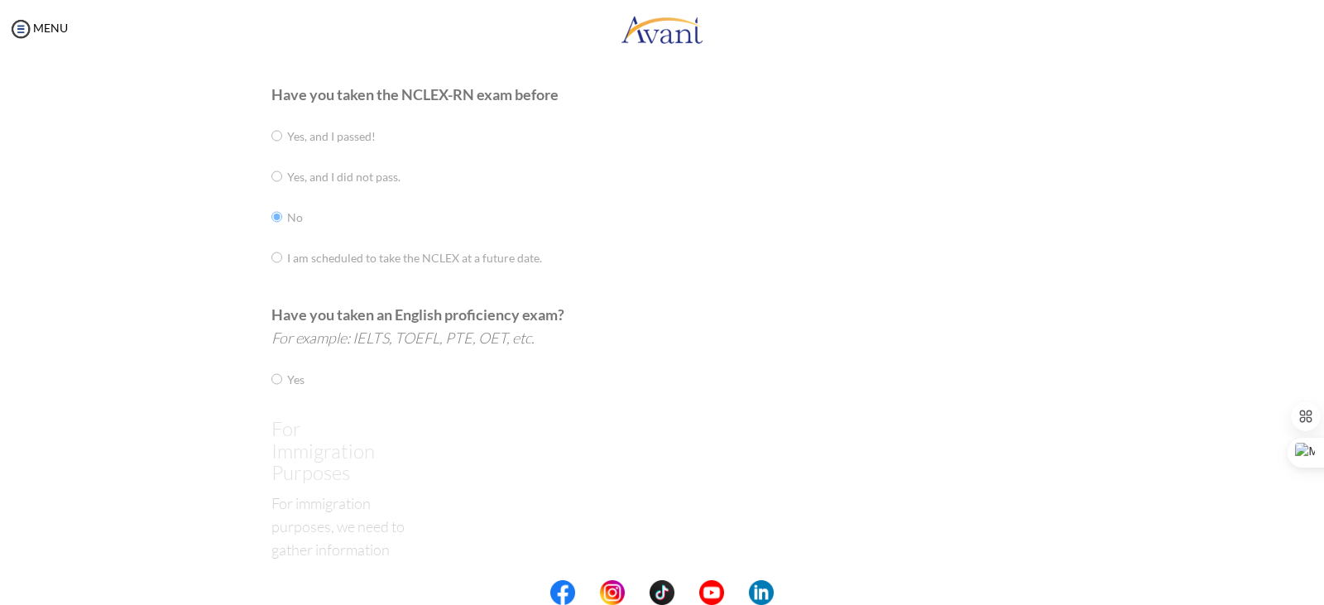
scroll to position [33, 0]
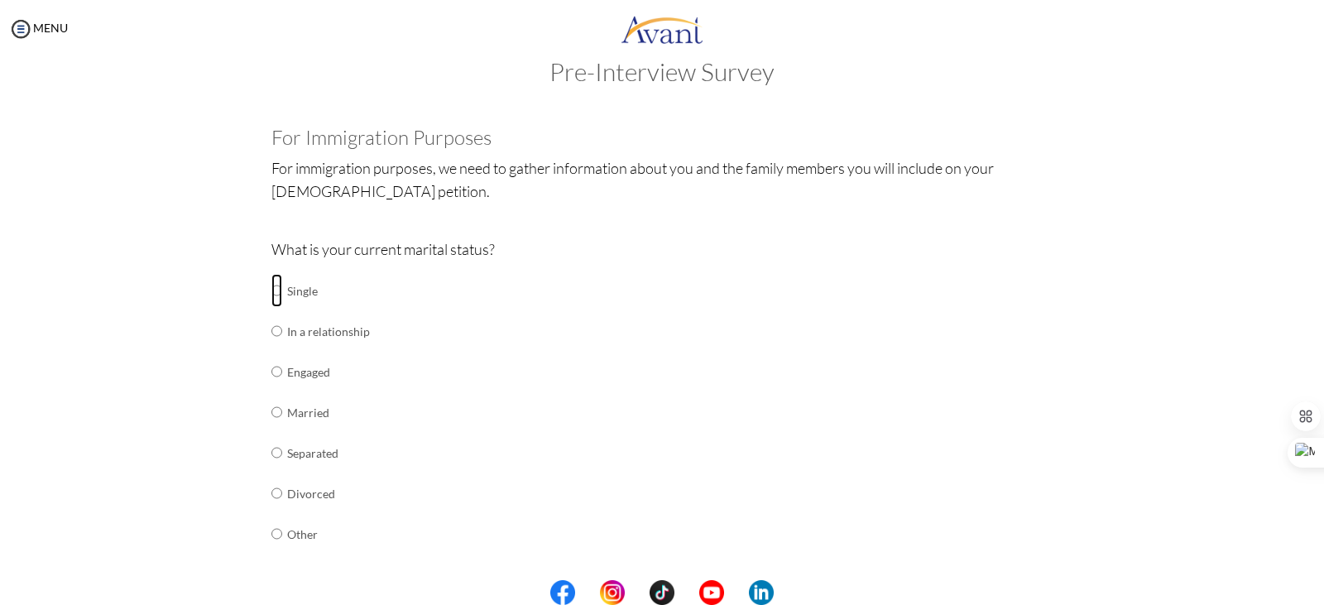
click at [271, 292] on input "radio" at bounding box center [276, 290] width 11 height 33
radio input "true"
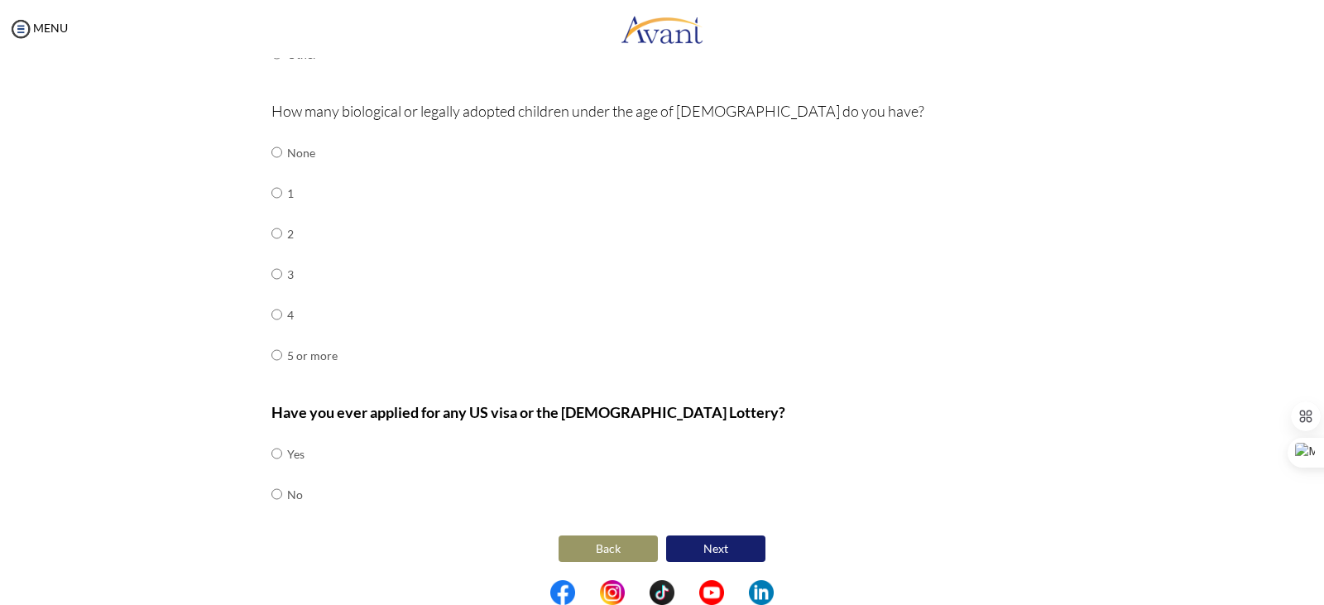
scroll to position [515, 0]
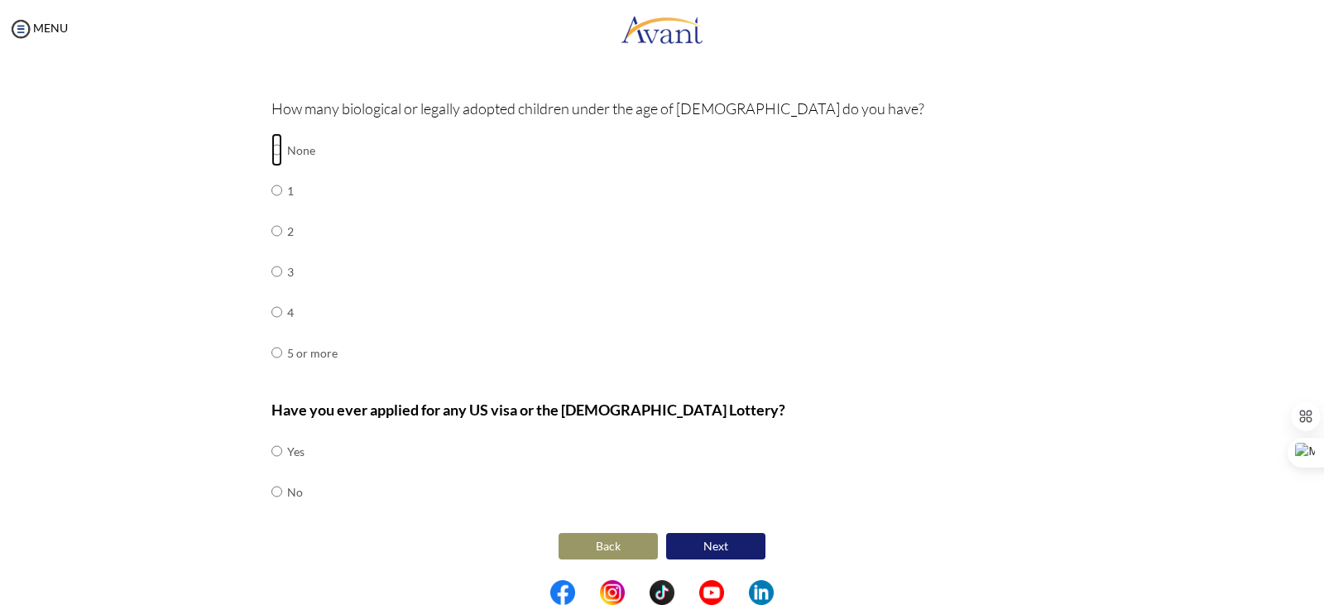
click at [271, 146] on input "radio" at bounding box center [276, 149] width 11 height 33
radio input "true"
click at [271, 467] on input "radio" at bounding box center [276, 450] width 11 height 33
radio input "true"
click at [271, 453] on input "radio" at bounding box center [276, 450] width 11 height 33
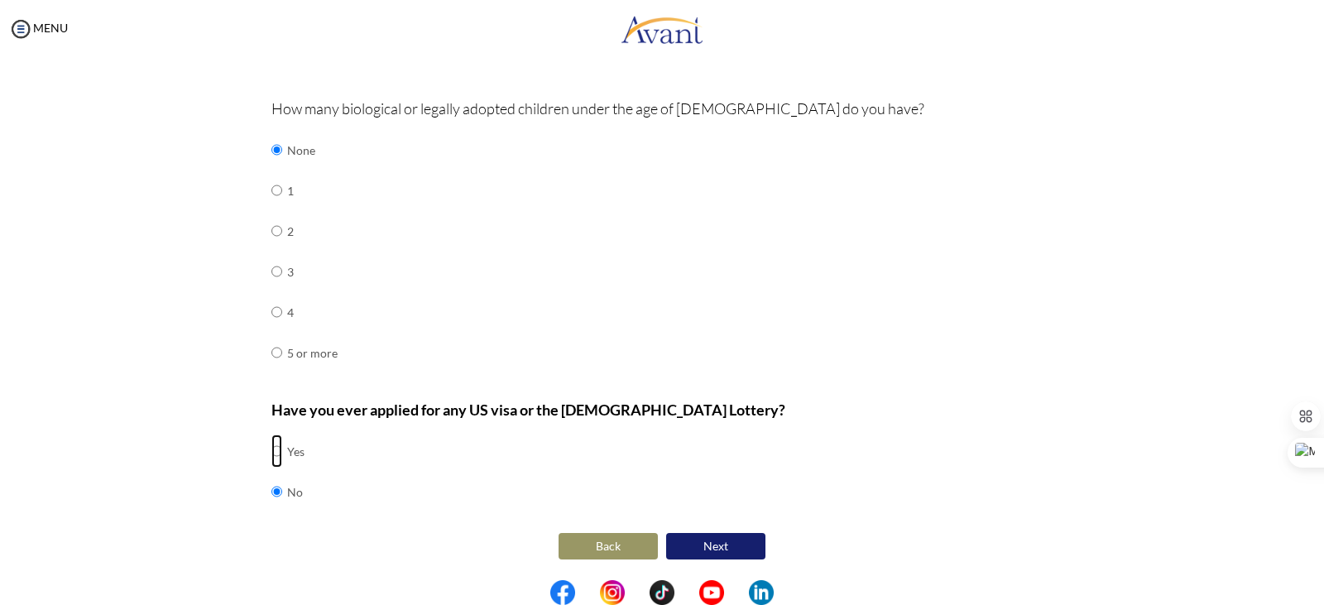
radio input "true"
click at [736, 546] on button "Next" at bounding box center [715, 546] width 99 height 26
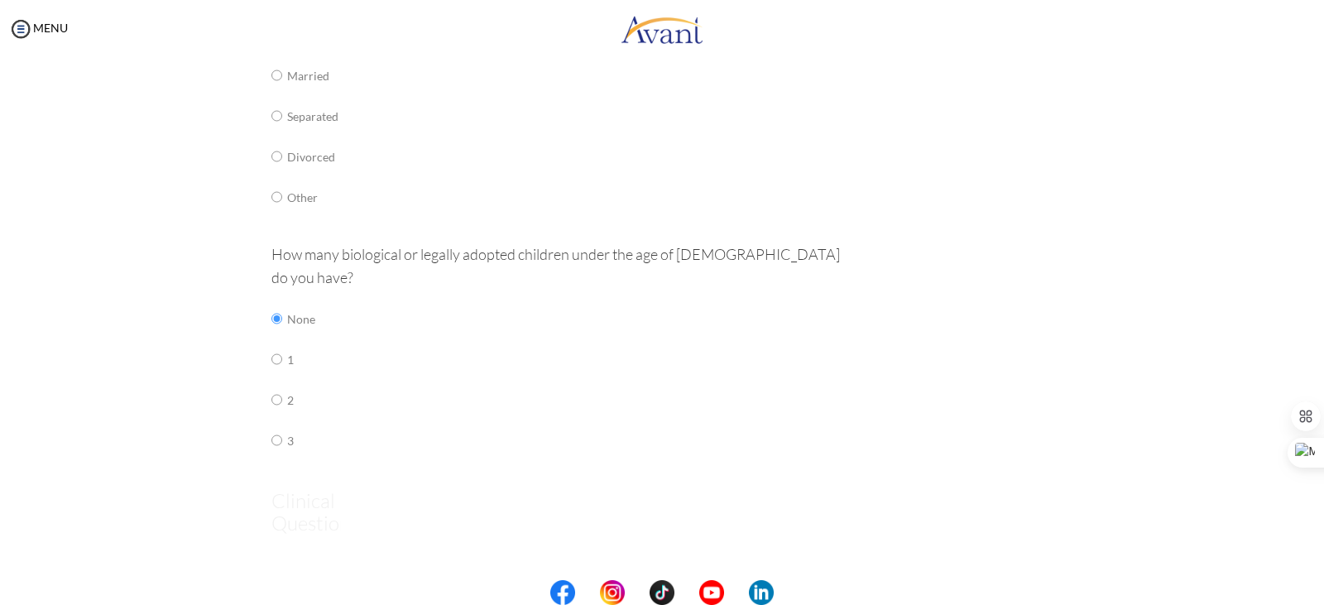
scroll to position [33, 0]
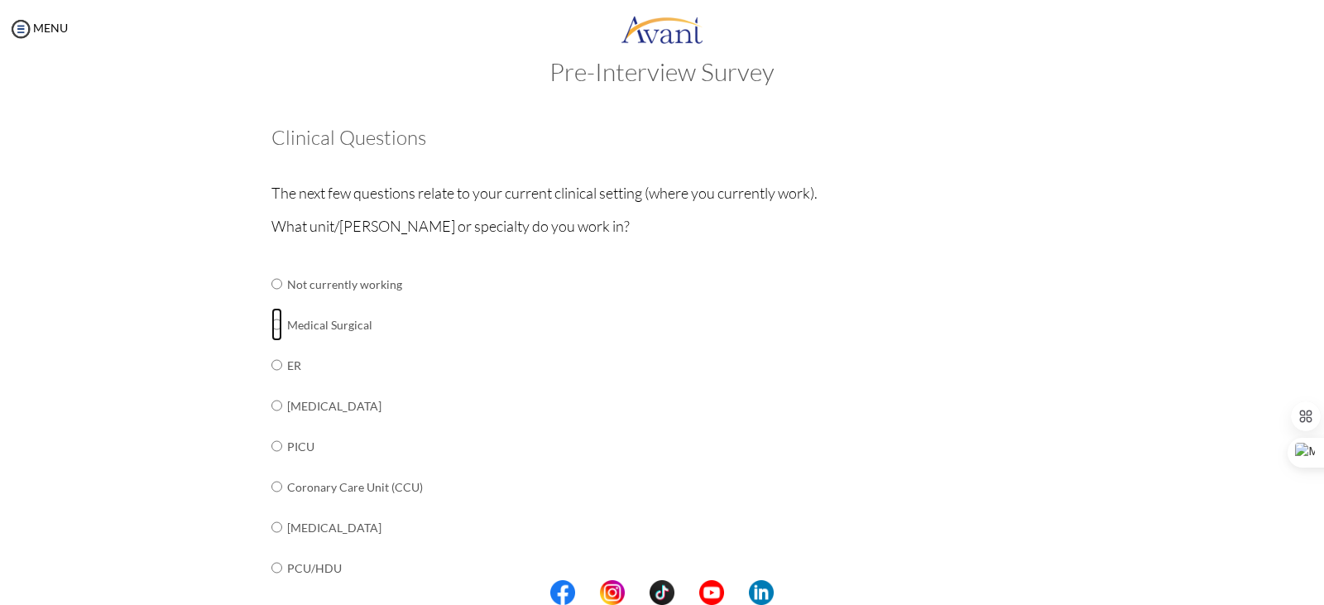
click at [271, 300] on input "radio" at bounding box center [276, 283] width 11 height 33
radio input "true"
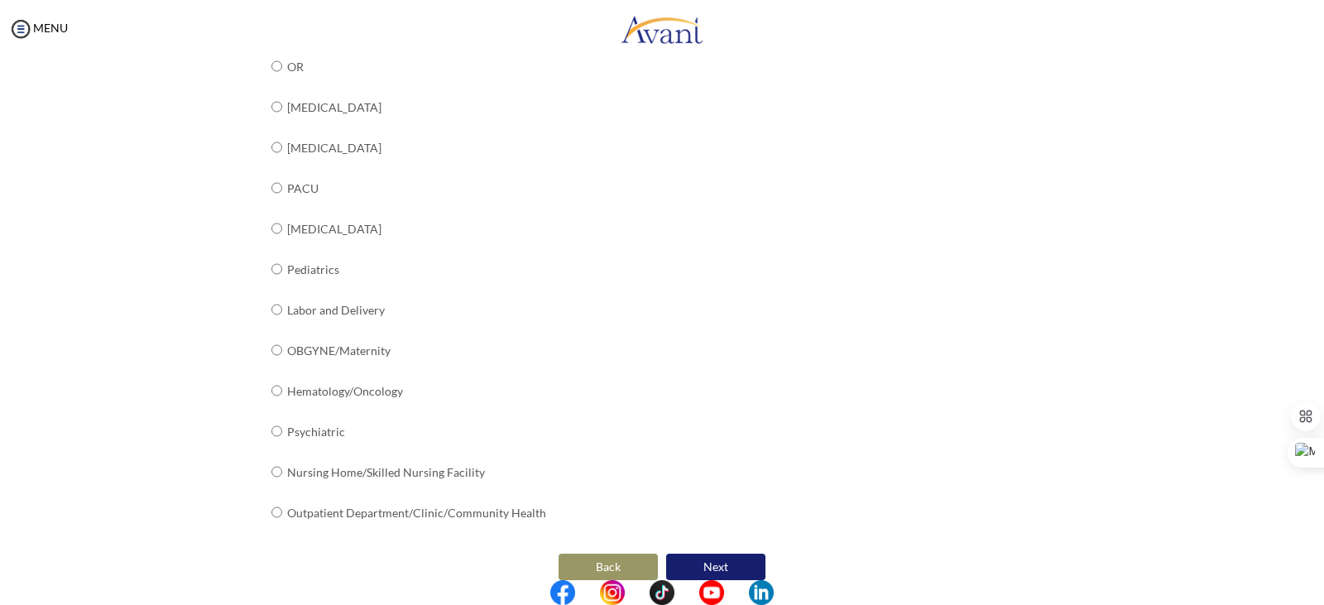
scroll to position [596, 0]
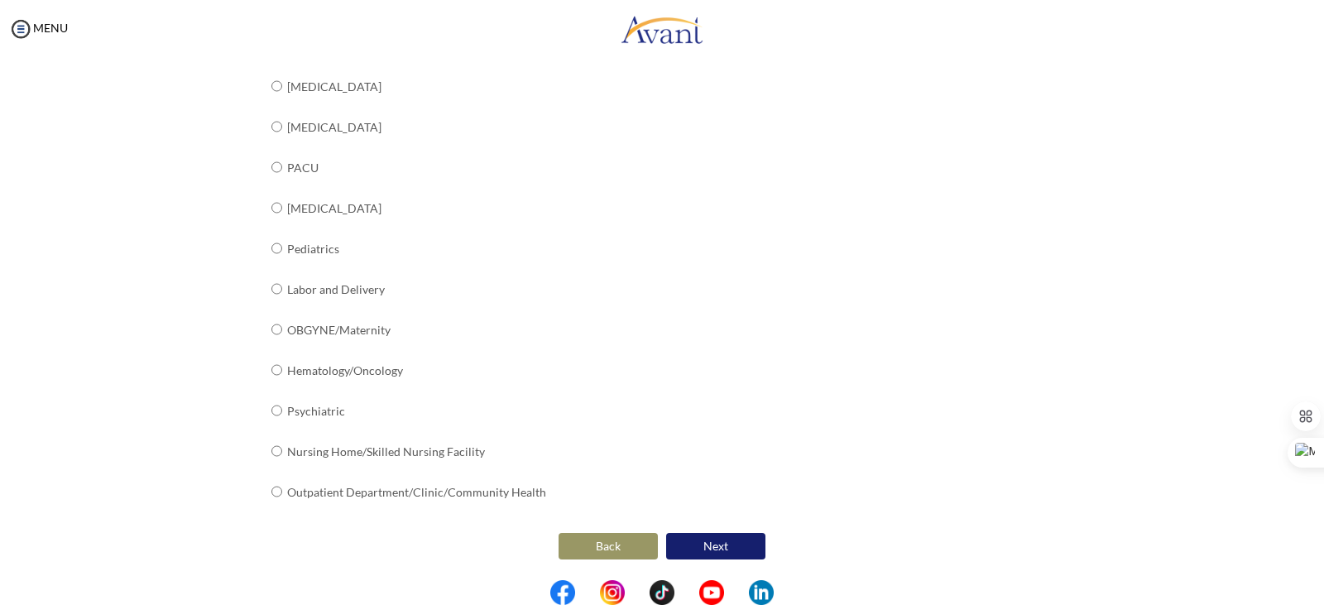
click at [716, 541] on button "Next" at bounding box center [715, 546] width 99 height 26
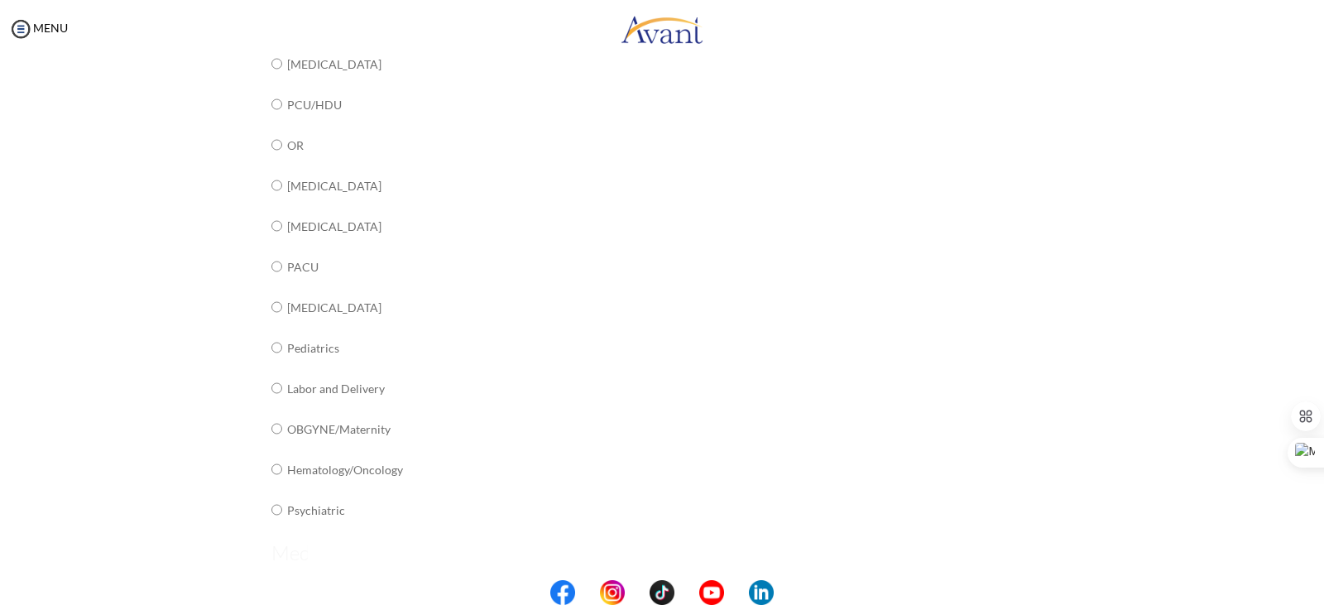
scroll to position [0, 0]
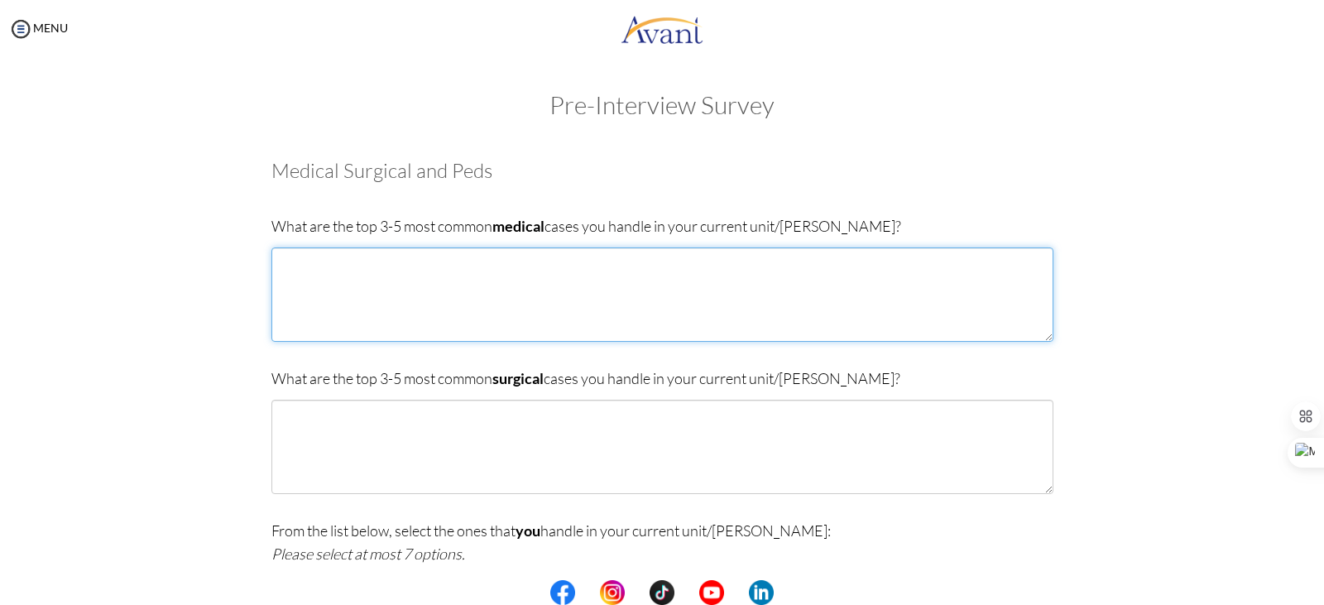
click at [556, 305] on textarea at bounding box center [662, 294] width 782 height 94
click at [317, 297] on textarea "1.Diabetes 2. Hypertension 3. HIV/aids" at bounding box center [662, 294] width 782 height 94
click at [331, 300] on textarea "1.Diabetes 2. Hypertension 3. HIV/Aids" at bounding box center [662, 294] width 782 height 94
type textarea "1.Diabetes 2. Hypertension 3. HIV/AIDS"
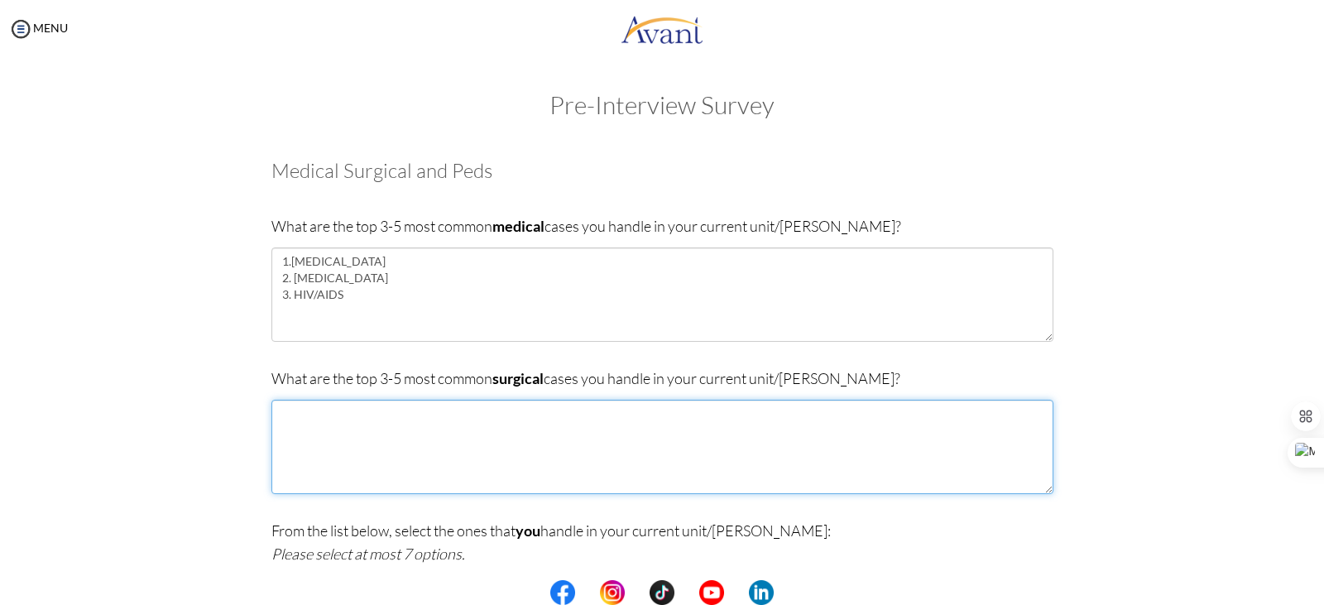
click at [399, 445] on textarea at bounding box center [662, 447] width 782 height 94
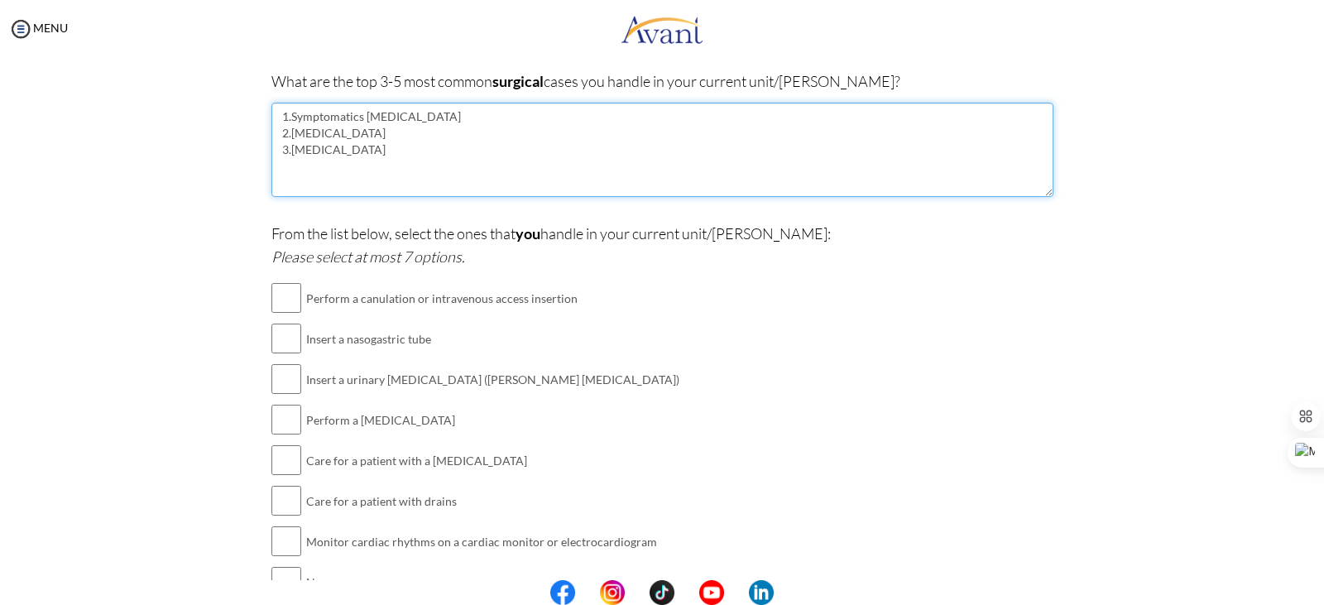
scroll to position [331, 0]
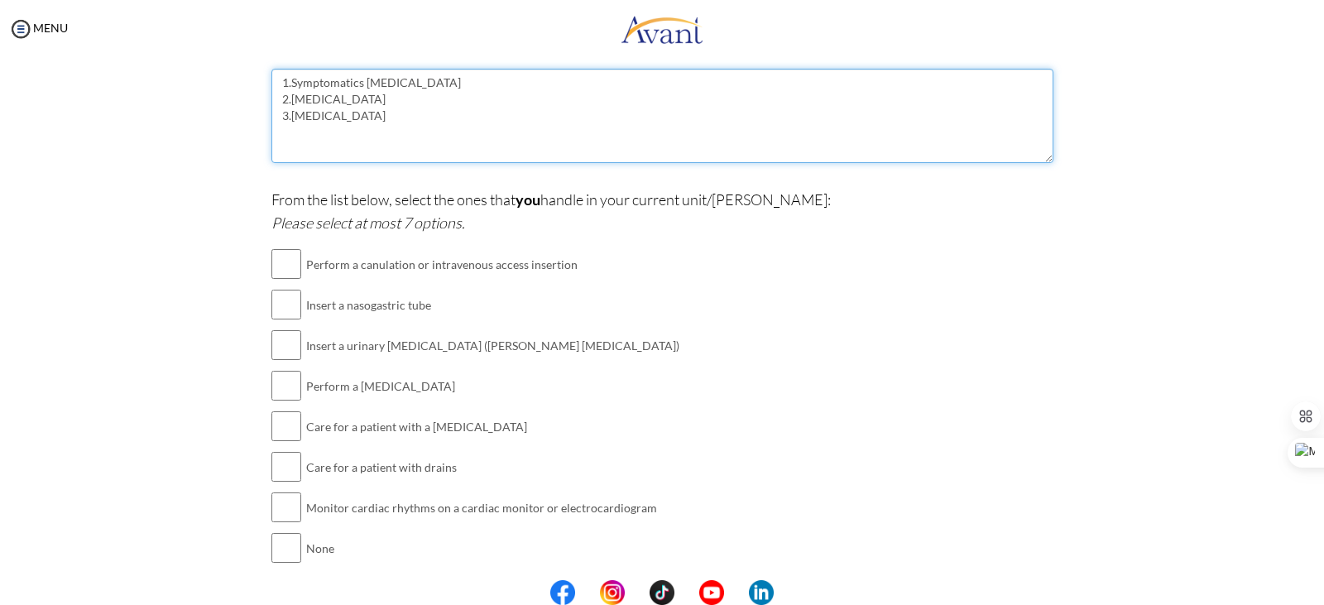
type textarea "1.Symptomatics cholestasis 2.Acute Appendicitis 3.Breast cancer"
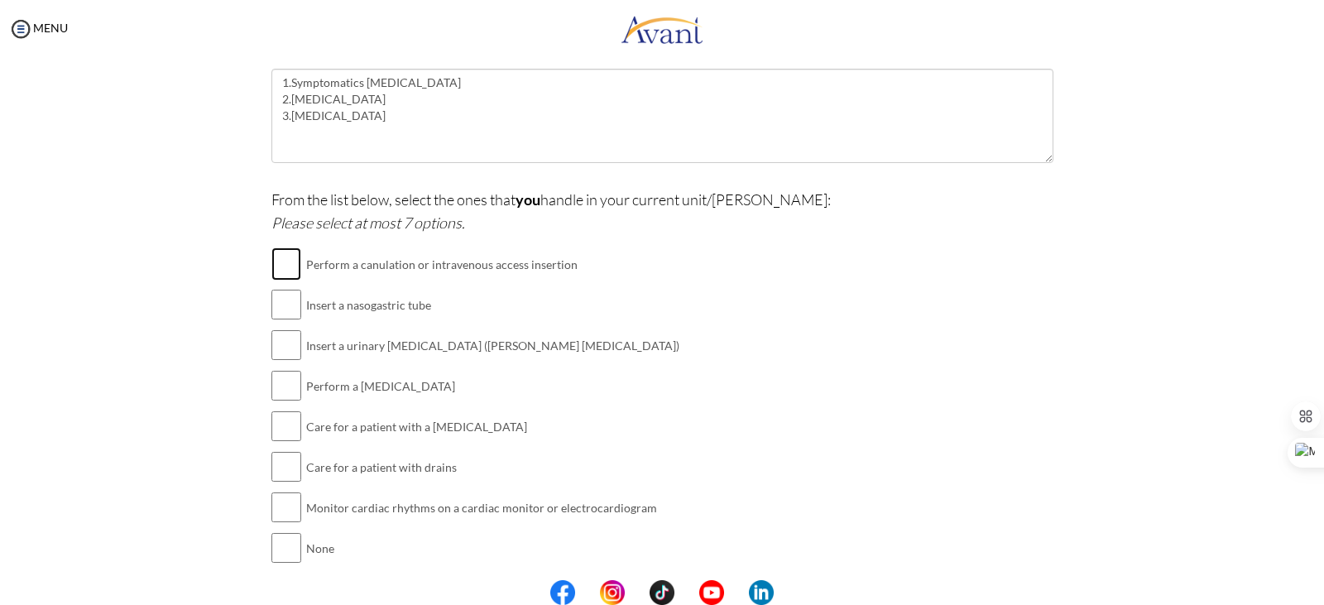
click at [274, 266] on input "checkbox" at bounding box center [286, 263] width 30 height 33
checkbox input "true"
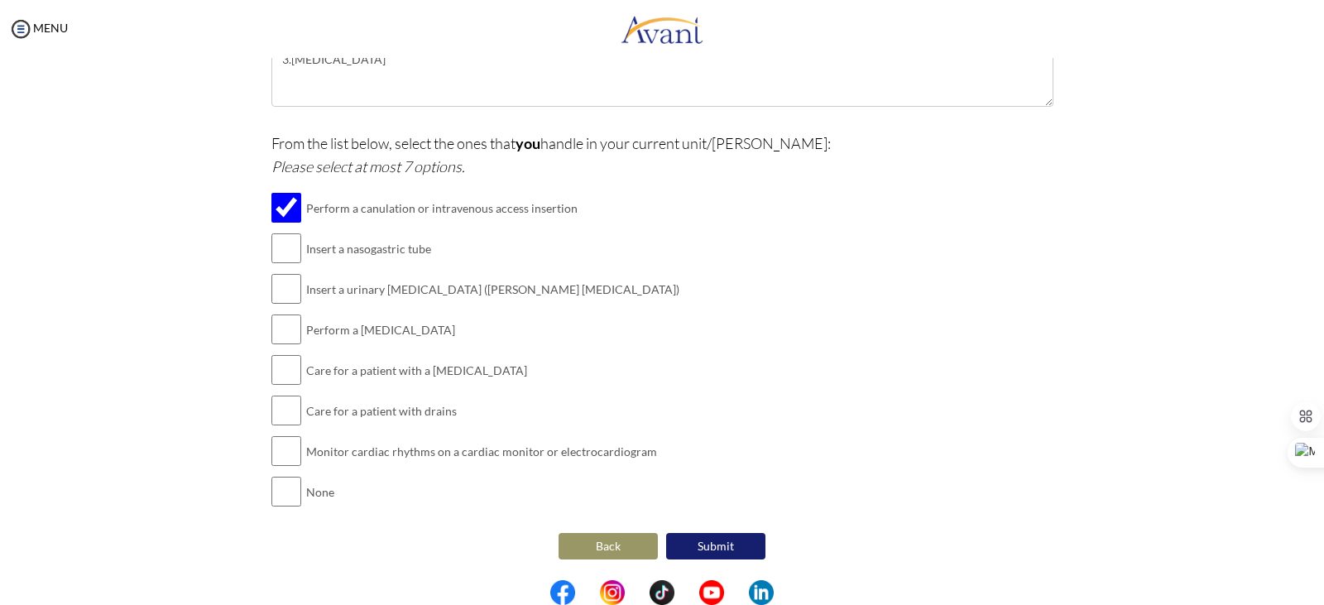
click at [700, 537] on button "Submit" at bounding box center [715, 546] width 99 height 26
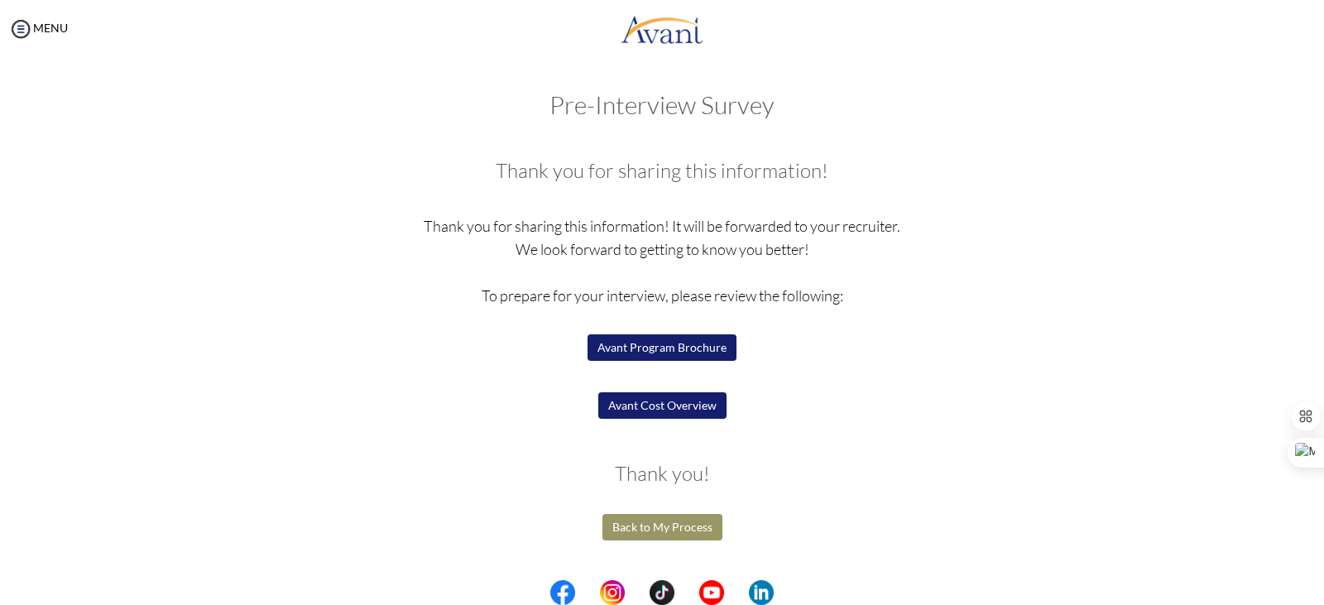
click at [696, 346] on button "Avant Program Brochure" at bounding box center [661, 347] width 149 height 26
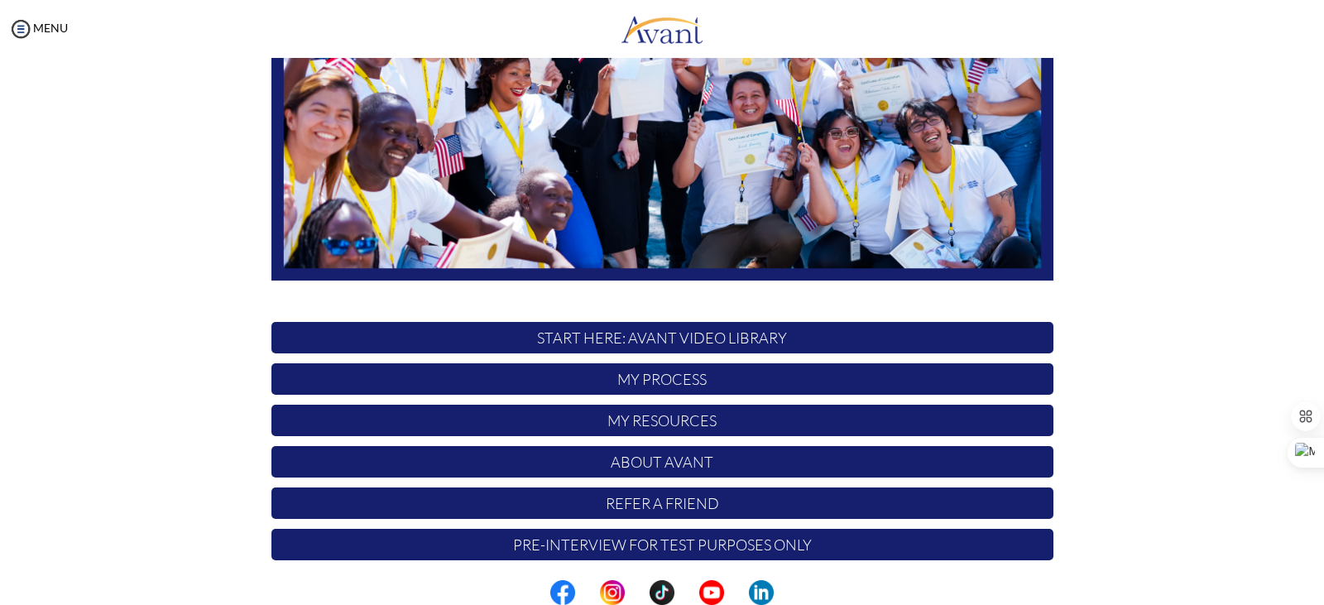
scroll to position [314, 0]
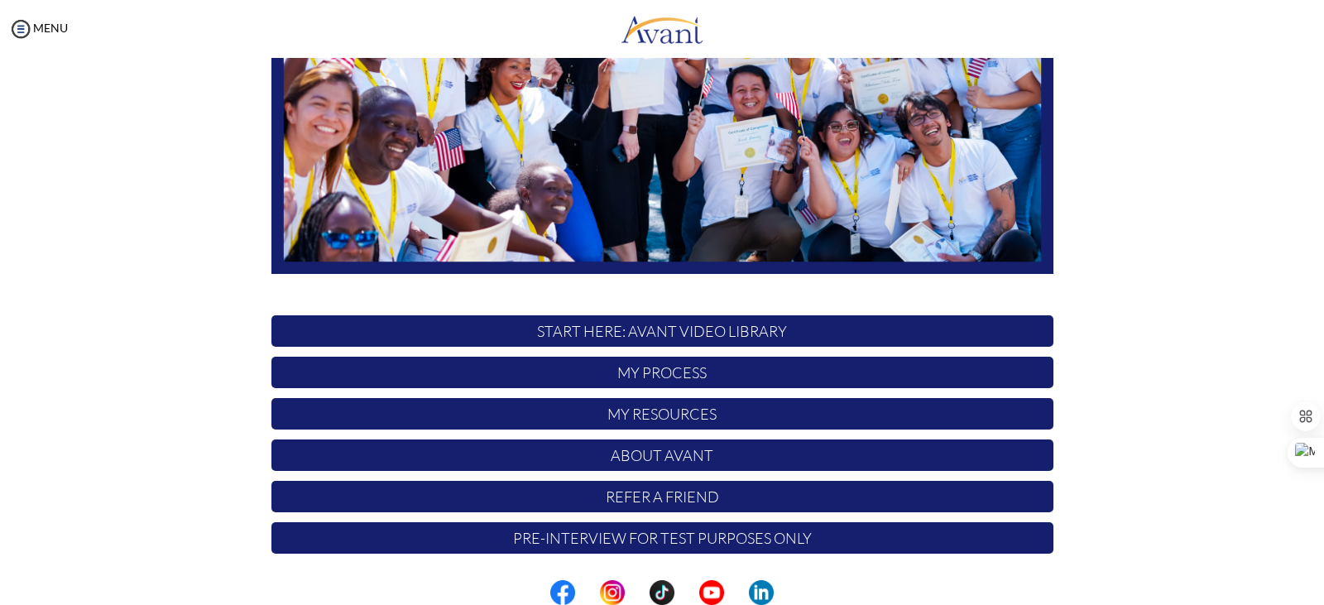
click at [837, 538] on p "Pre-Interview for test purposes only" at bounding box center [662, 537] width 782 height 31
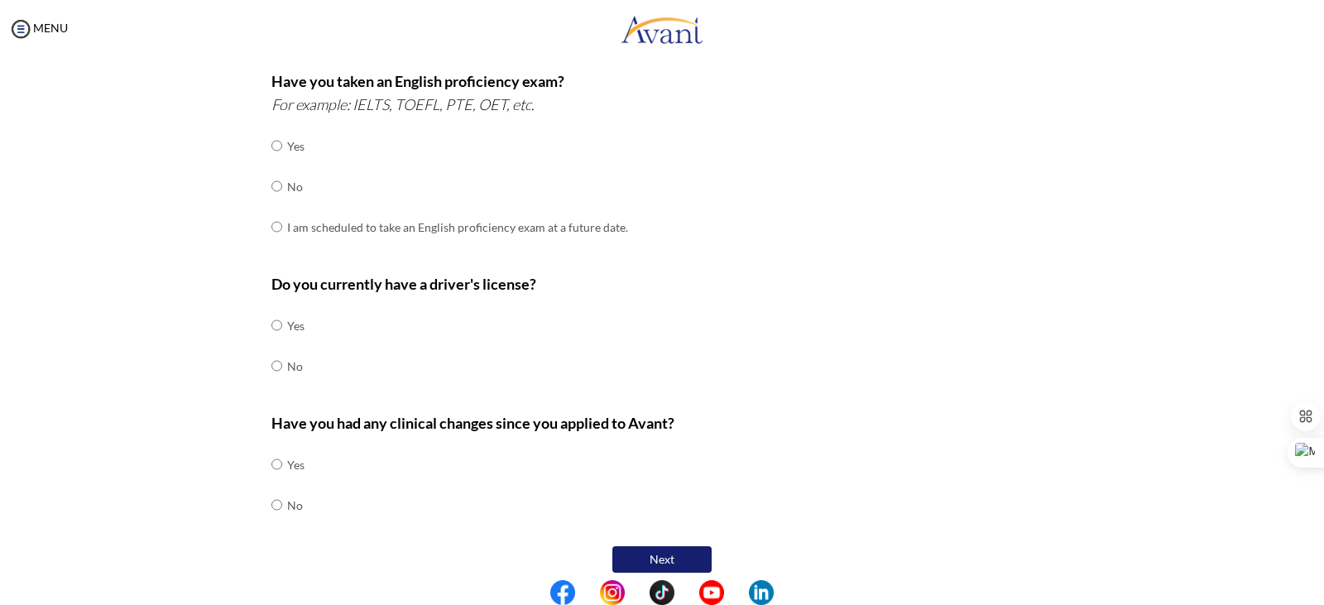
scroll to position [454, 0]
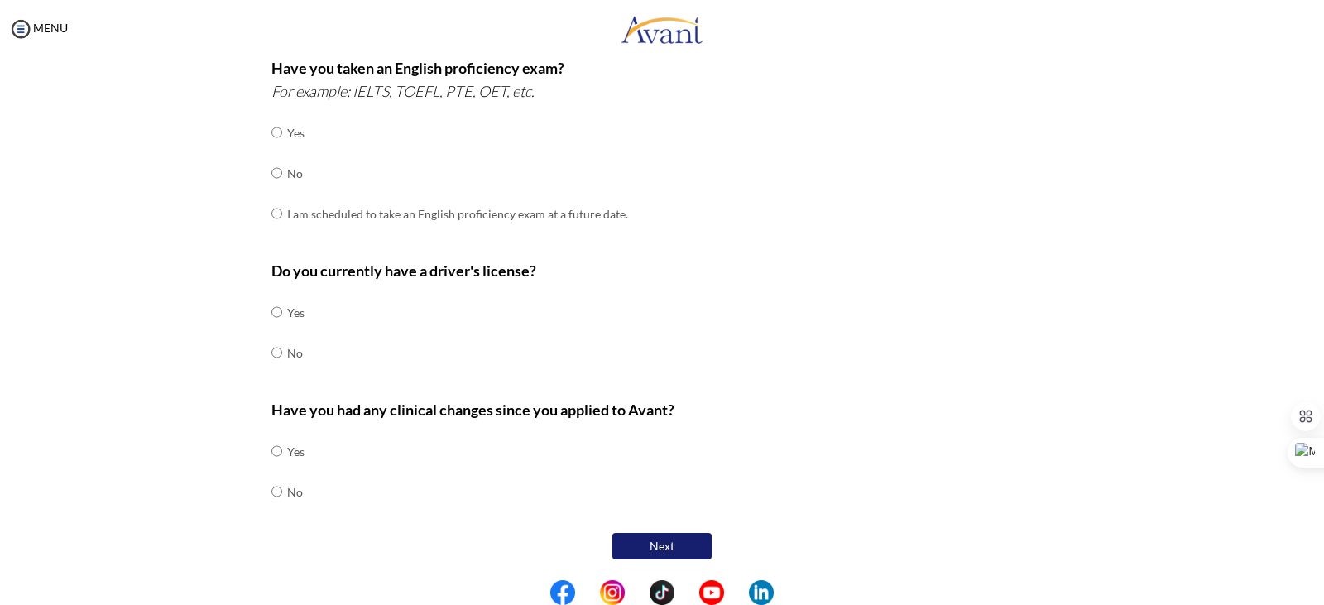
click at [663, 544] on button "Next" at bounding box center [661, 546] width 99 height 26
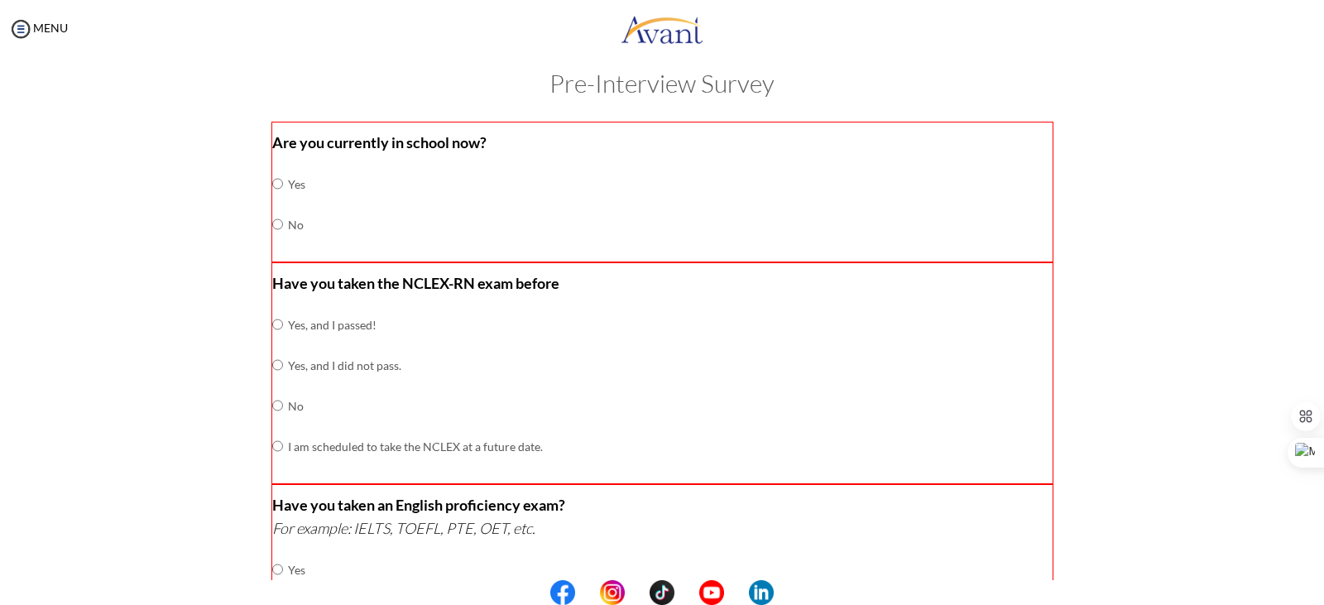
scroll to position [0, 0]
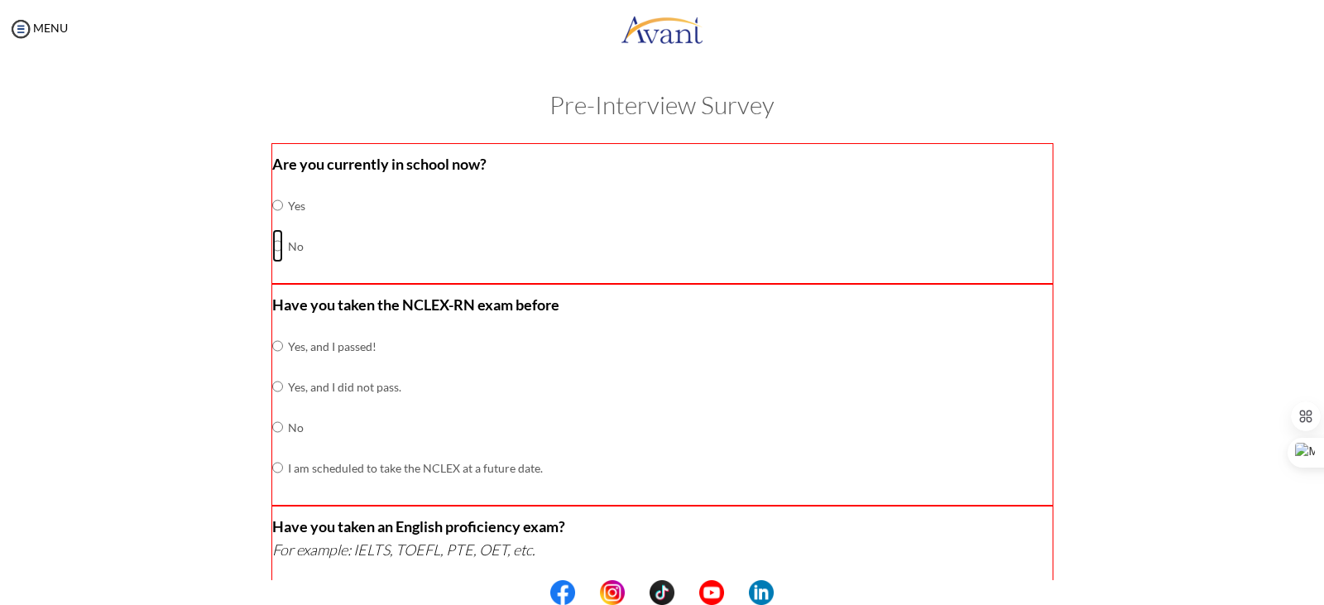
click at [272, 222] on input "radio" at bounding box center [277, 205] width 11 height 33
radio input "true"
click at [272, 362] on input "radio" at bounding box center [277, 345] width 11 height 33
radio input "true"
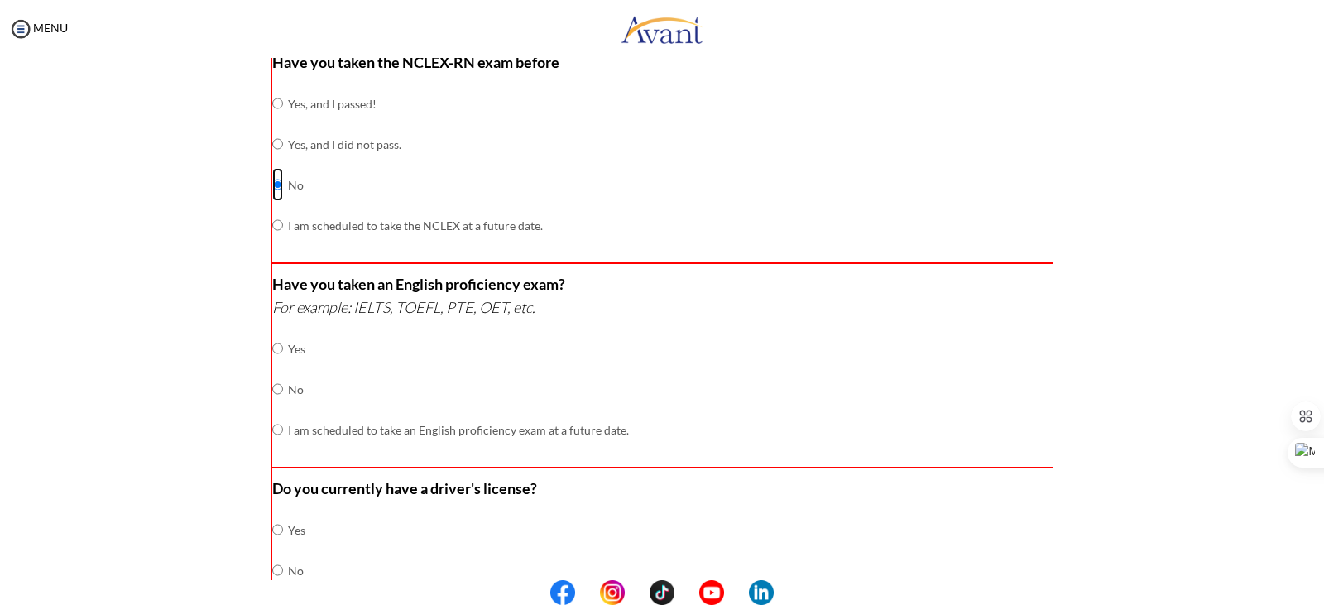
scroll to position [248, 0]
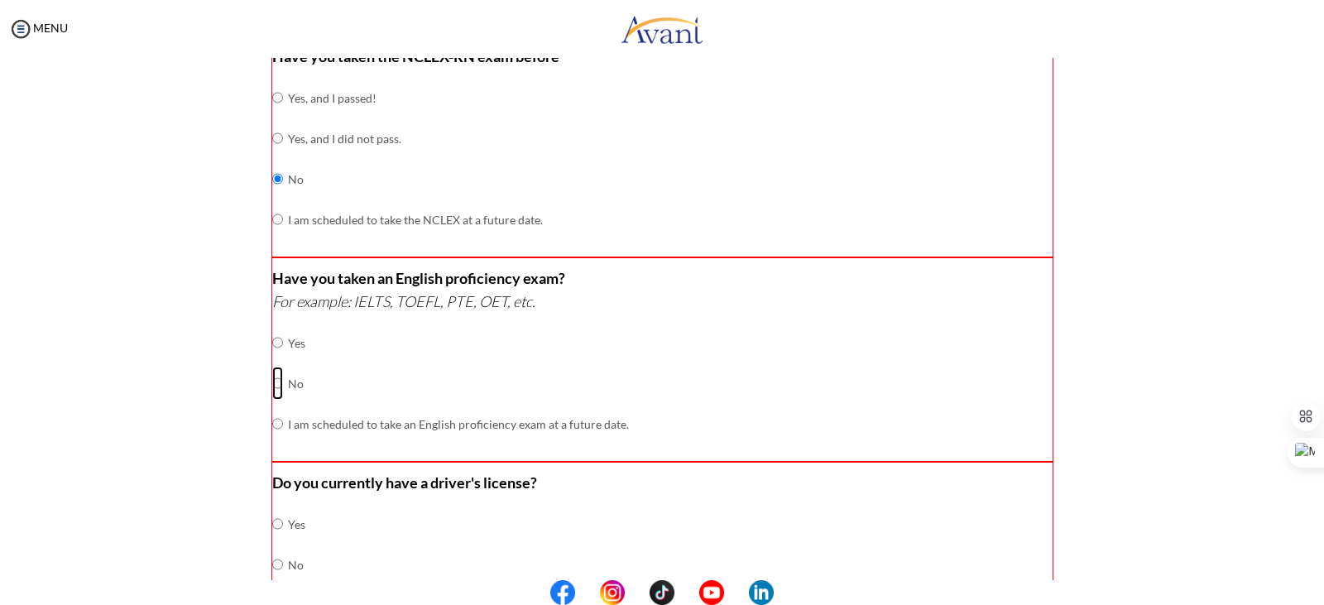
click at [272, 359] on input "radio" at bounding box center [277, 342] width 11 height 33
radio input "true"
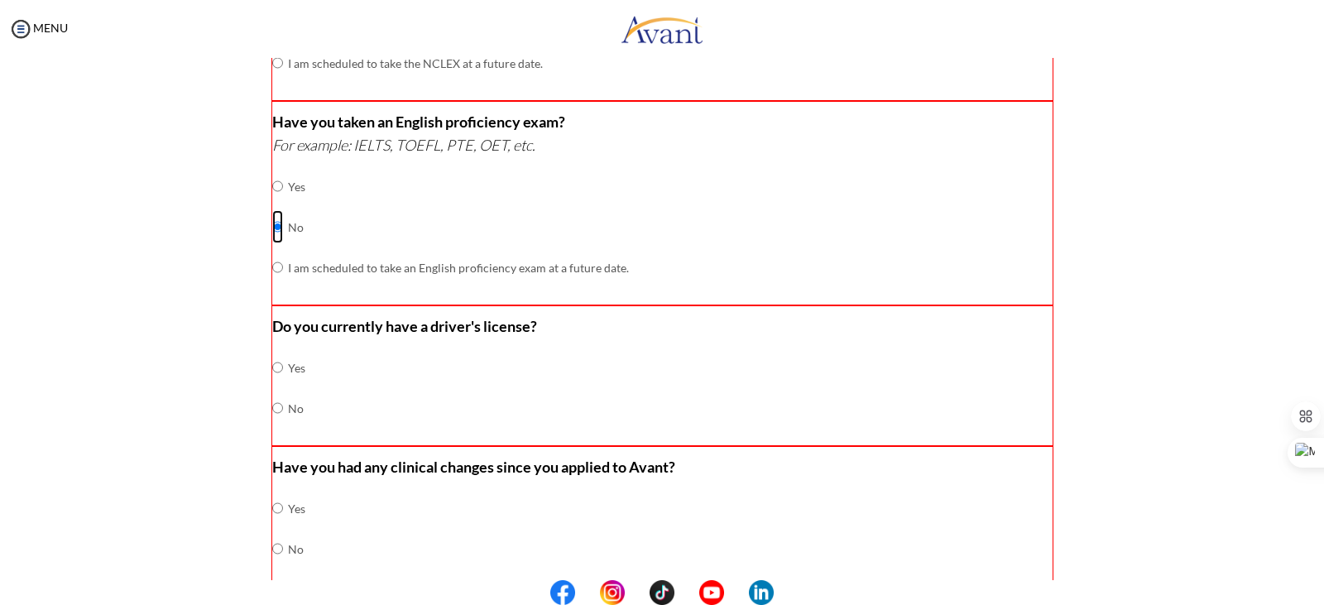
scroll to position [462, 0]
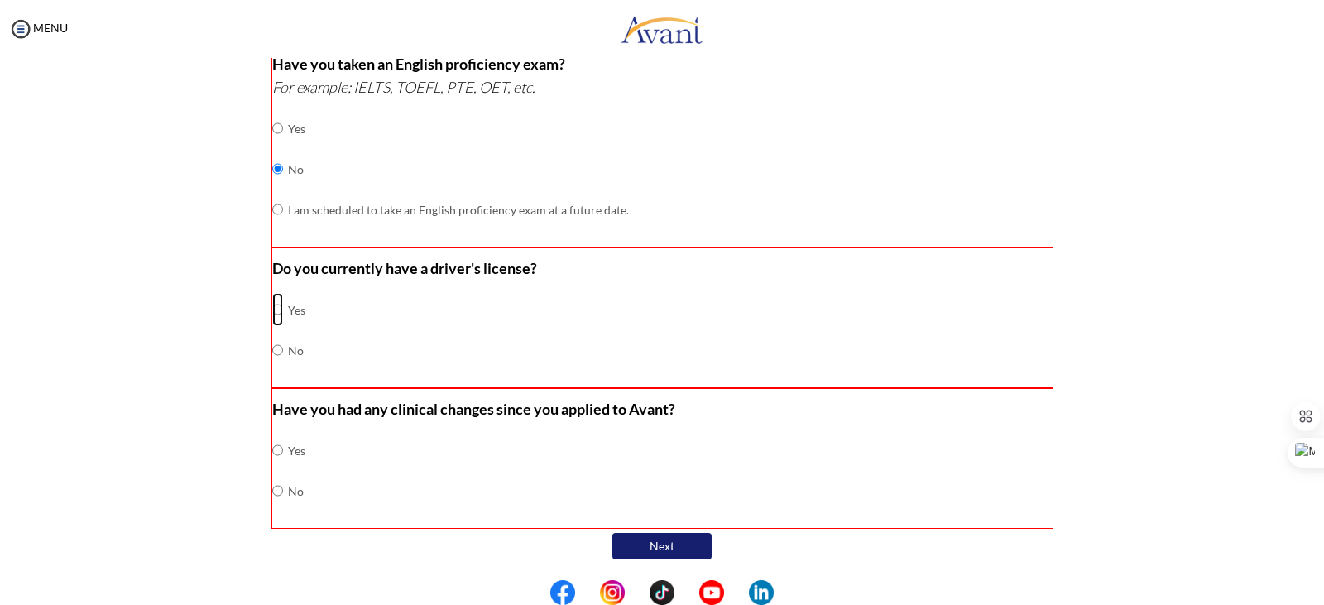
click at [272, 303] on input "radio" at bounding box center [277, 309] width 11 height 33
radio input "true"
click at [272, 450] on input "radio" at bounding box center [277, 450] width 11 height 33
radio input "true"
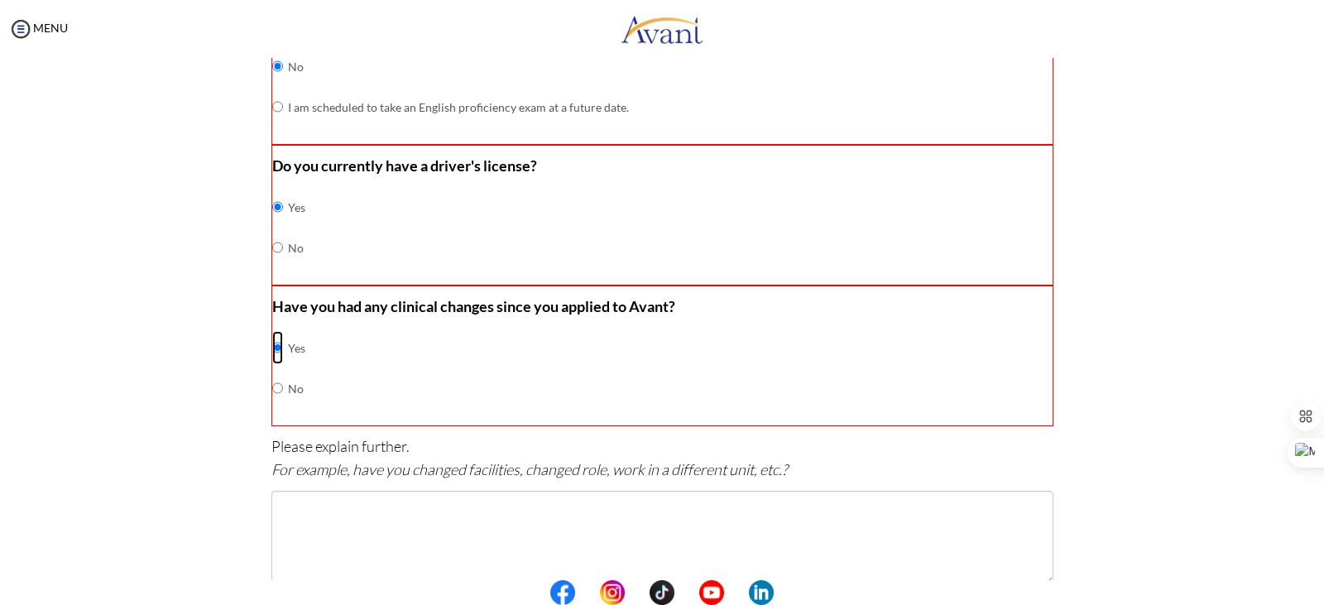
scroll to position [648, 0]
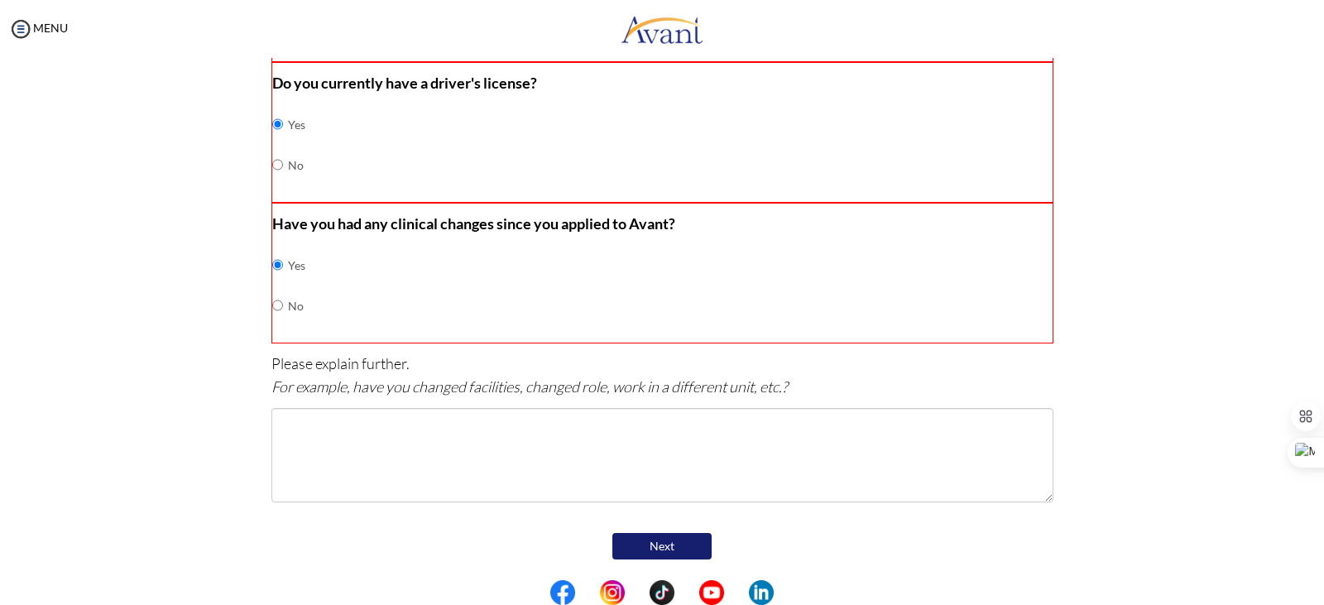
click at [657, 537] on button "Next" at bounding box center [661, 546] width 99 height 26
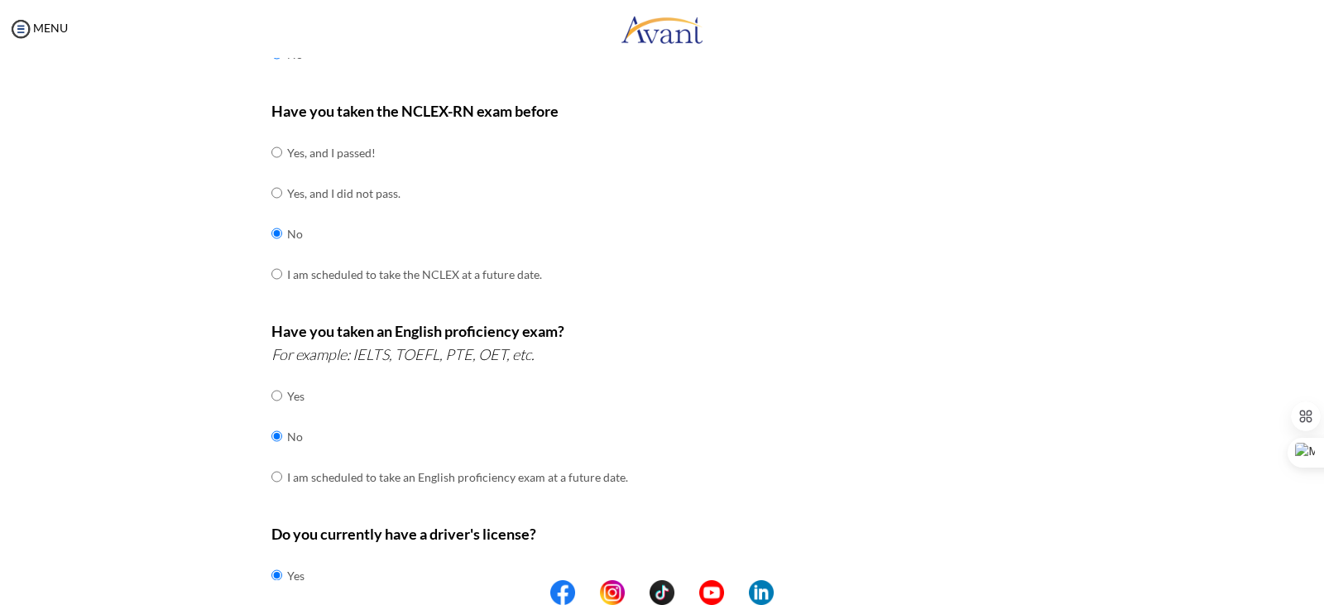
scroll to position [146, 0]
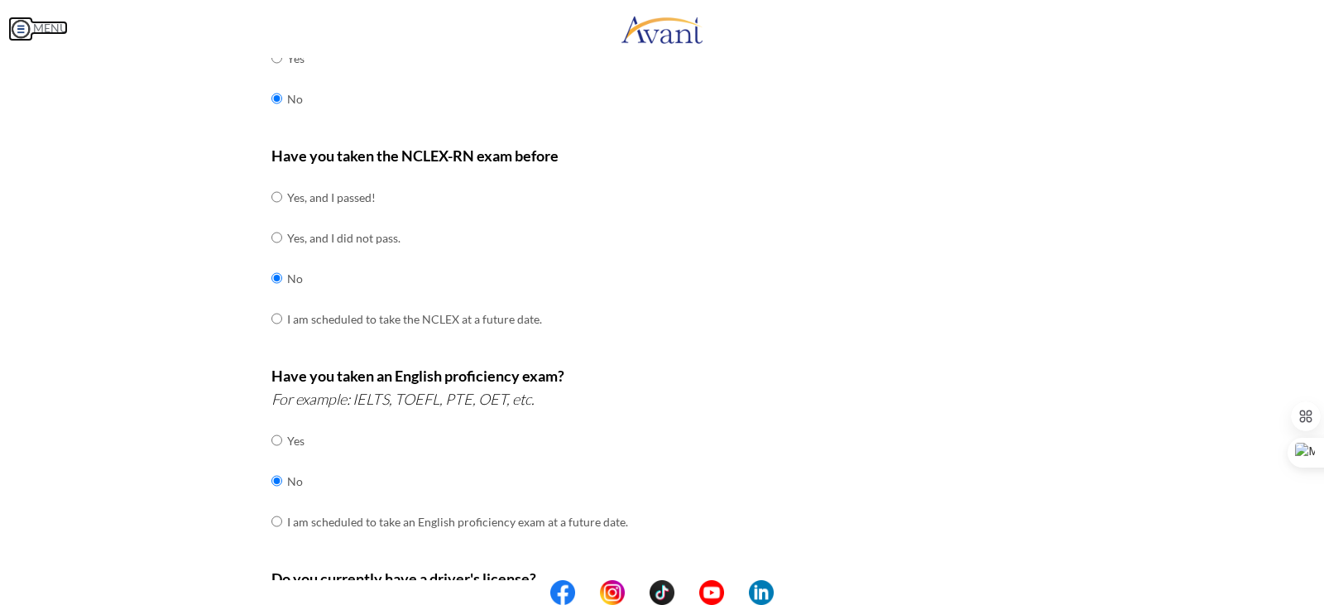
click at [25, 28] on img at bounding box center [20, 29] width 25 height 25
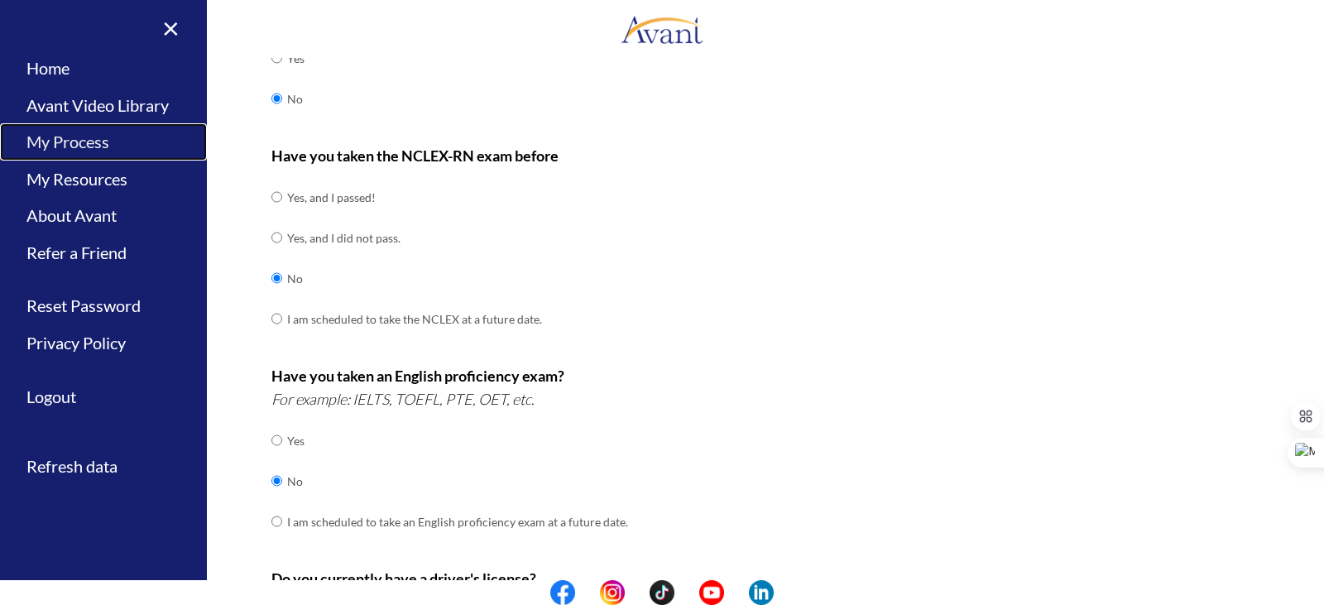
click at [85, 139] on link "My Process" at bounding box center [103, 141] width 207 height 37
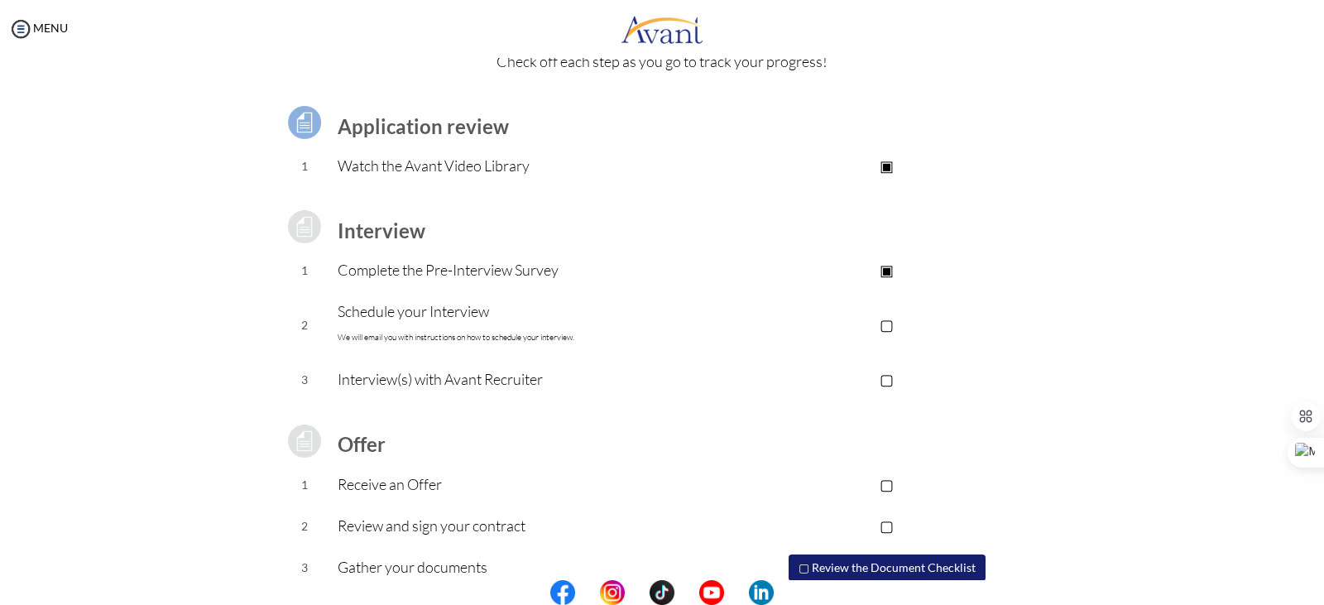
scroll to position [148, 0]
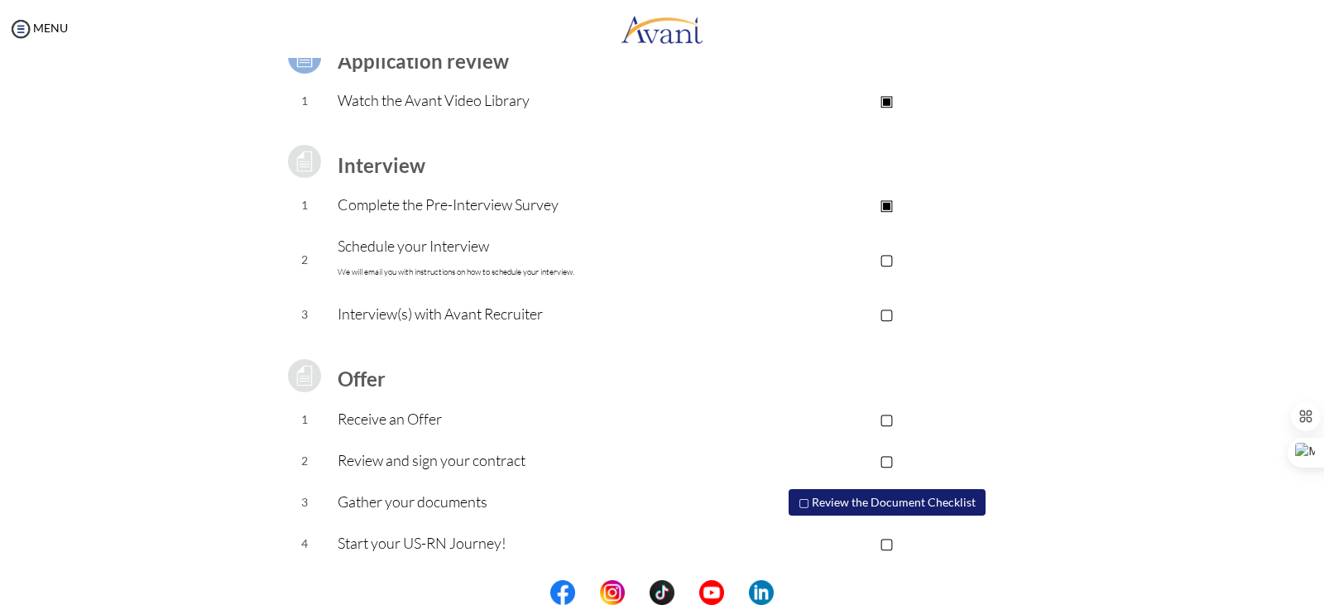
click at [702, 342] on td at bounding box center [529, 343] width 383 height 17
click at [884, 254] on p "▢" at bounding box center [887, 258] width 332 height 23
click at [884, 310] on p "▢" at bounding box center [887, 313] width 332 height 23
click at [886, 418] on p "▢" at bounding box center [887, 418] width 332 height 23
click at [885, 462] on p "▢" at bounding box center [887, 459] width 332 height 23
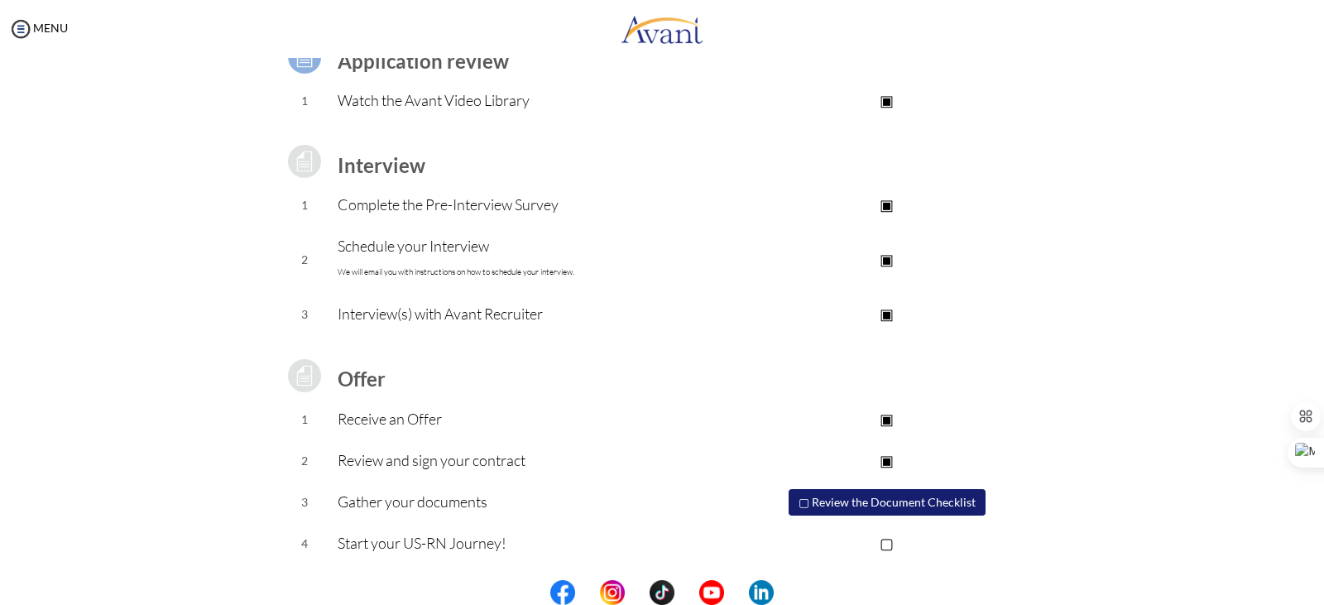
click at [884, 541] on p "▢" at bounding box center [887, 542] width 332 height 23
click at [710, 500] on p "Gather your documents" at bounding box center [529, 501] width 383 height 23
click at [806, 501] on button "▢ Review the Document Checklist" at bounding box center [886, 502] width 197 height 26
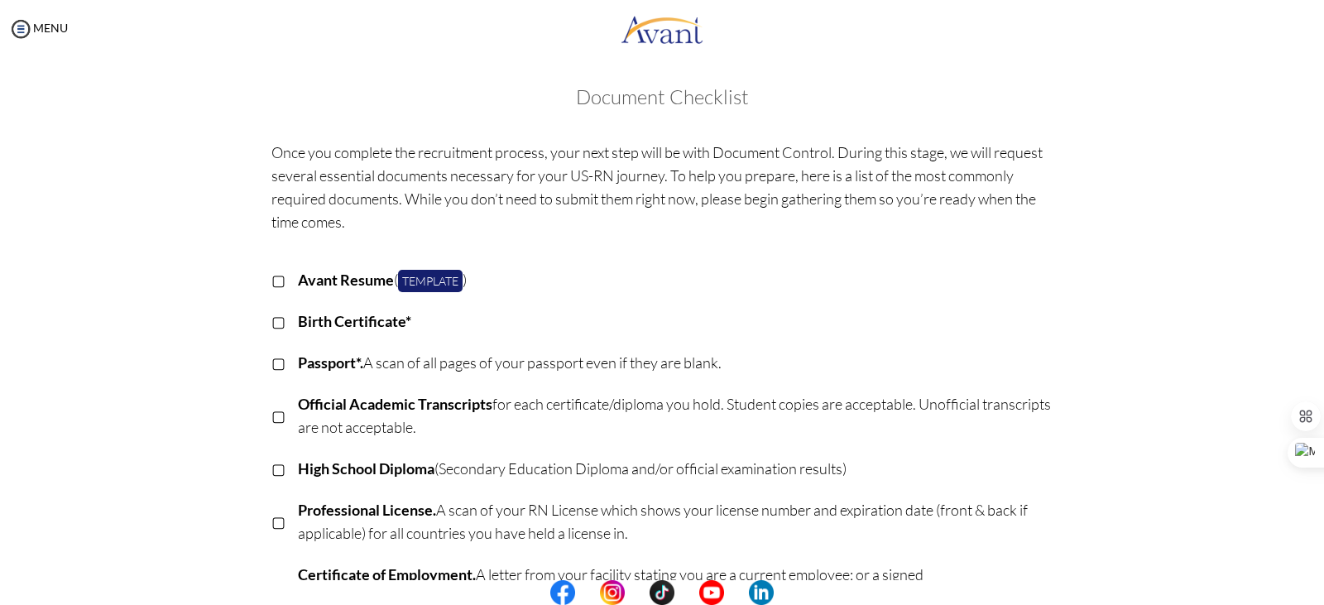
scroll to position [0, 0]
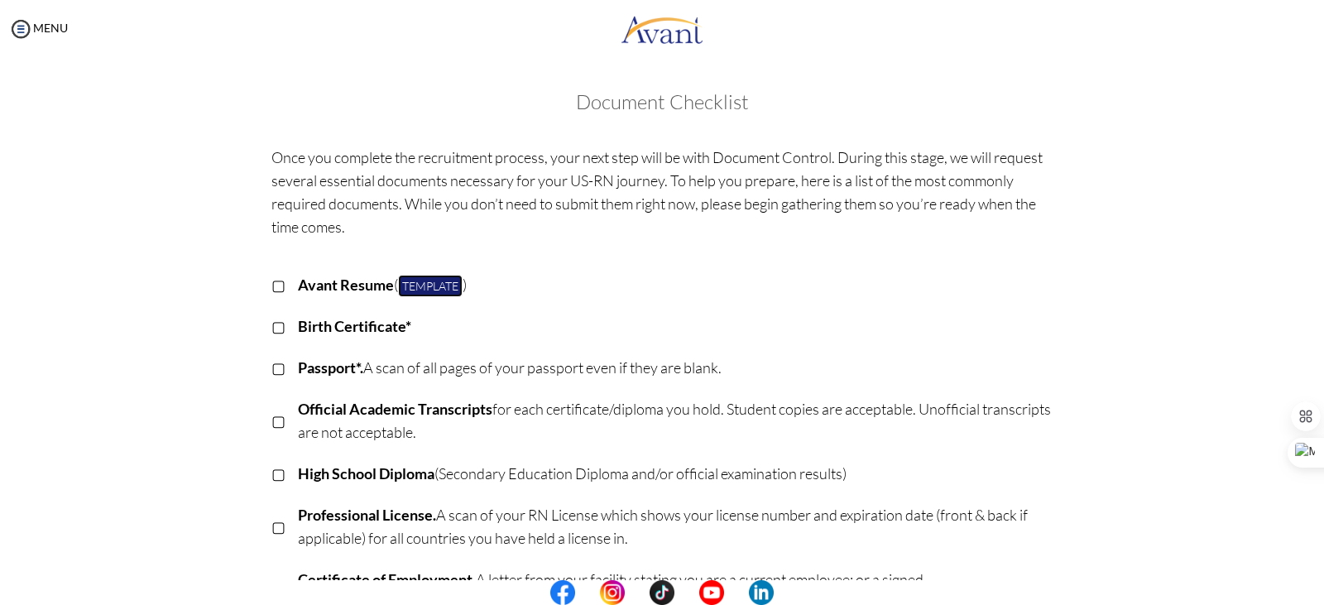
click at [422, 287] on link "Template" at bounding box center [430, 286] width 65 height 22
click at [22, 26] on img at bounding box center [20, 29] width 25 height 25
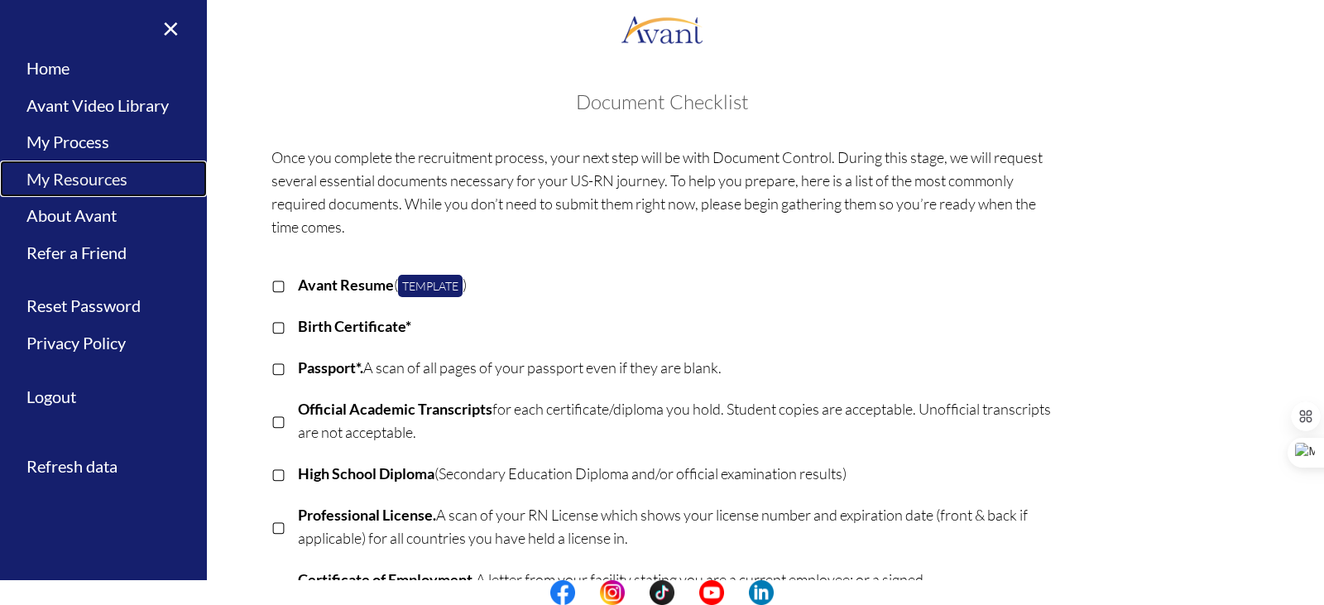
click at [98, 178] on link "My Resources" at bounding box center [103, 178] width 207 height 37
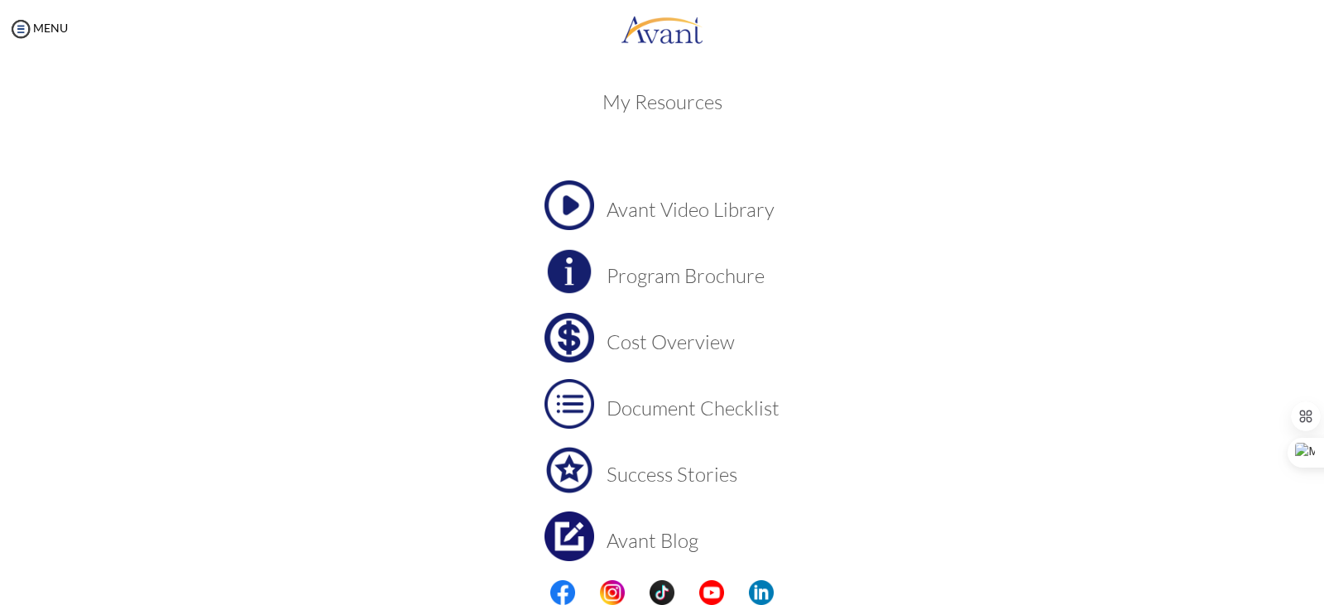
scroll to position [64, 0]
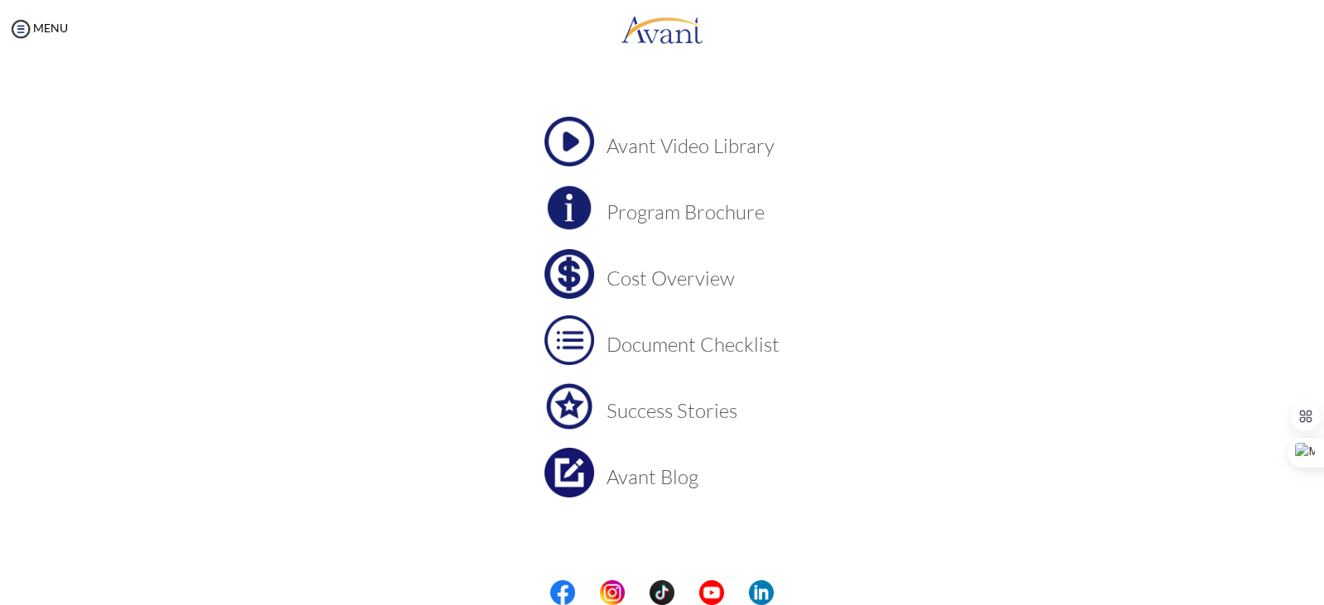
click at [568, 343] on img at bounding box center [569, 340] width 50 height 50
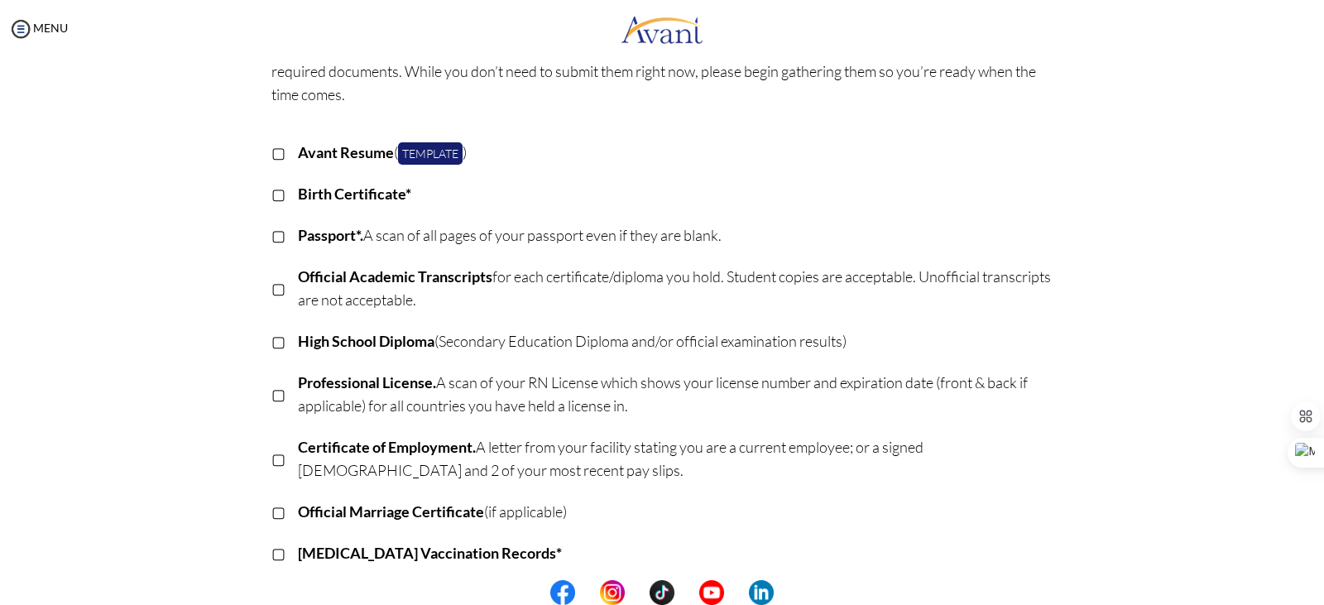
scroll to position [82, 0]
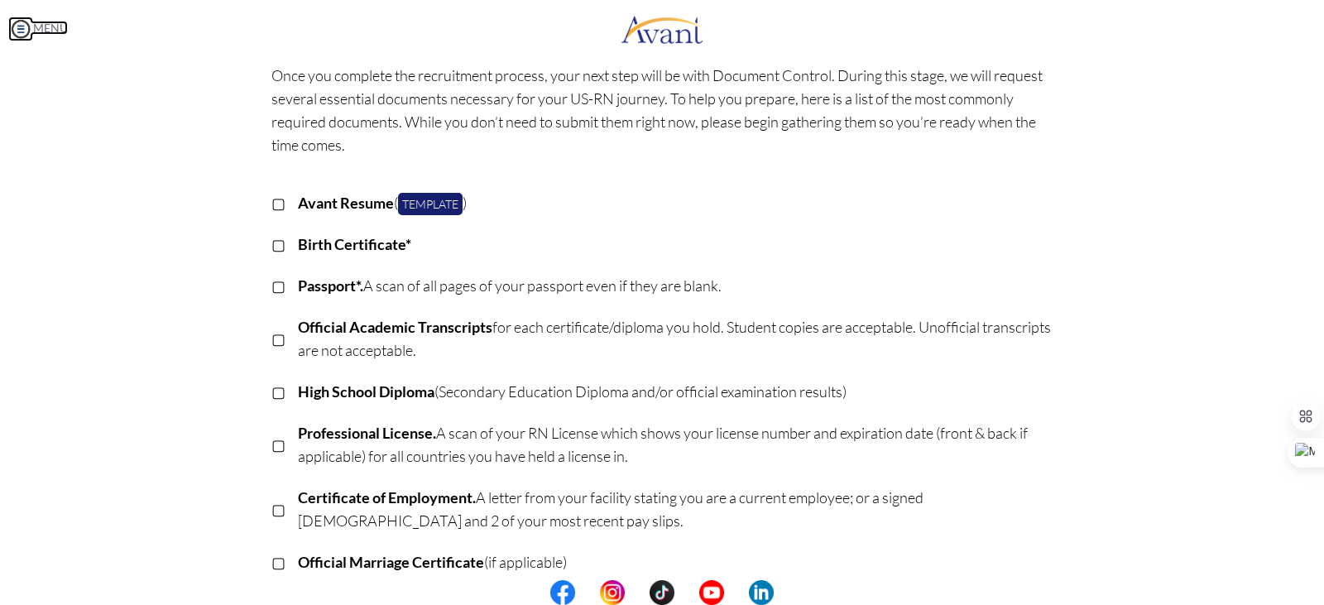
click at [29, 28] on img at bounding box center [20, 29] width 25 height 25
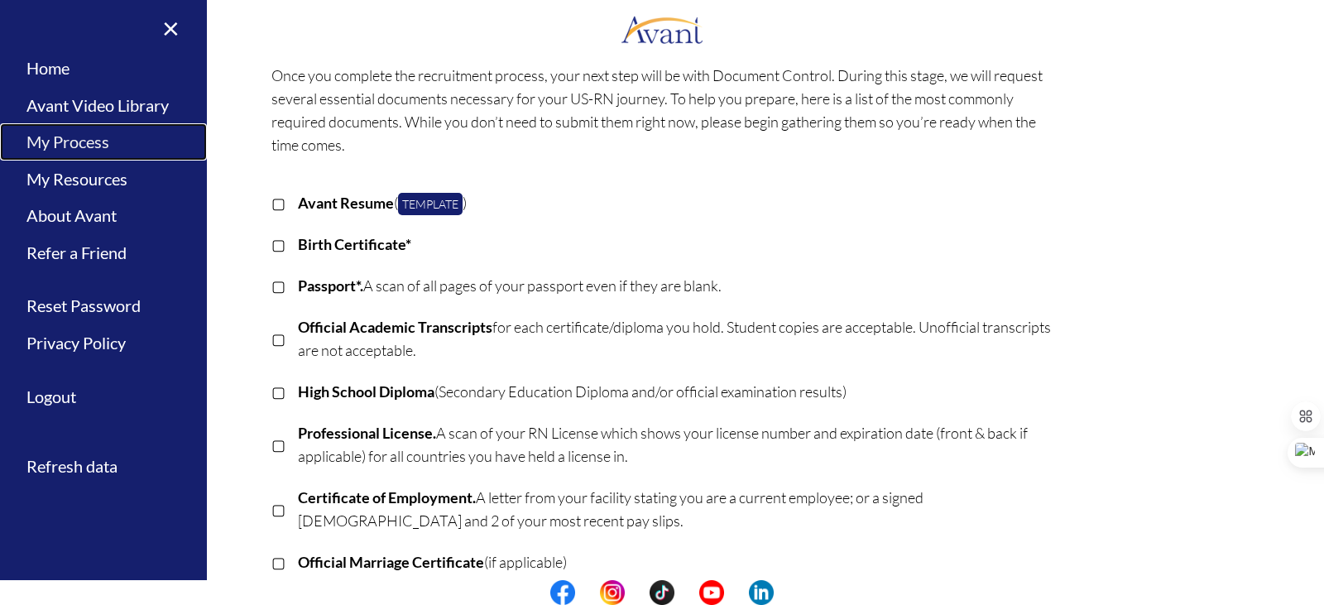
click at [92, 139] on link "My Process" at bounding box center [103, 141] width 207 height 37
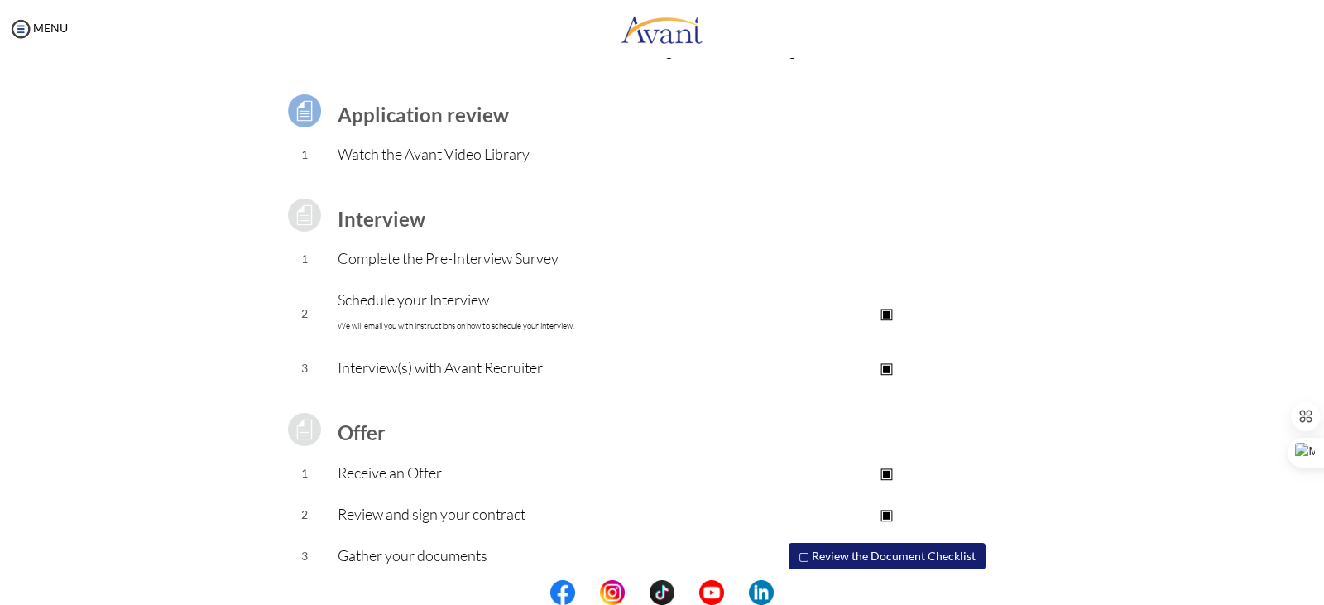
scroll to position [65, 0]
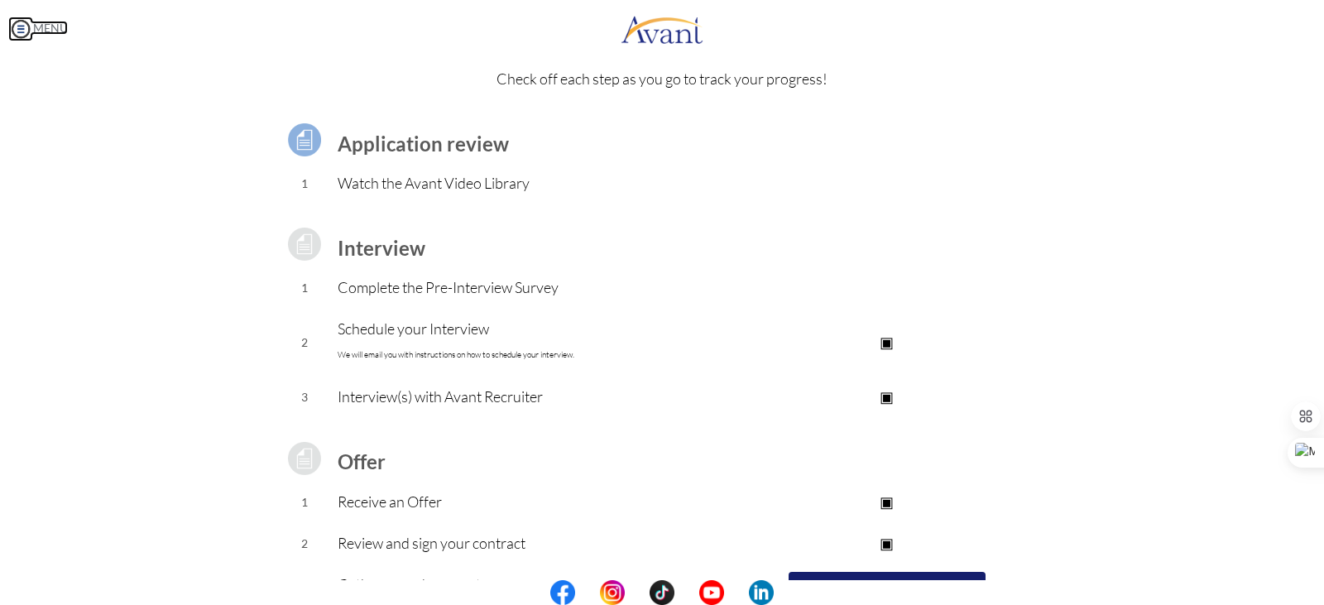
click at [20, 29] on img at bounding box center [20, 29] width 25 height 25
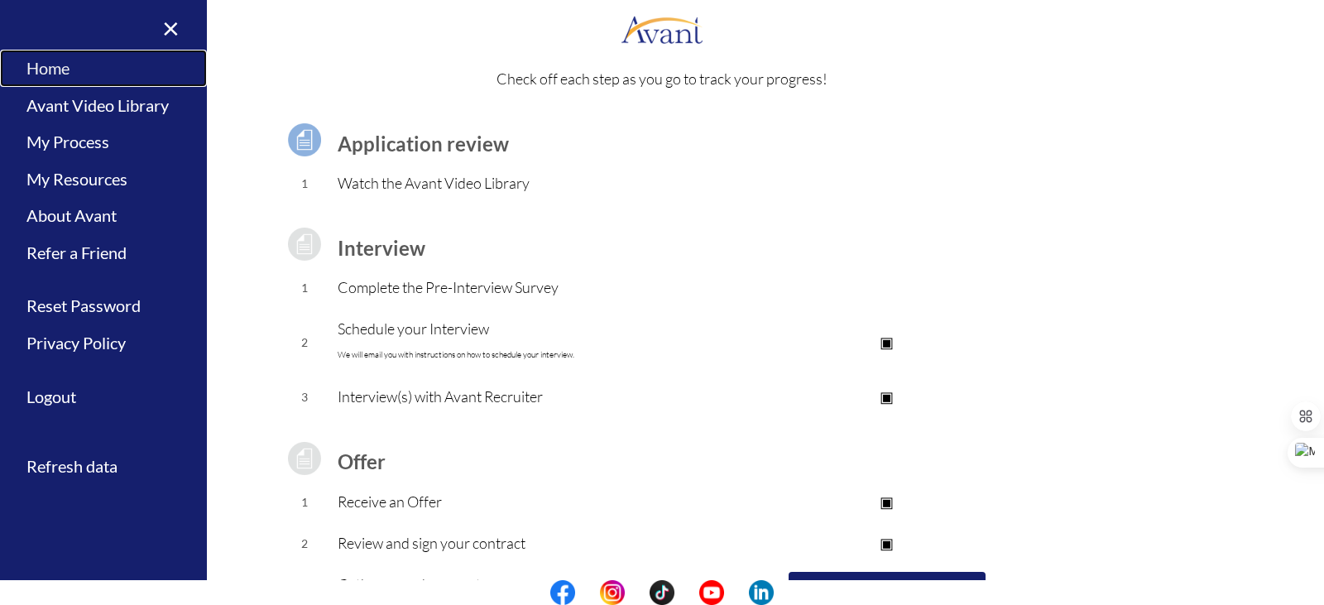
click at [48, 66] on link "Home" at bounding box center [103, 68] width 207 height 37
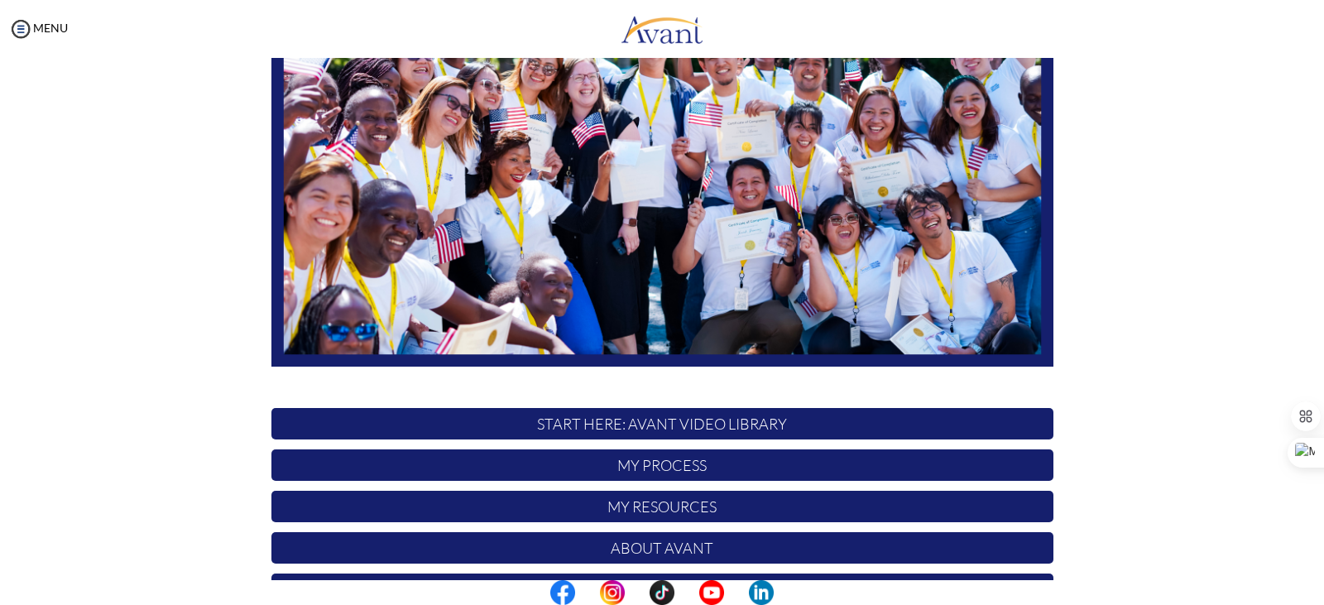
scroll to position [223, 0]
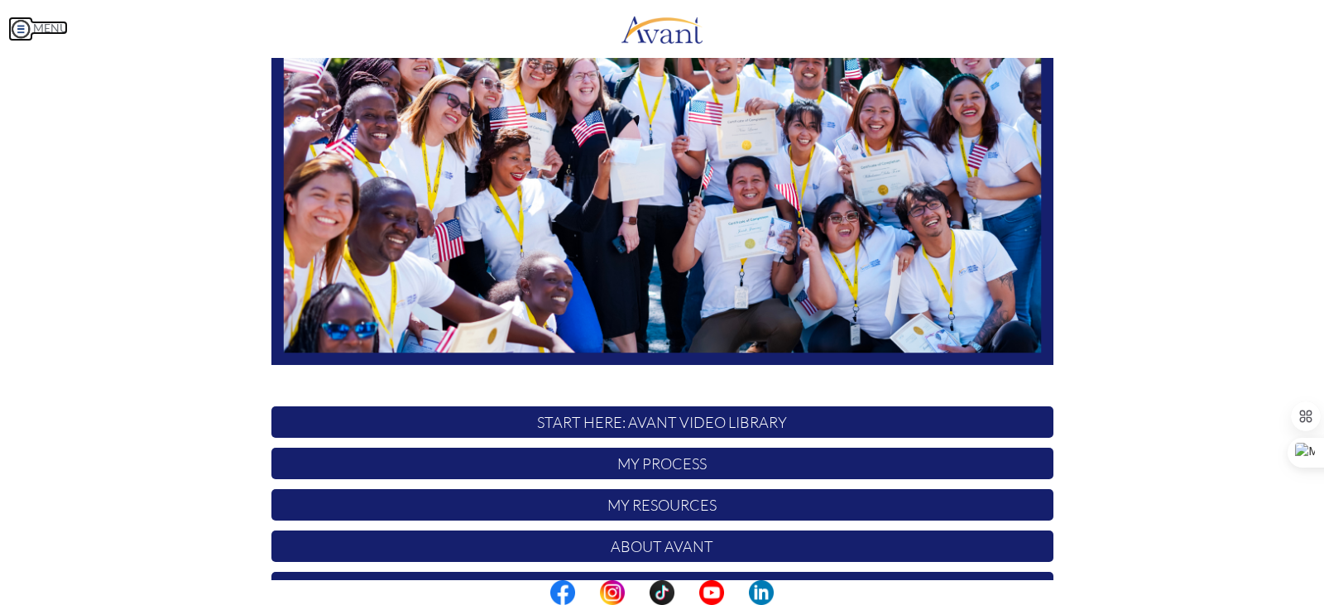
click at [25, 22] on img at bounding box center [20, 29] width 25 height 25
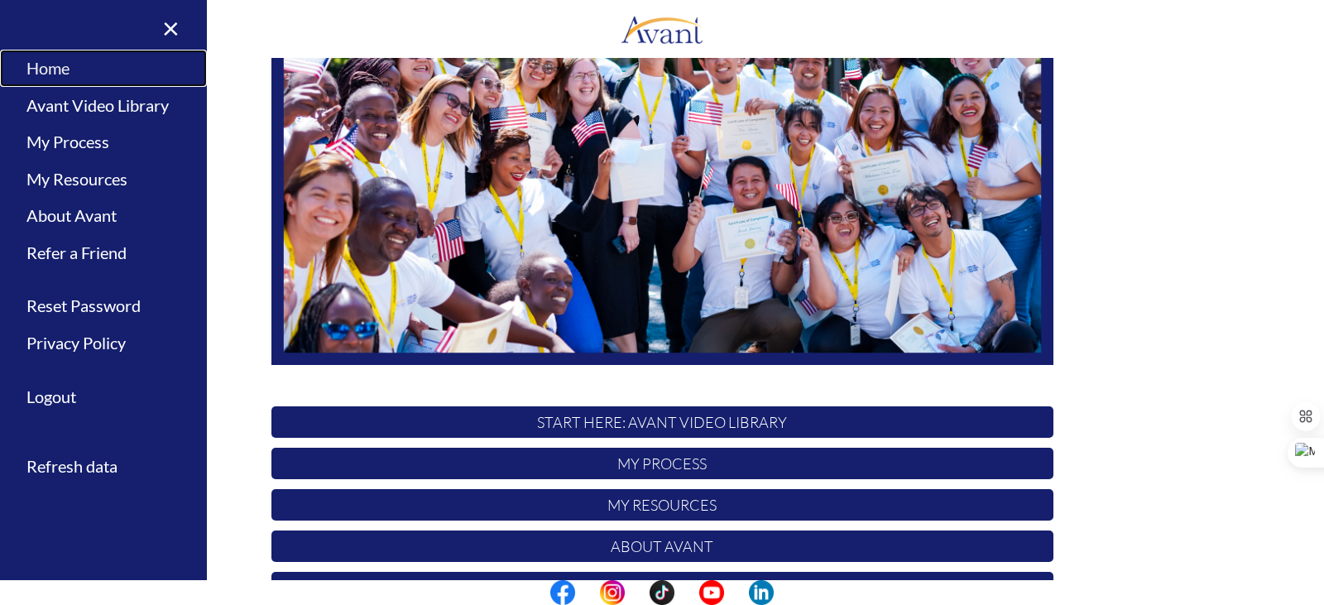
click at [65, 65] on link "Home" at bounding box center [103, 68] width 207 height 37
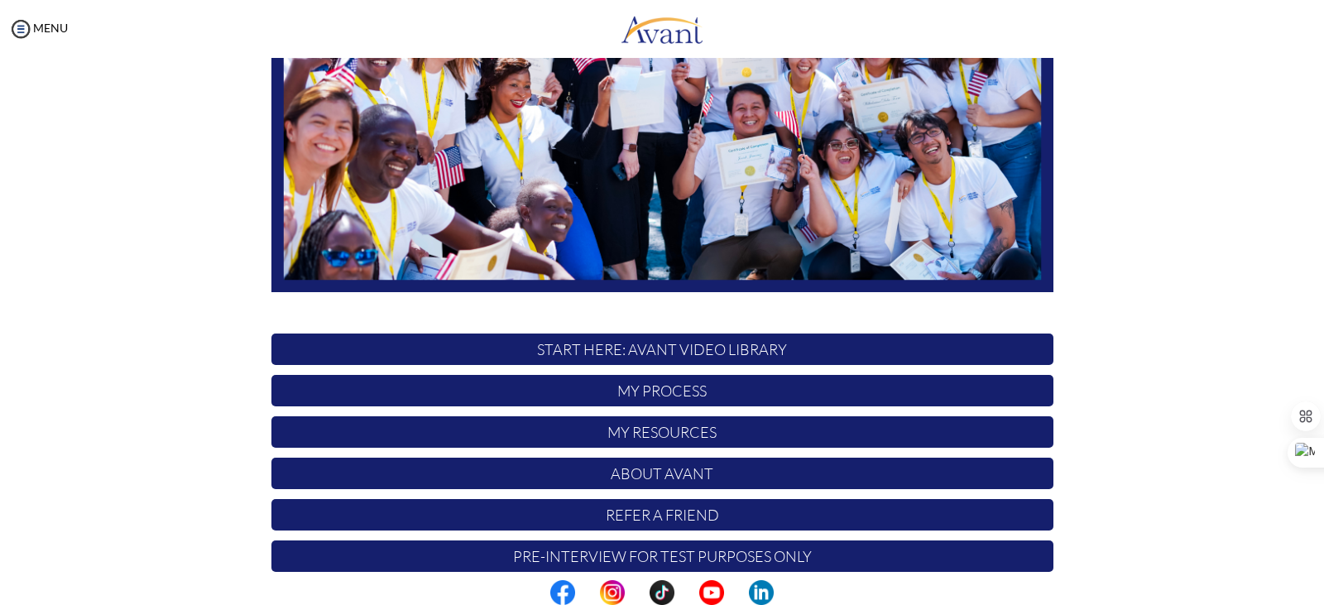
scroll to position [314, 0]
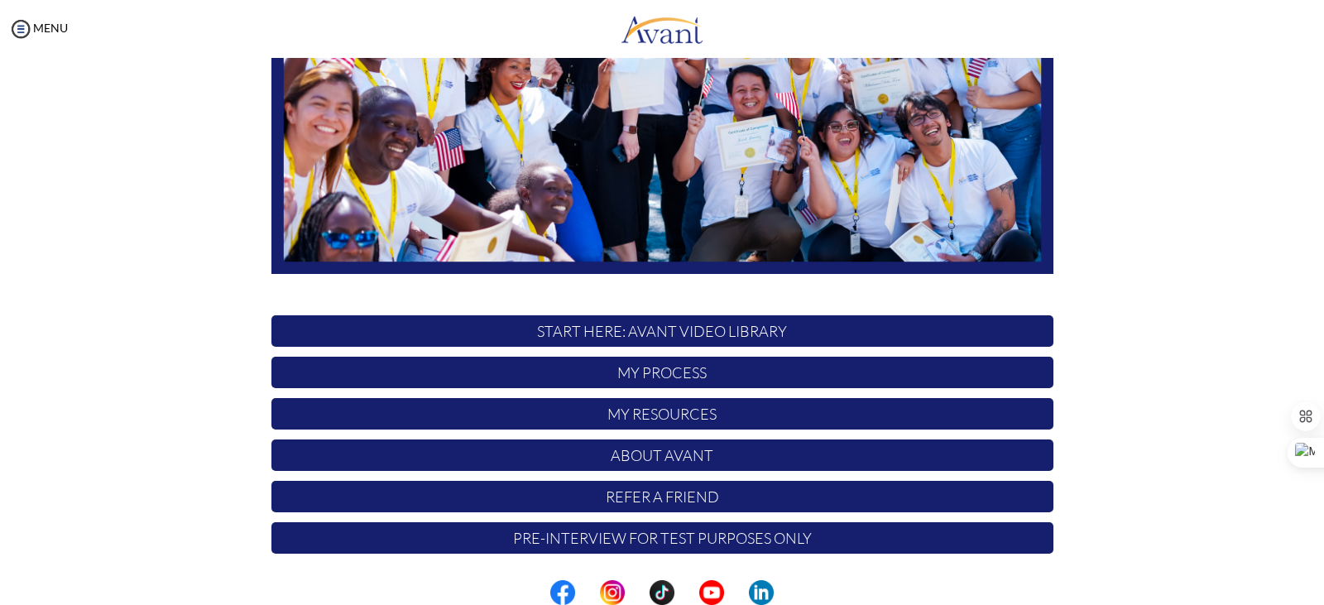
click at [731, 407] on p "My Resources" at bounding box center [662, 413] width 782 height 31
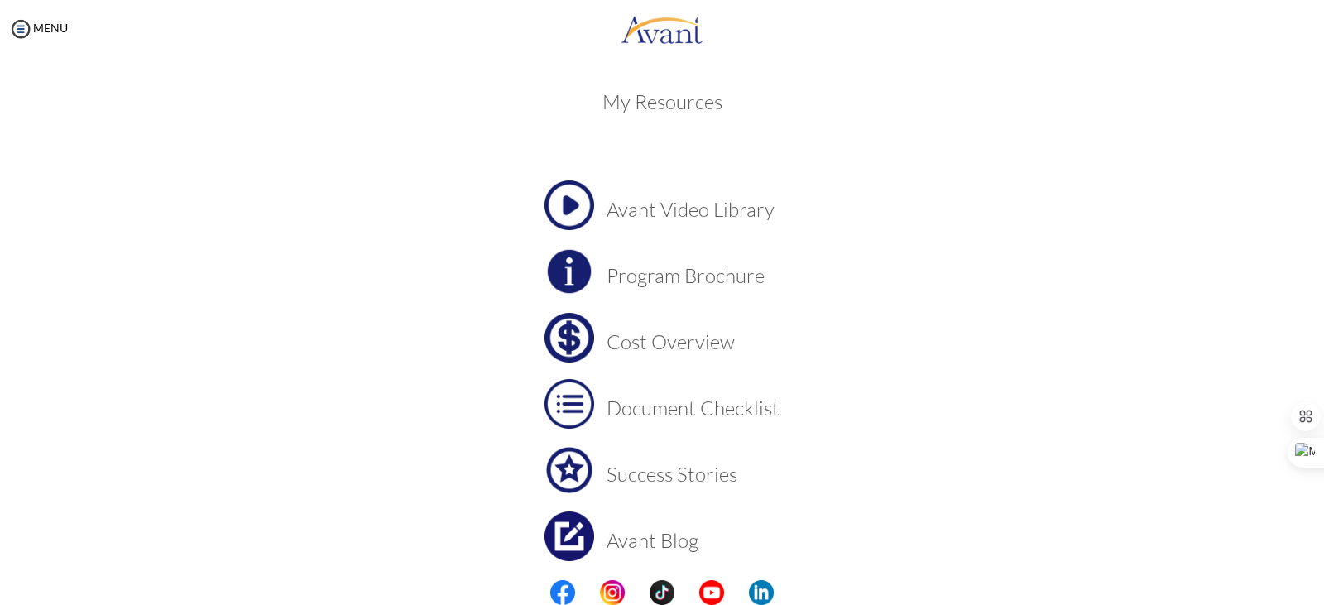
click at [570, 206] on img at bounding box center [569, 205] width 50 height 50
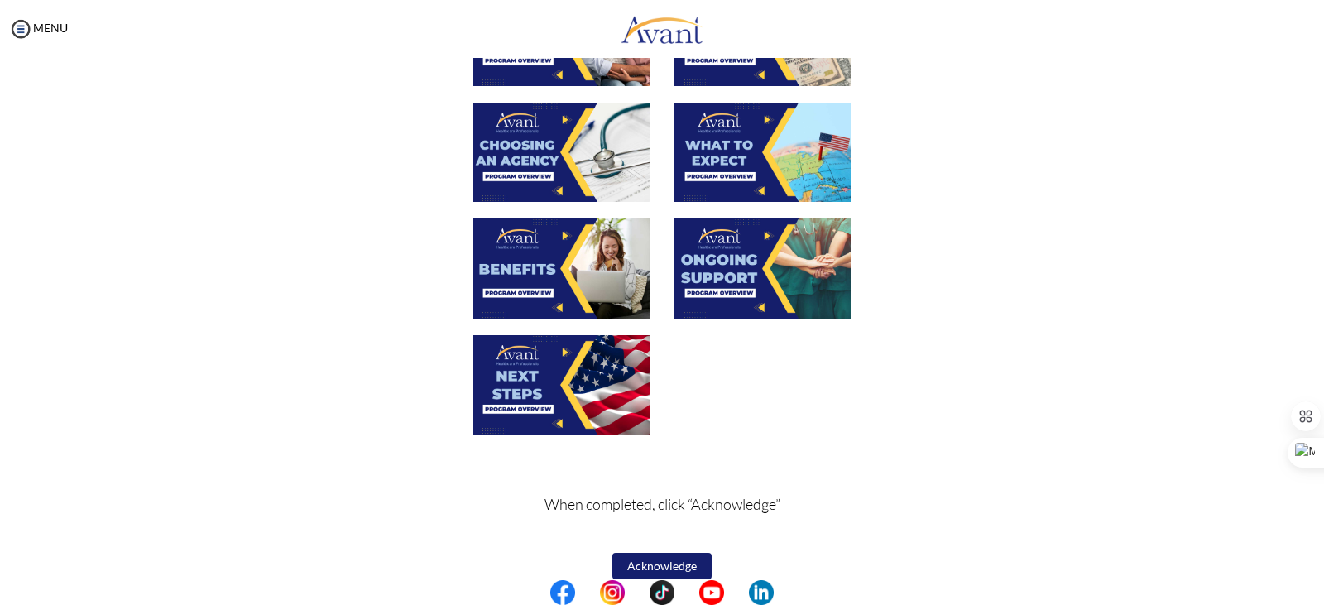
scroll to position [533, 0]
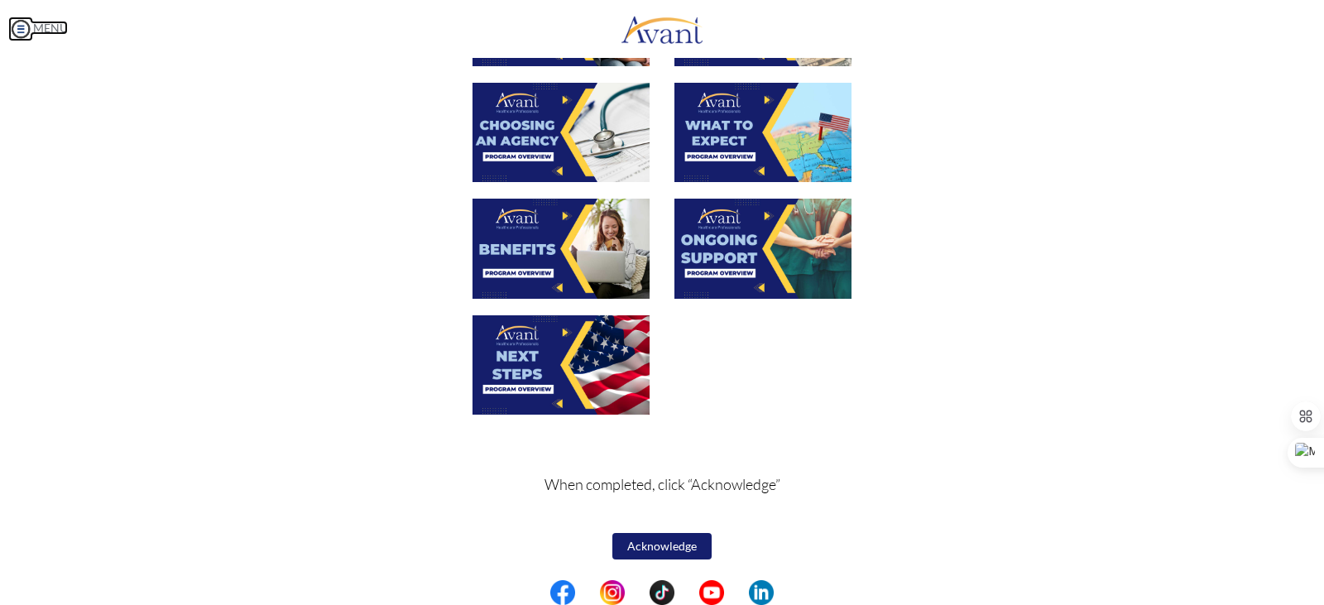
click at [17, 25] on img at bounding box center [20, 29] width 25 height 25
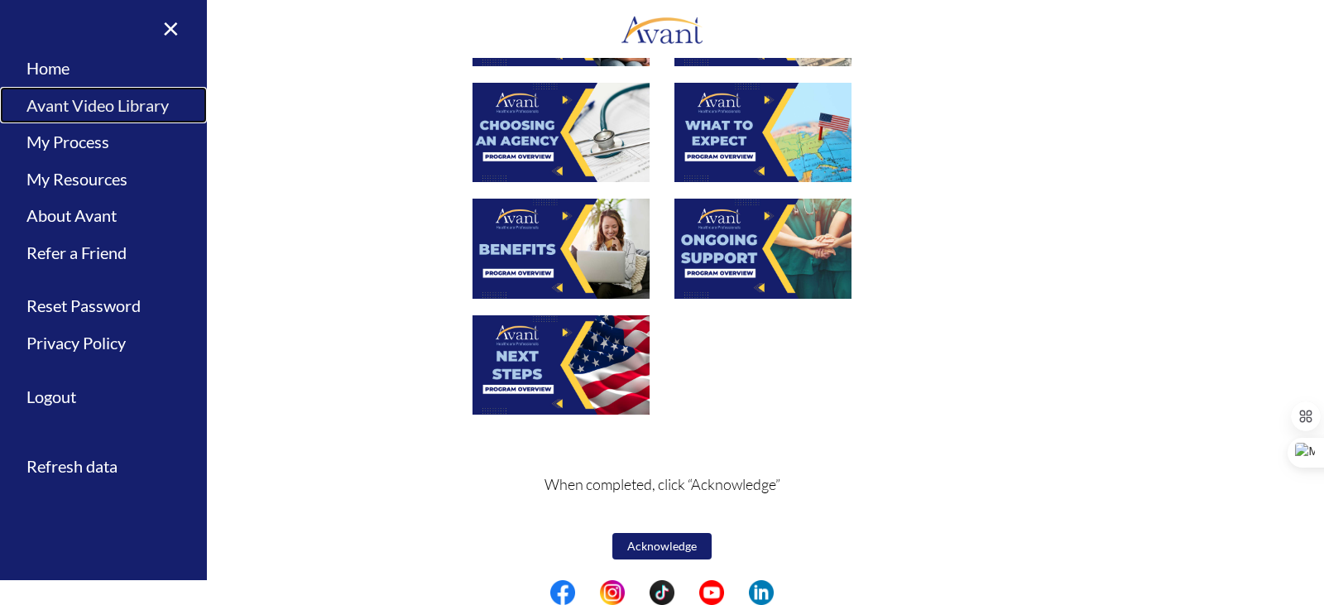
click at [84, 98] on link "Avant Video Library" at bounding box center [103, 105] width 207 height 37
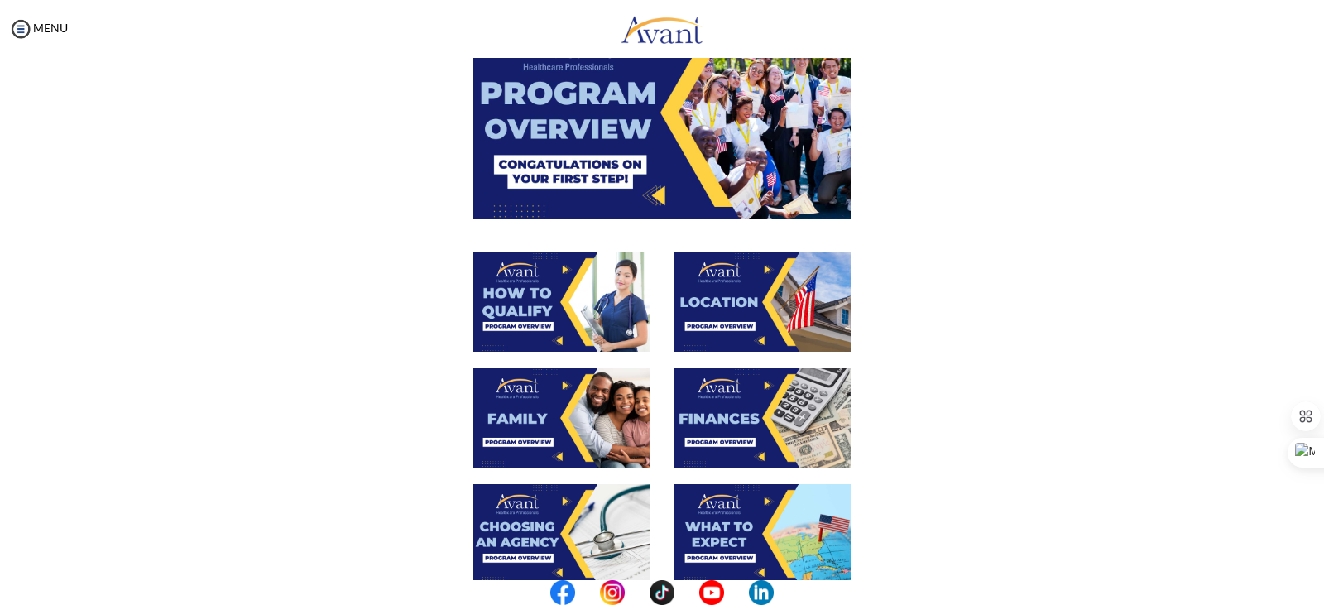
scroll to position [83, 0]
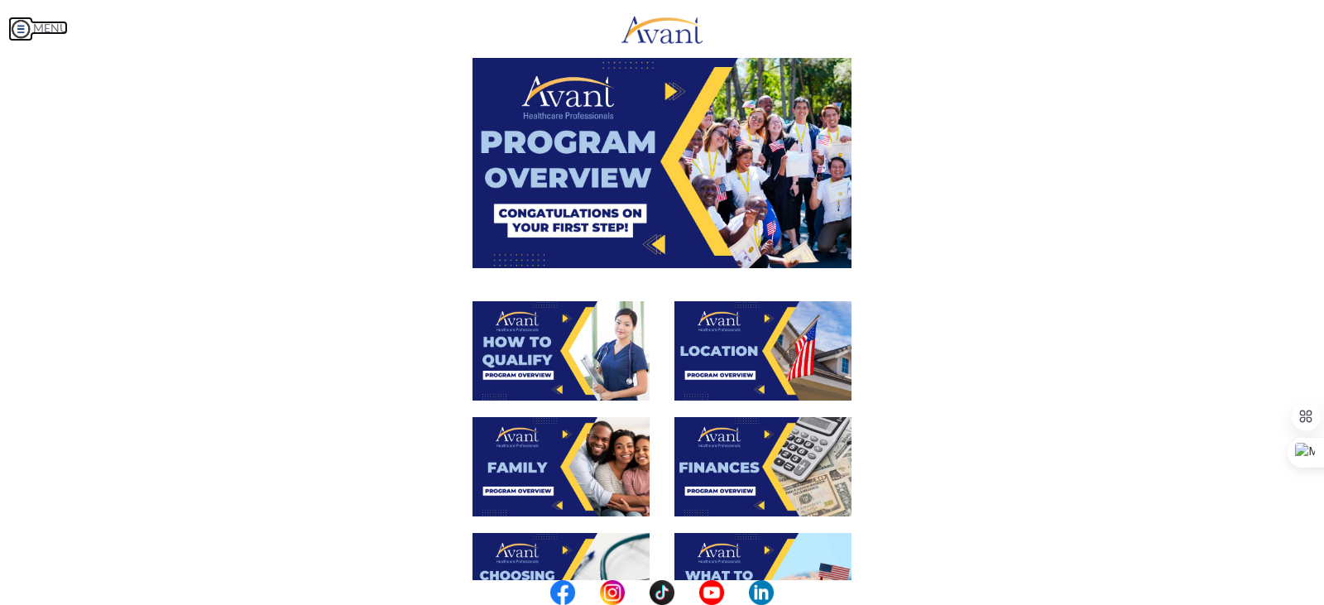
click at [22, 23] on img at bounding box center [20, 29] width 25 height 25
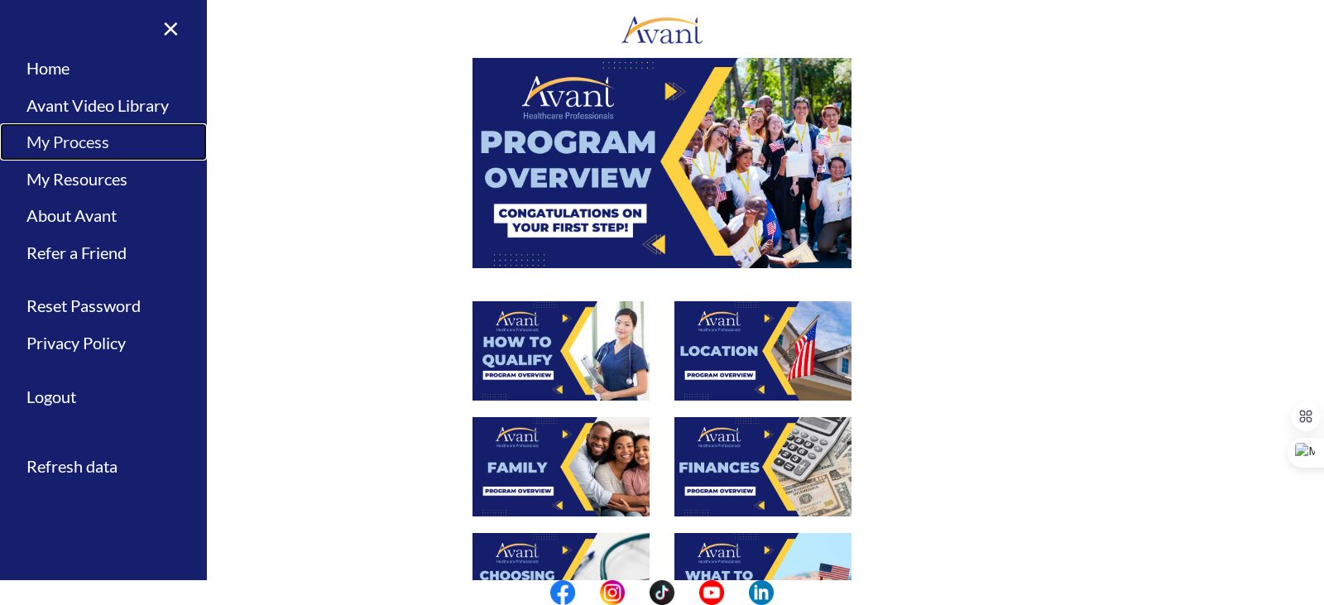
click at [90, 138] on link "My Process" at bounding box center [103, 141] width 207 height 37
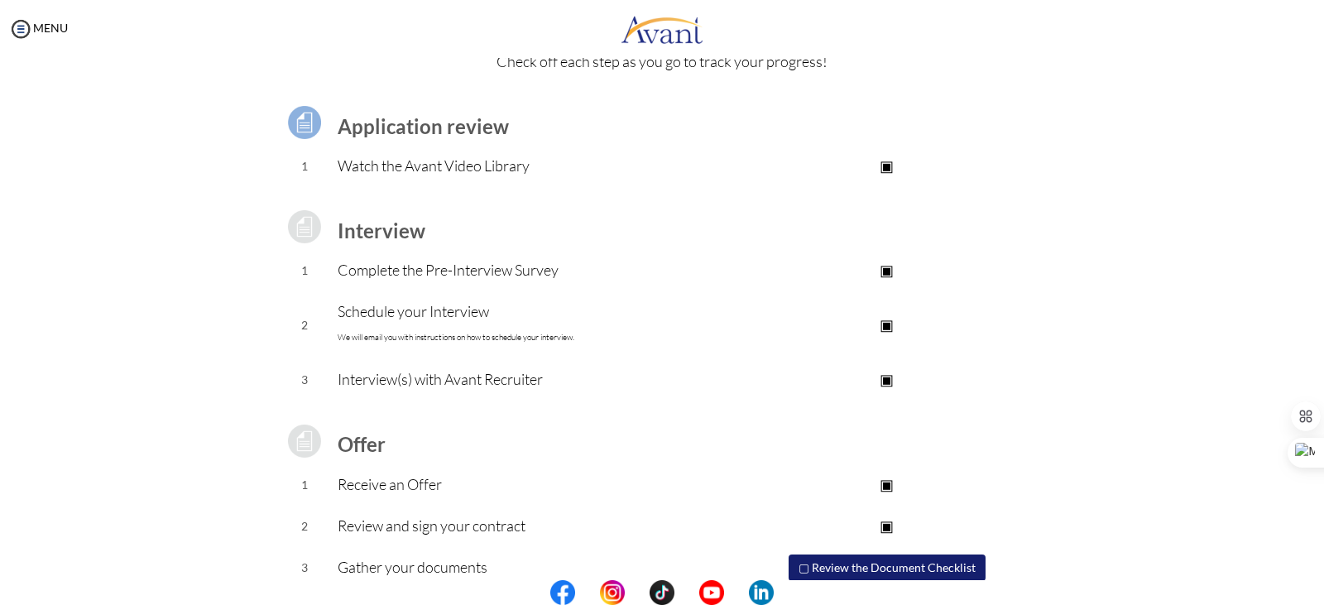
scroll to position [148, 0]
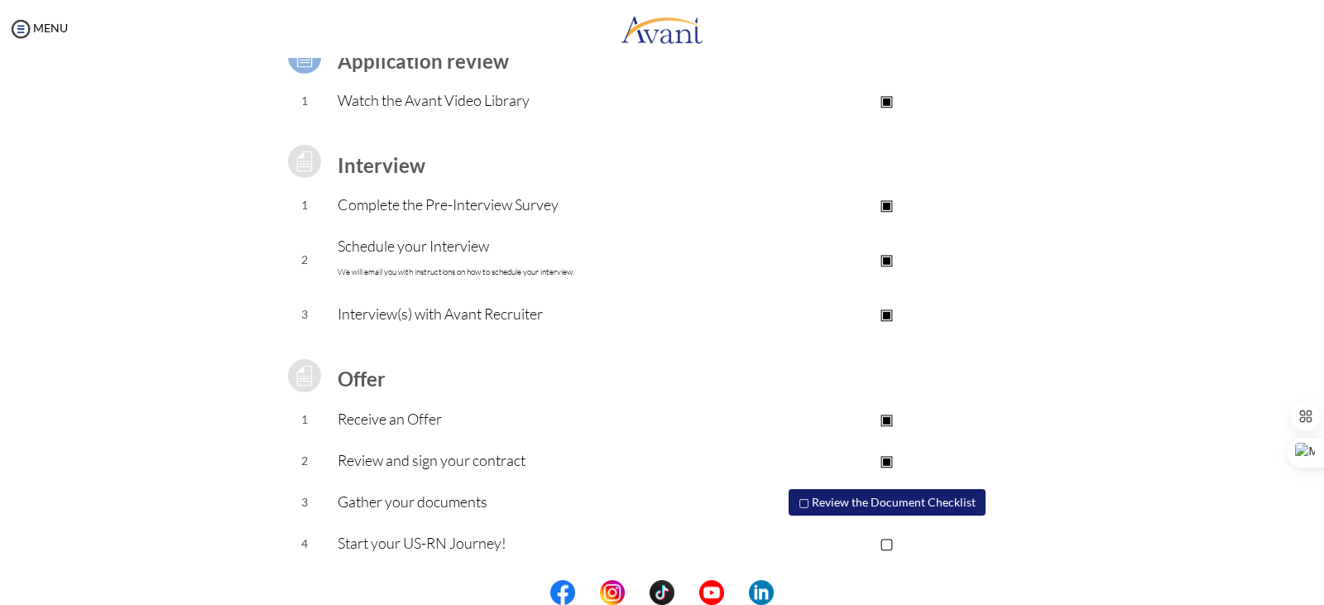
drag, startPoint x: 1312, startPoint y: 296, endPoint x: 1320, endPoint y: 327, distance: 31.7
click at [1320, 327] on div "My Status What is the next step? We would like you to watch the introductory vi…" at bounding box center [662, 360] width 1324 height 605
click at [884, 538] on p "▢" at bounding box center [887, 542] width 332 height 23
click at [884, 538] on p "▣" at bounding box center [887, 542] width 332 height 23
click at [884, 538] on p "▢" at bounding box center [887, 542] width 332 height 23
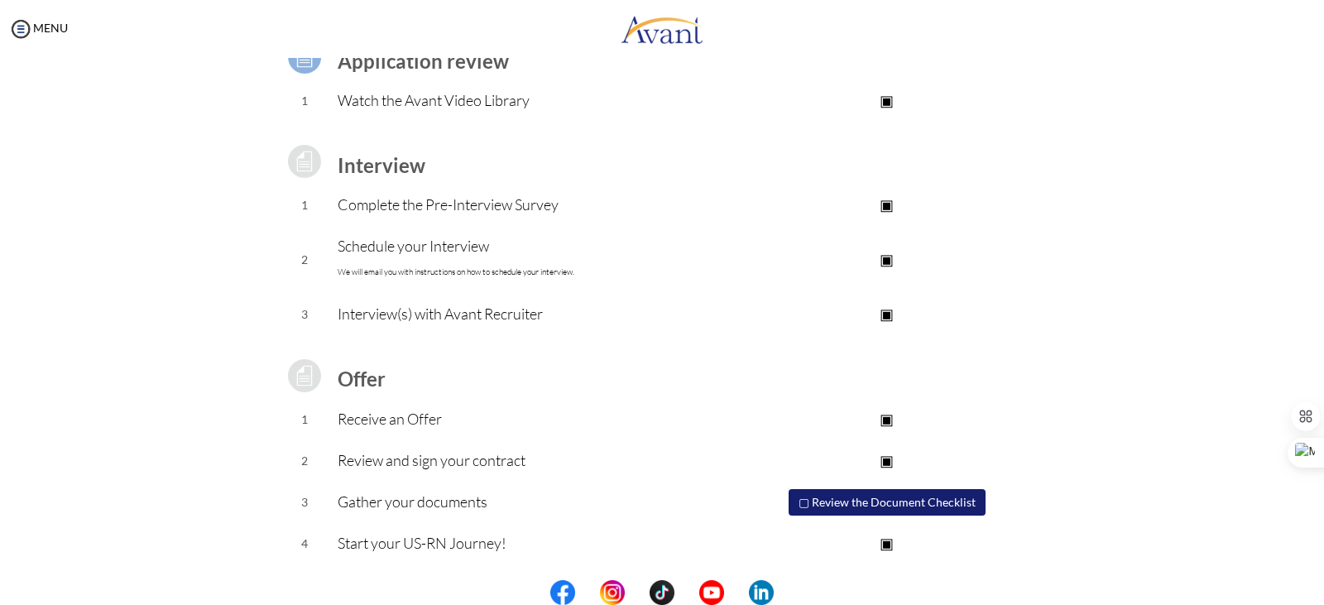
click at [807, 496] on button "▢ Review the Document Checklist" at bounding box center [886, 502] width 197 height 26
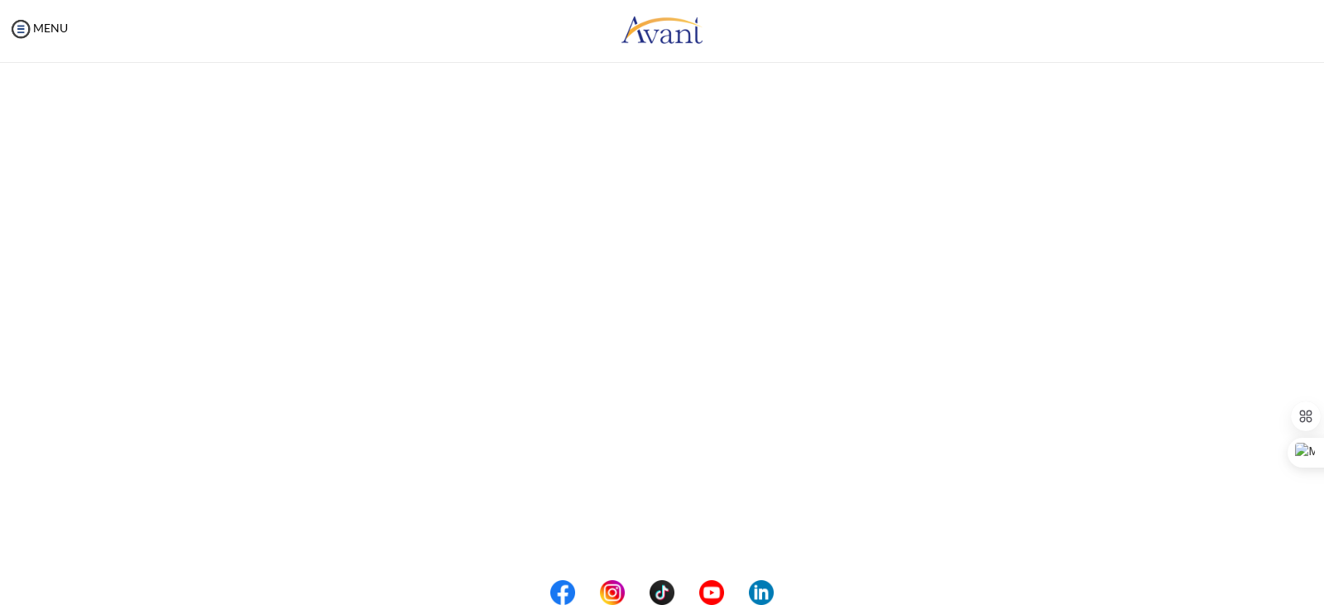
scroll to position [1, 0]
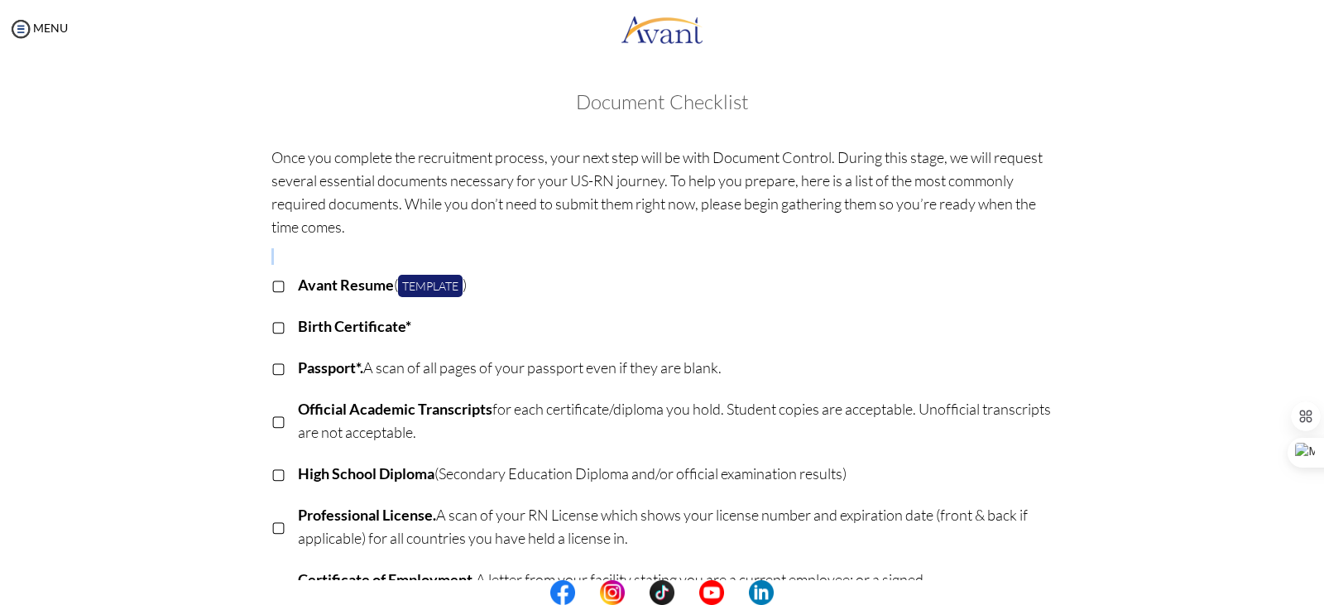
drag, startPoint x: 1305, startPoint y: 235, endPoint x: 1322, endPoint y: 332, distance: 98.2
click at [1322, 332] on div "My Status What is the next step? We would like you to watch the introductory vi…" at bounding box center [662, 360] width 1324 height 605
click at [1201, 287] on div "Document Checklist Once you complete the recruitment process, your next step wi…" at bounding box center [662, 575] width 1291 height 968
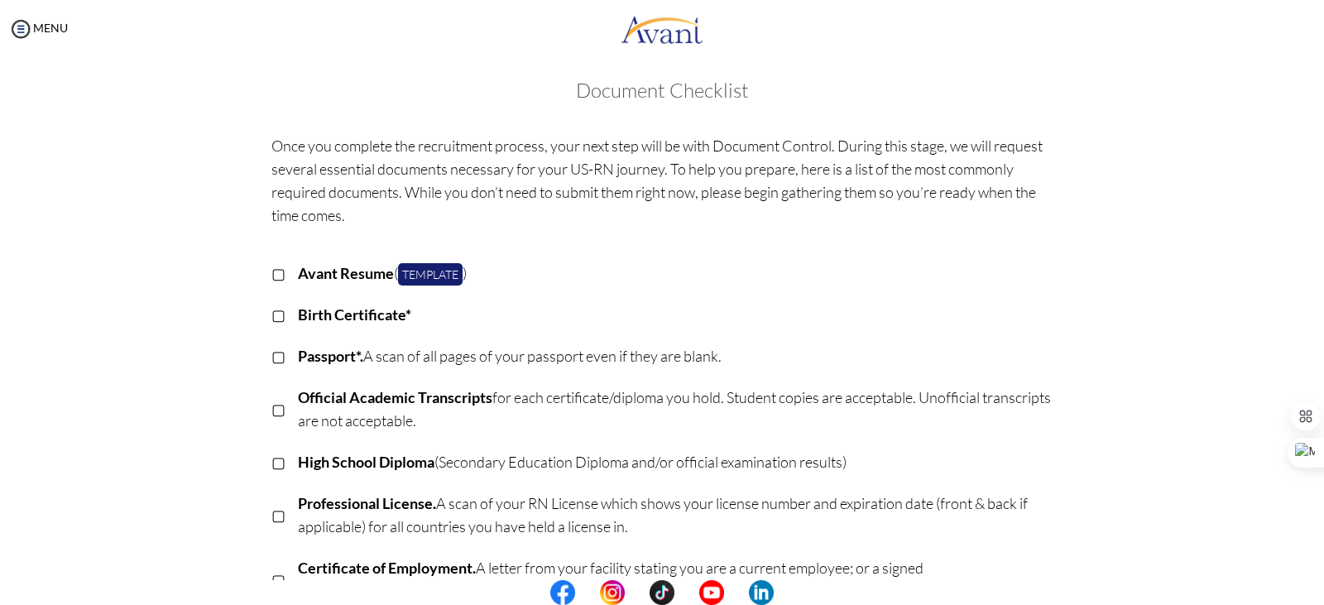
scroll to position [0, 0]
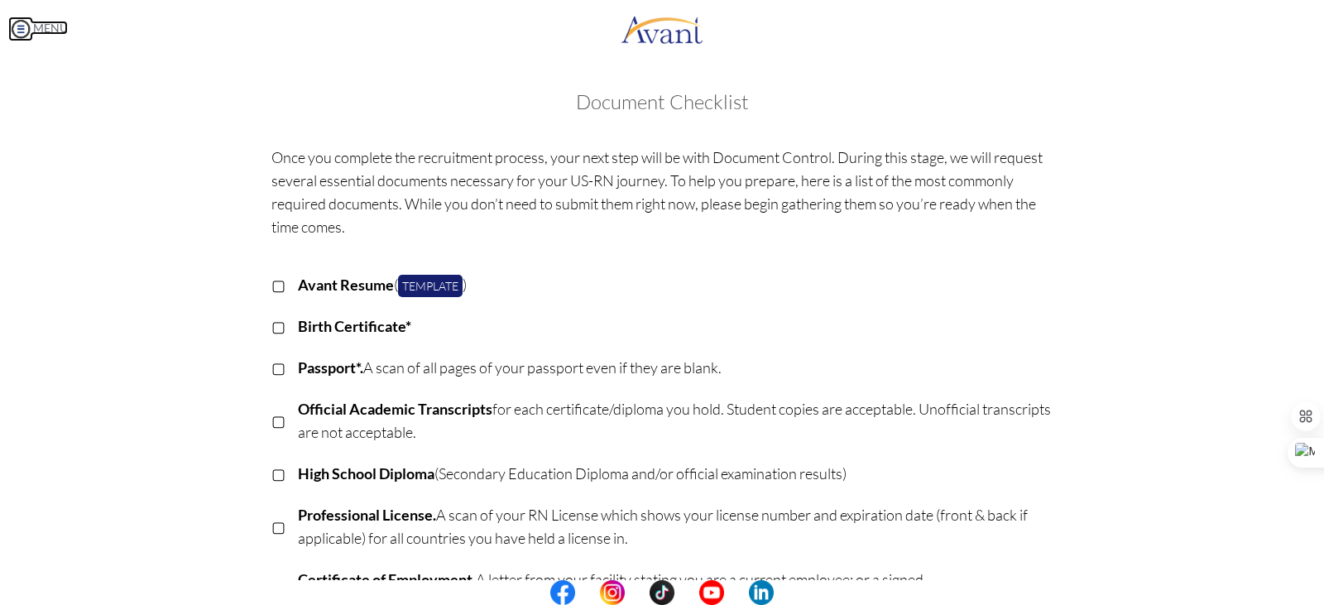
click at [25, 25] on img at bounding box center [20, 29] width 25 height 25
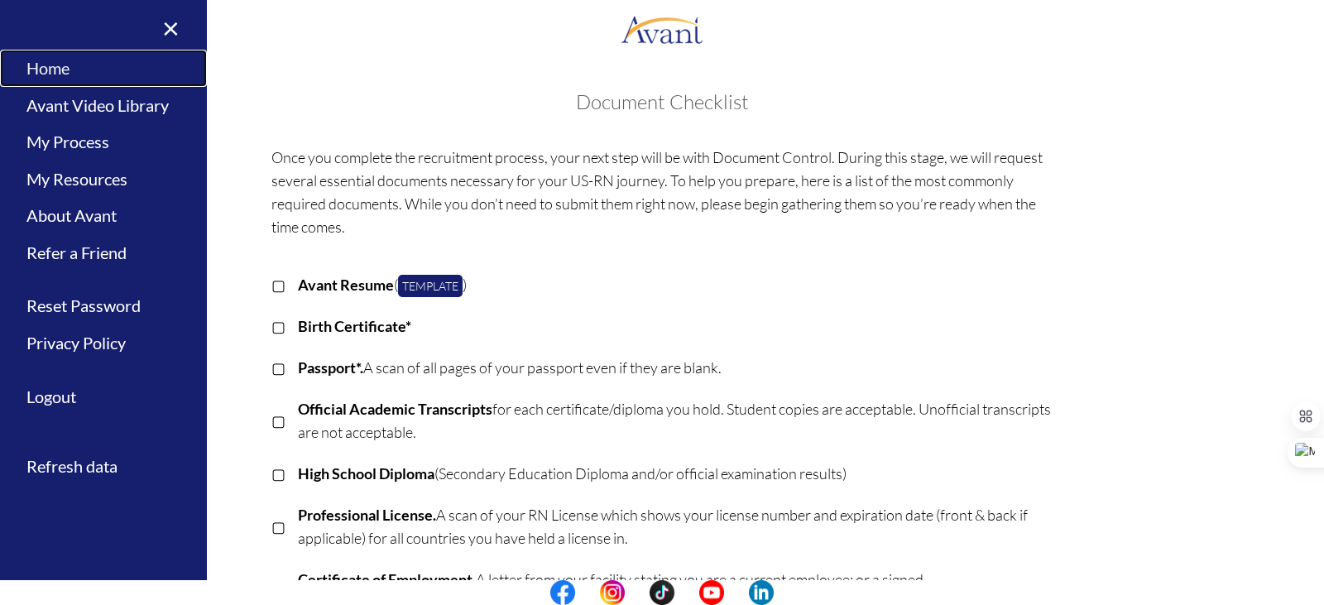
click at [46, 60] on link "Home" at bounding box center [103, 68] width 207 height 37
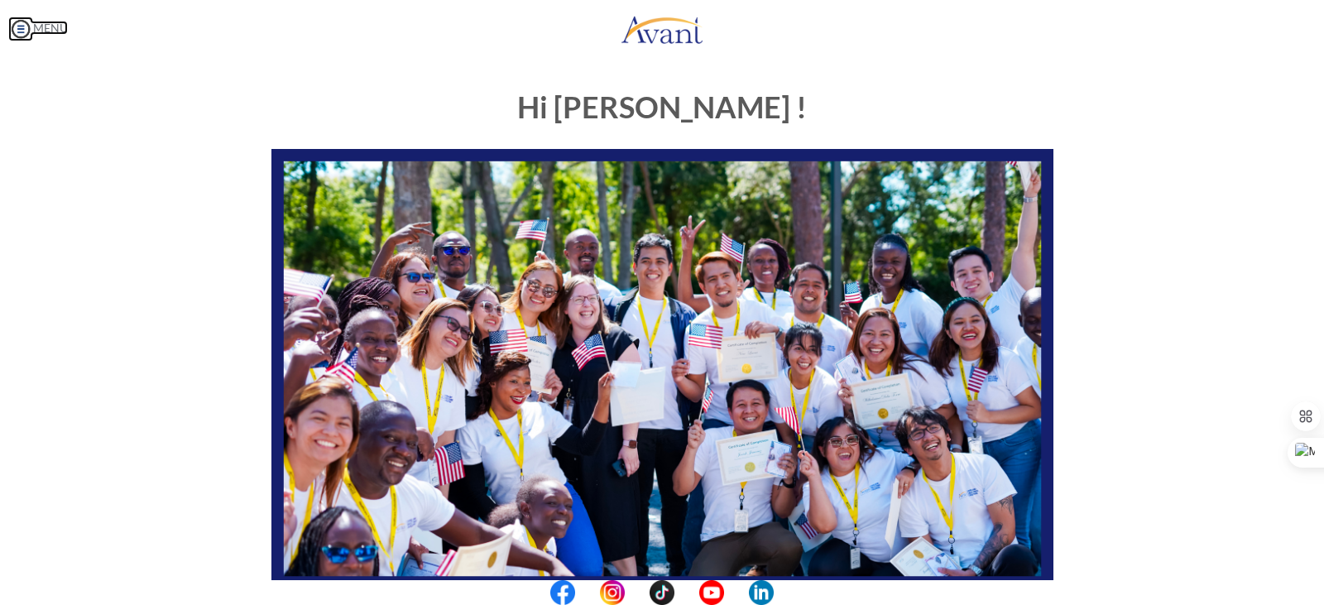
click at [18, 17] on img at bounding box center [20, 29] width 25 height 25
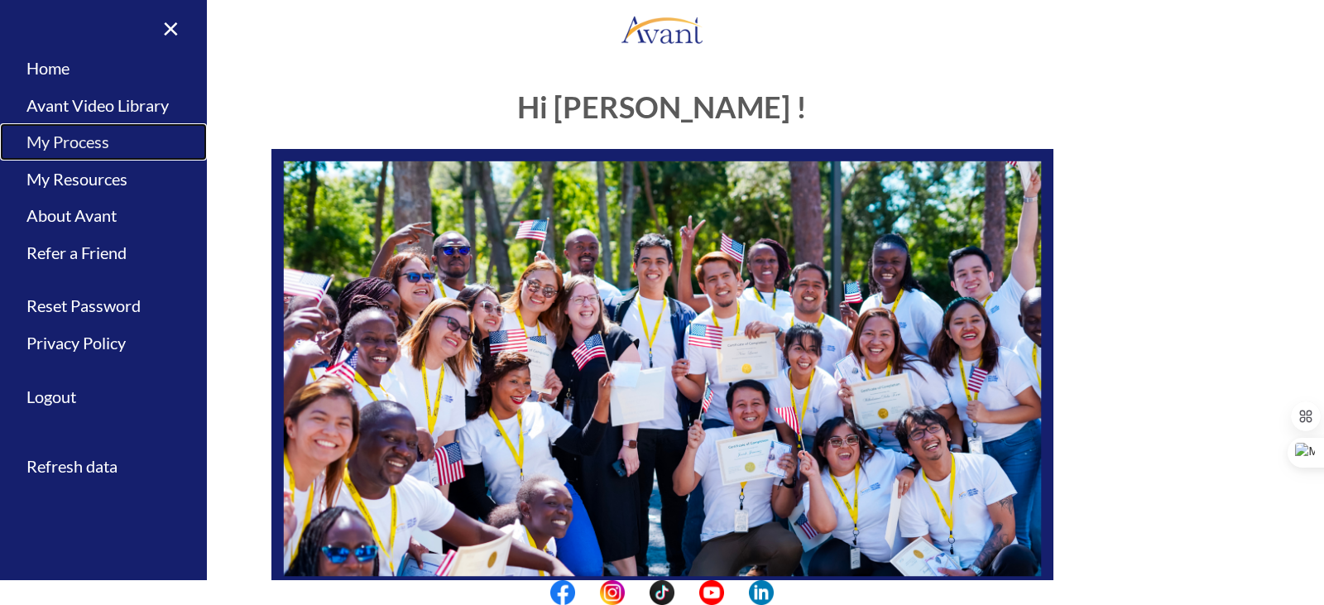
click at [84, 138] on link "My Process" at bounding box center [103, 141] width 207 height 37
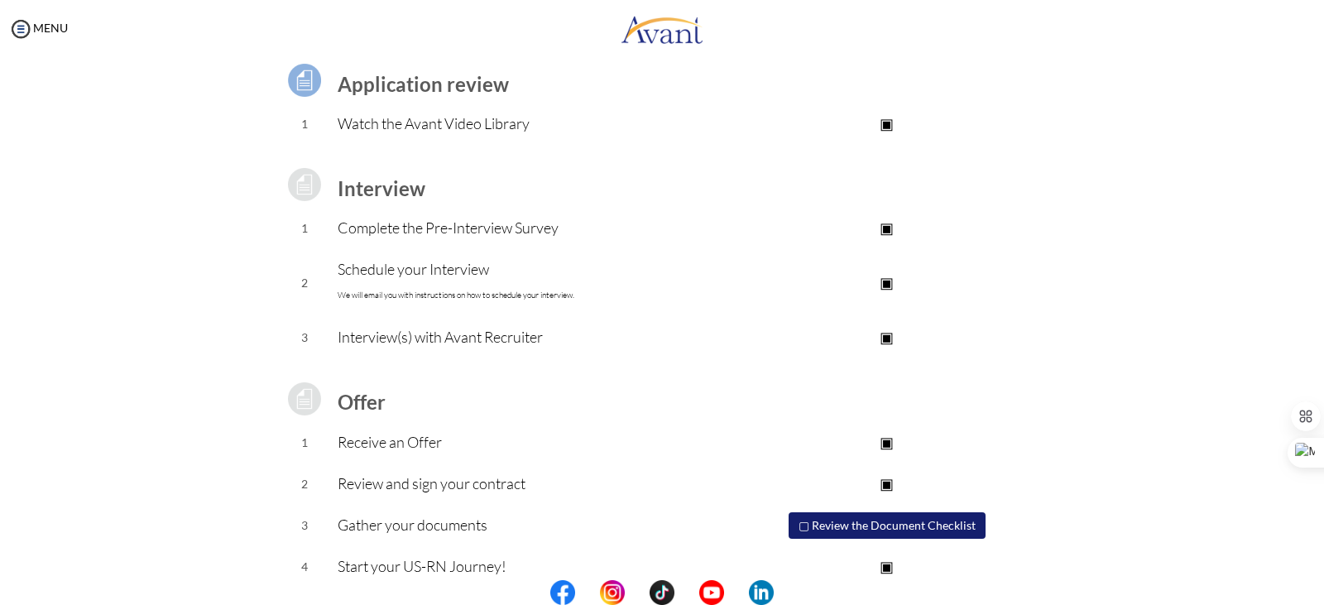
scroll to position [148, 0]
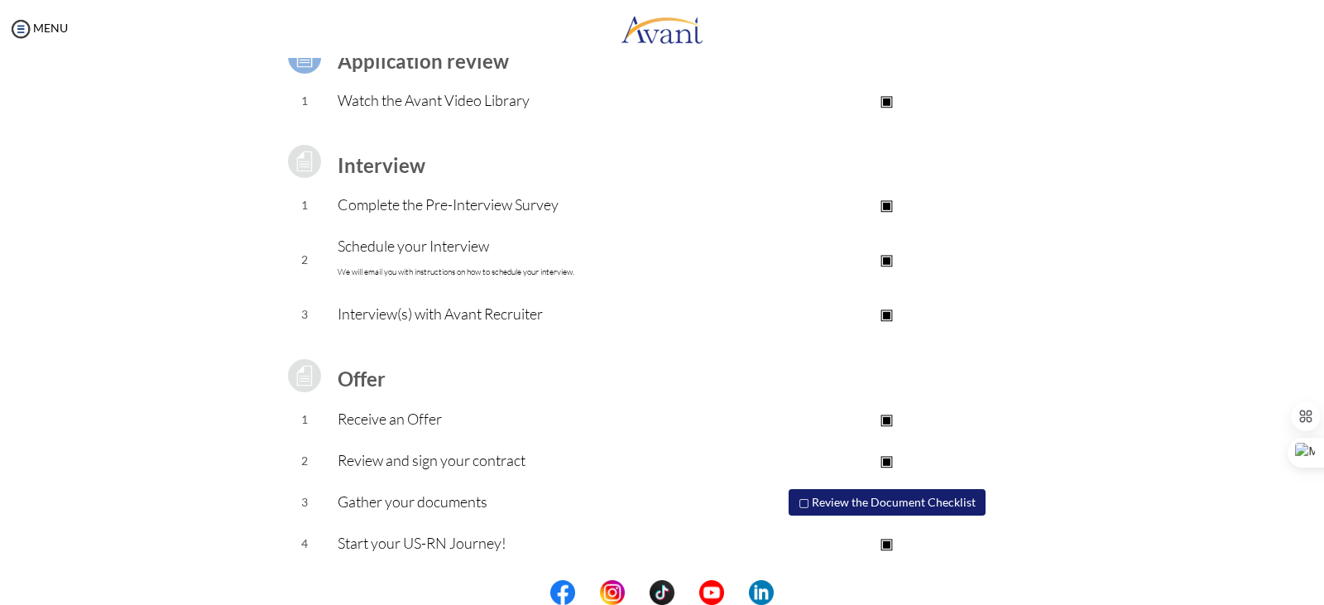
click at [883, 419] on p "▣" at bounding box center [887, 418] width 332 height 23
click at [883, 419] on p "▢" at bounding box center [887, 418] width 332 height 23
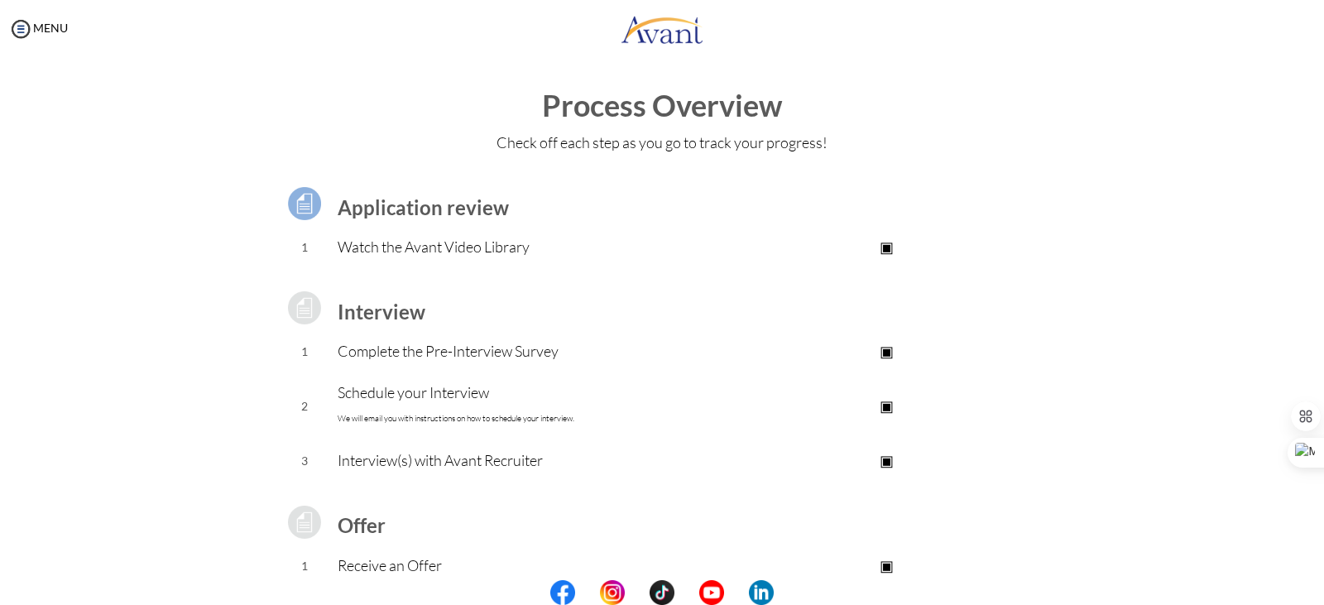
scroll to position [0, 0]
click at [371, 252] on p "Watch the Avant Video Library" at bounding box center [529, 248] width 383 height 23
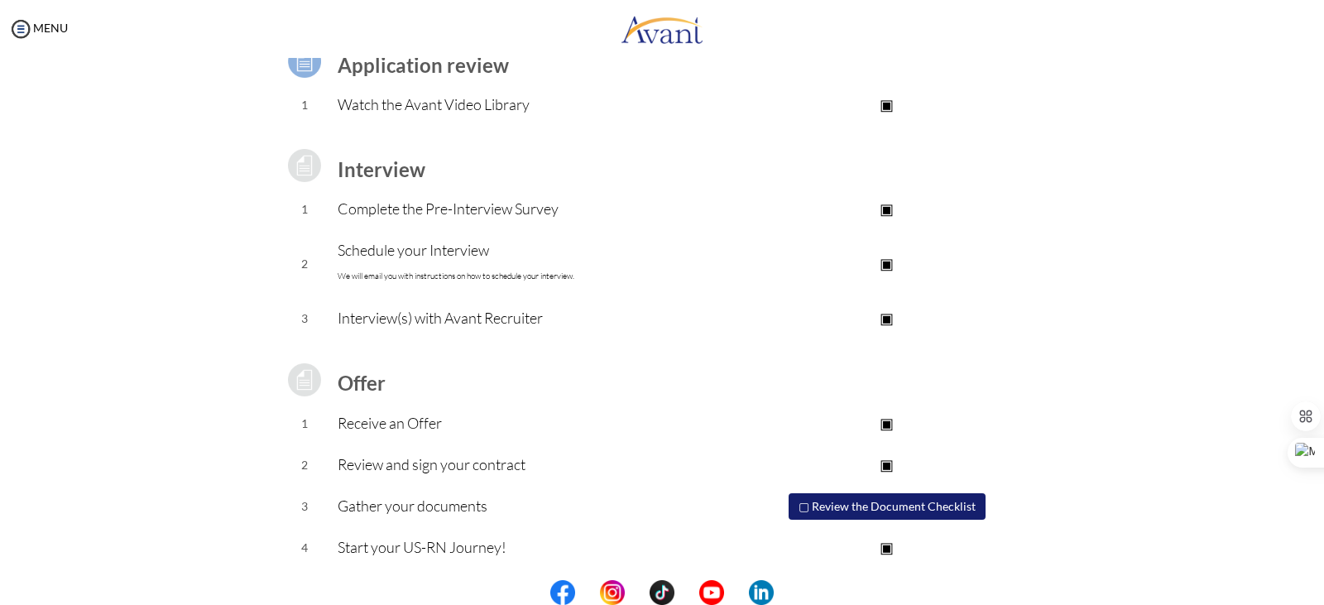
scroll to position [148, 0]
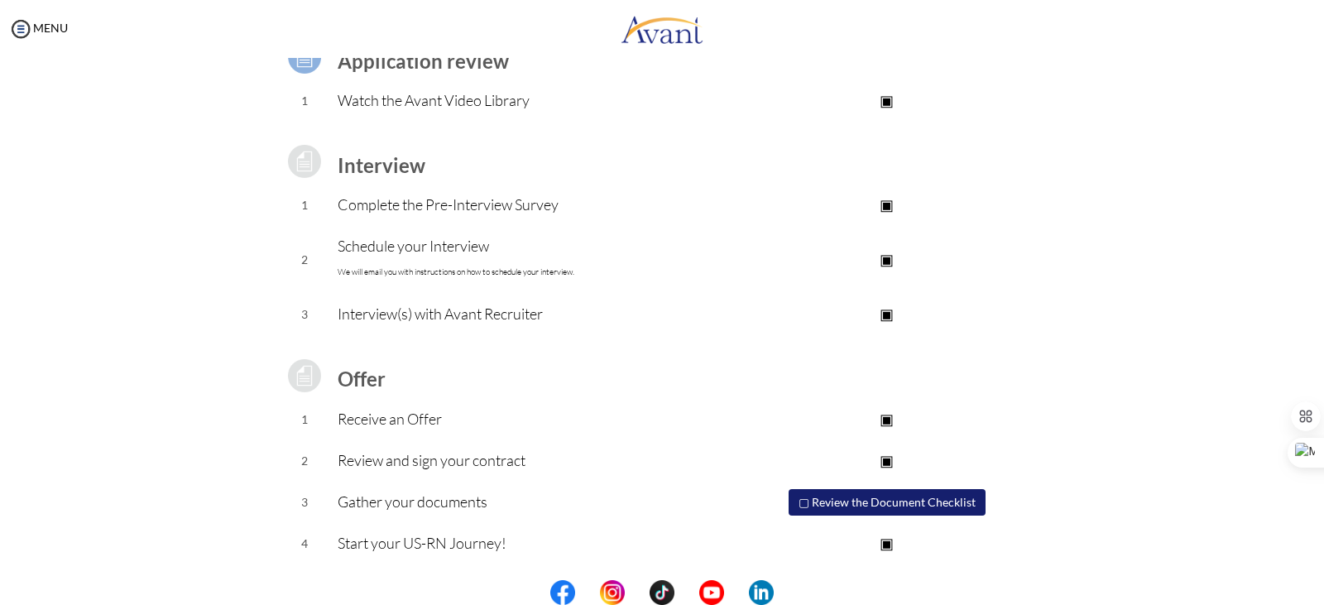
click at [802, 496] on button "▢ Review the Document Checklist" at bounding box center [886, 502] width 197 height 26
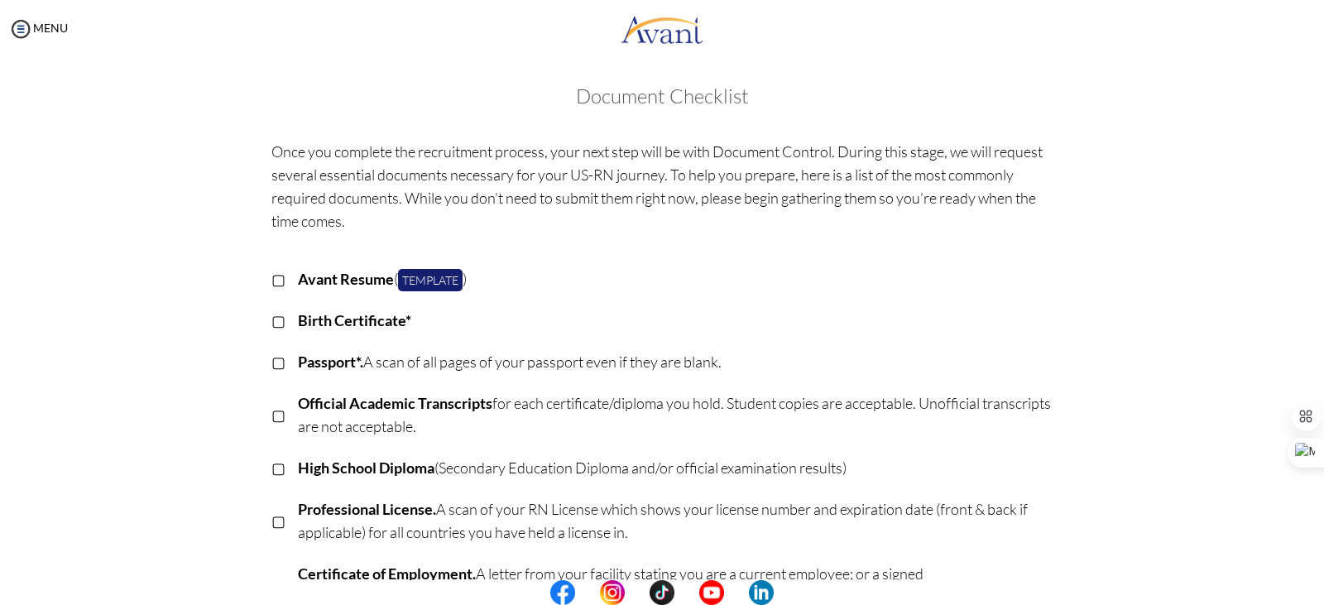
scroll to position [0, 0]
